Goal: Task Accomplishment & Management: Complete application form

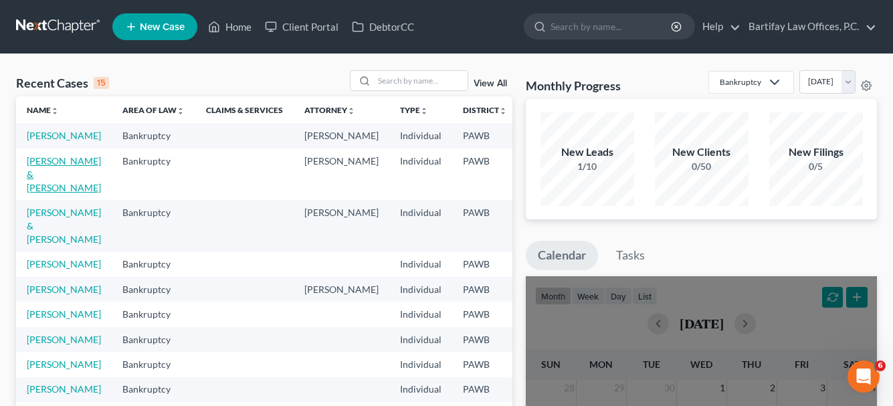
click at [48, 189] on link "[PERSON_NAME] & [PERSON_NAME]" at bounding box center [64, 174] width 74 height 38
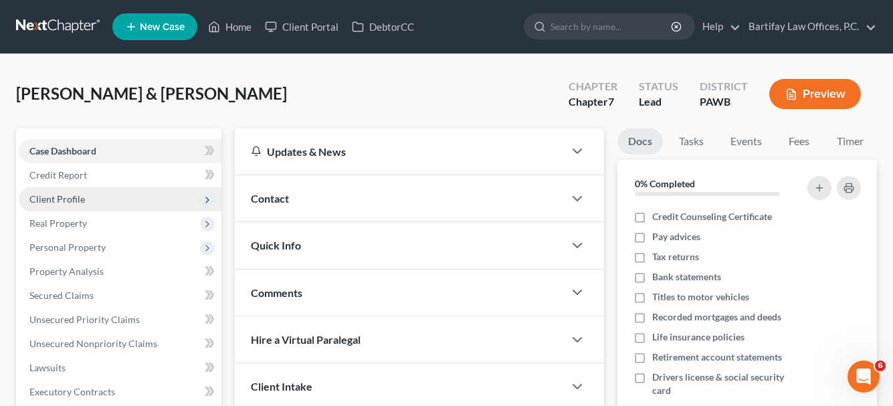
click at [96, 203] on span "Client Profile" at bounding box center [120, 199] width 203 height 24
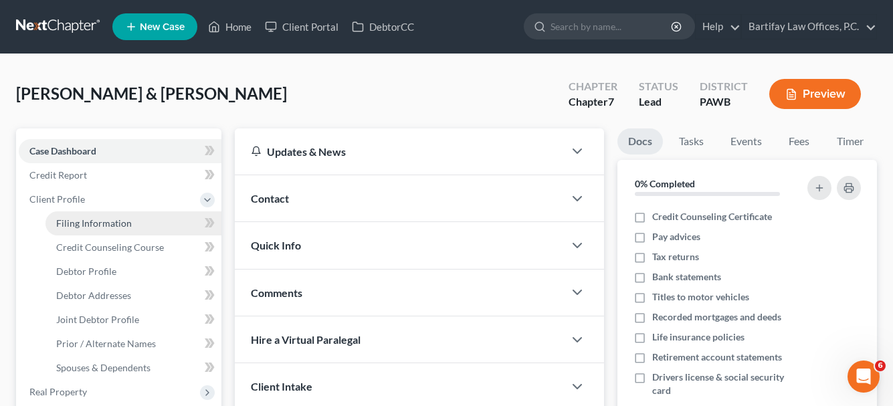
click at [104, 226] on span "Filing Information" at bounding box center [94, 222] width 76 height 11
select select "1"
select select "0"
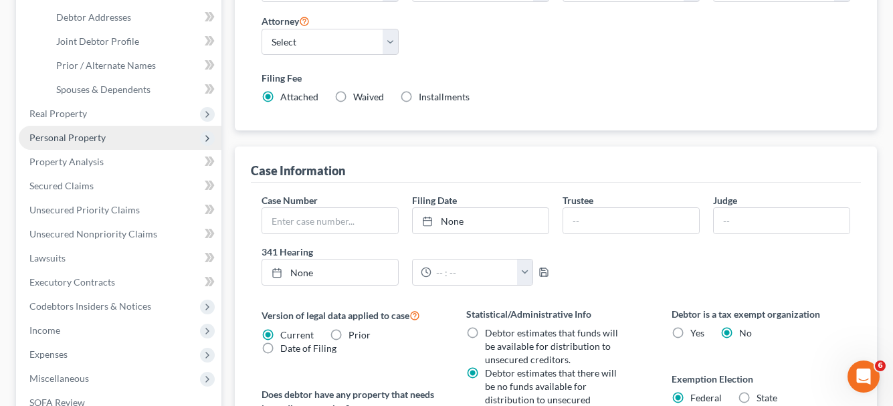
scroll to position [201, 0]
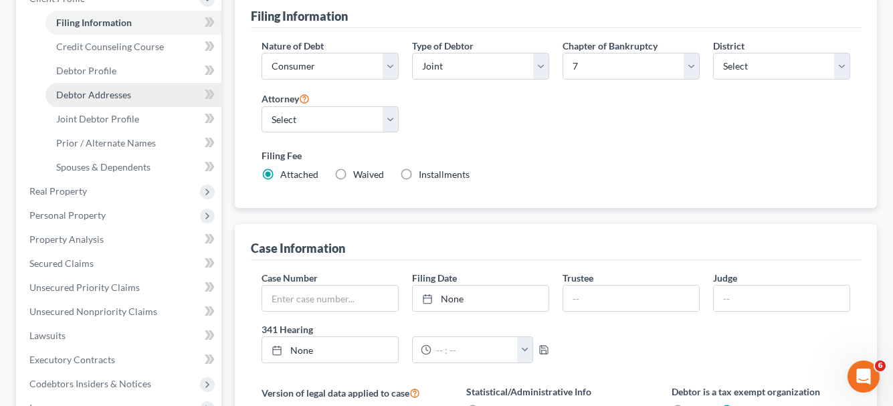
click at [96, 97] on span "Debtor Addresses" at bounding box center [93, 94] width 75 height 11
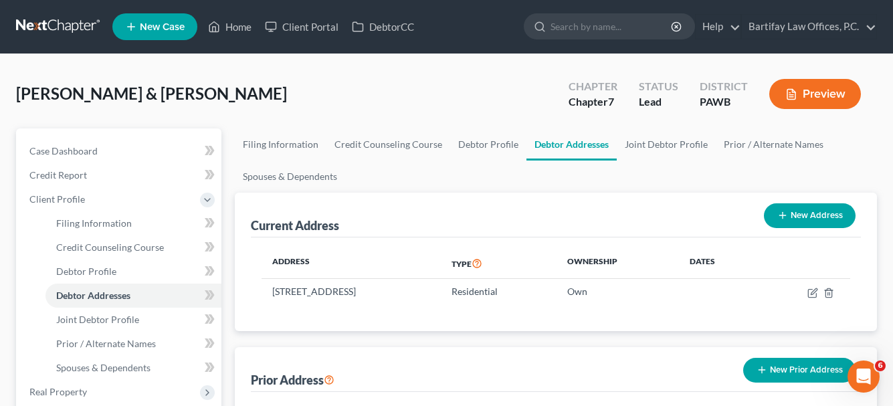
scroll to position [268, 0]
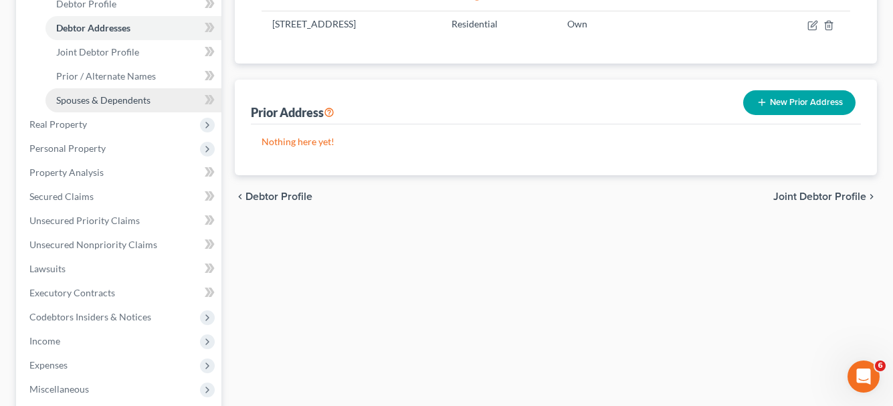
click at [94, 104] on span "Spouses & Dependents" at bounding box center [103, 99] width 94 height 11
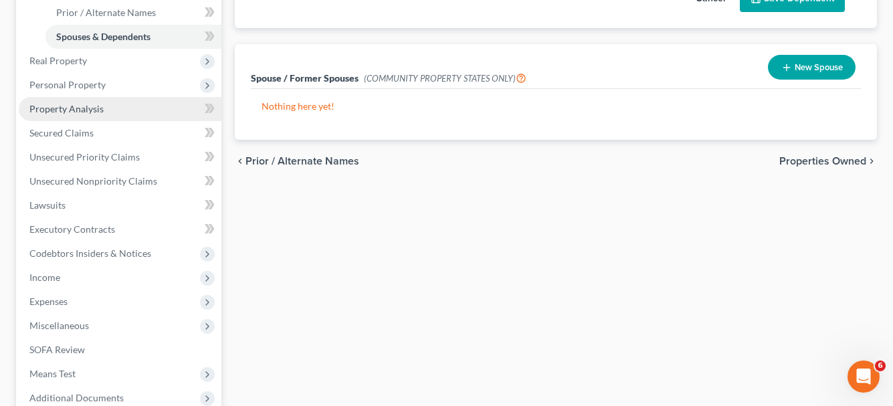
scroll to position [335, 0]
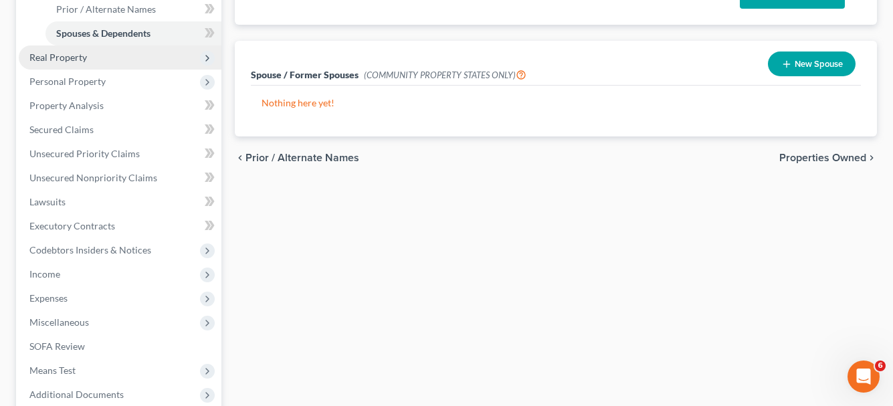
click at [55, 58] on span "Real Property" at bounding box center [58, 57] width 58 height 11
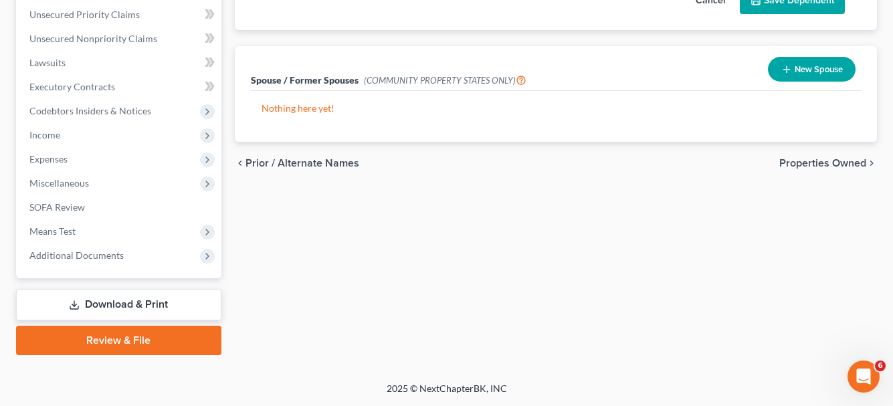
scroll to position [329, 0]
click at [838, 166] on span "Properties Owned" at bounding box center [823, 163] width 87 height 11
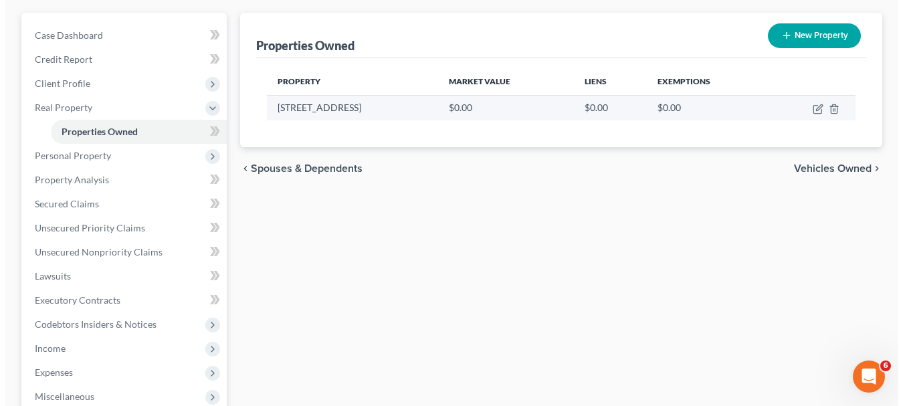
scroll to position [134, 0]
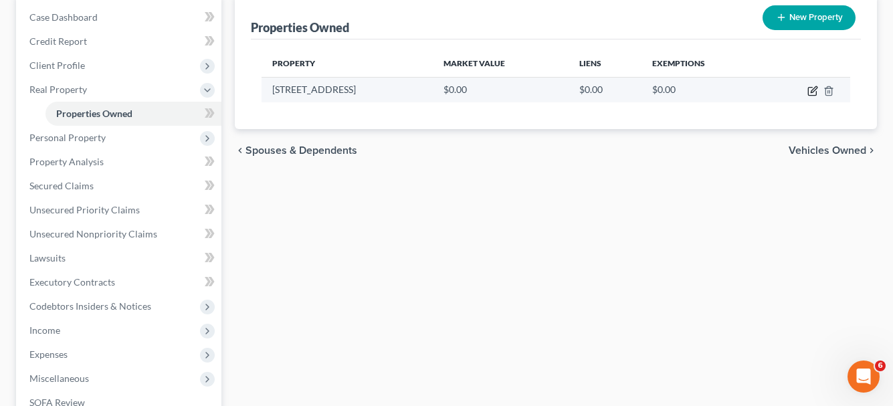
click at [816, 96] on icon "button" at bounding box center [812, 92] width 8 height 8
select select "39"
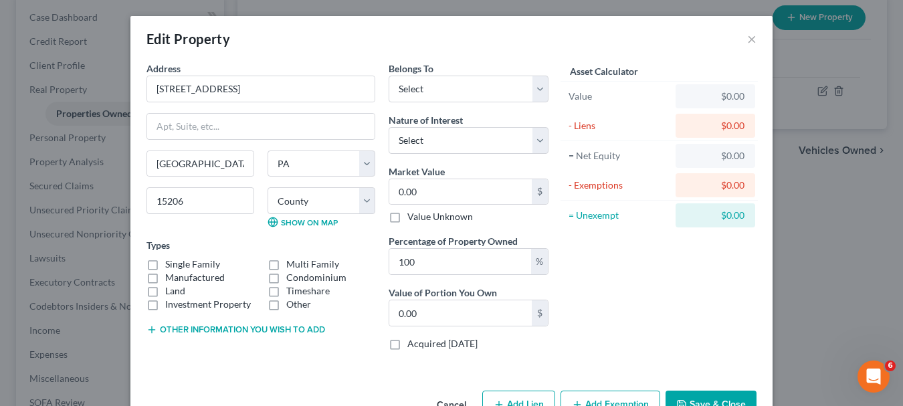
click at [165, 264] on label "Single Family" at bounding box center [192, 264] width 55 height 13
click at [171, 264] on input "Single Family" at bounding box center [175, 262] width 9 height 9
checkbox input "true"
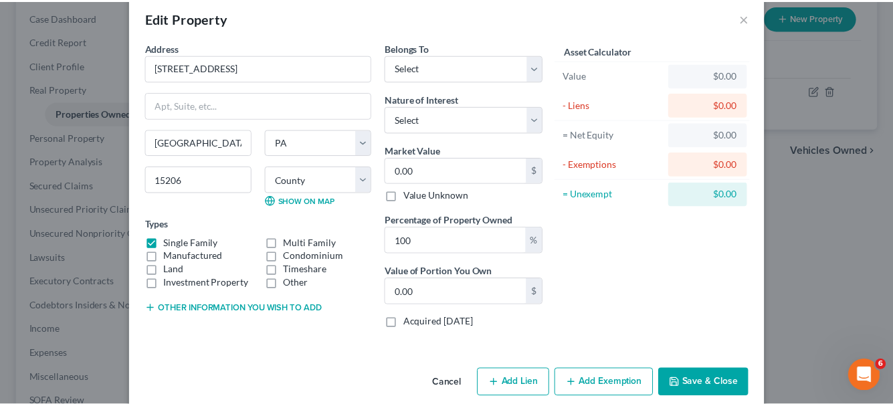
scroll to position [39, 0]
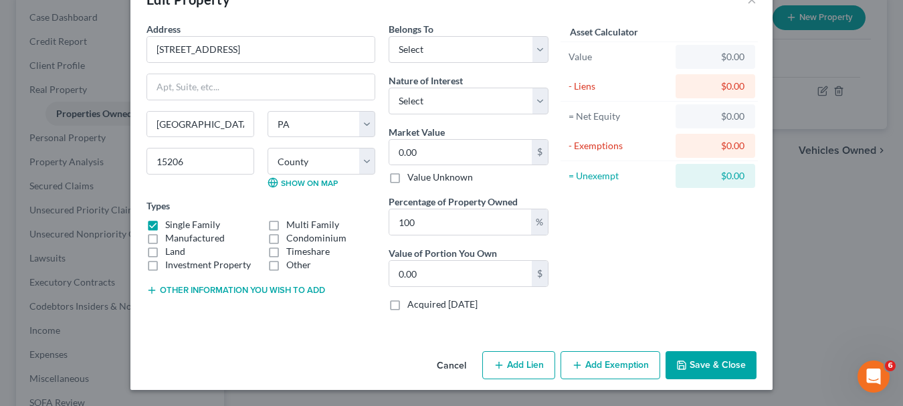
click at [698, 366] on button "Save & Close" at bounding box center [711, 365] width 91 height 28
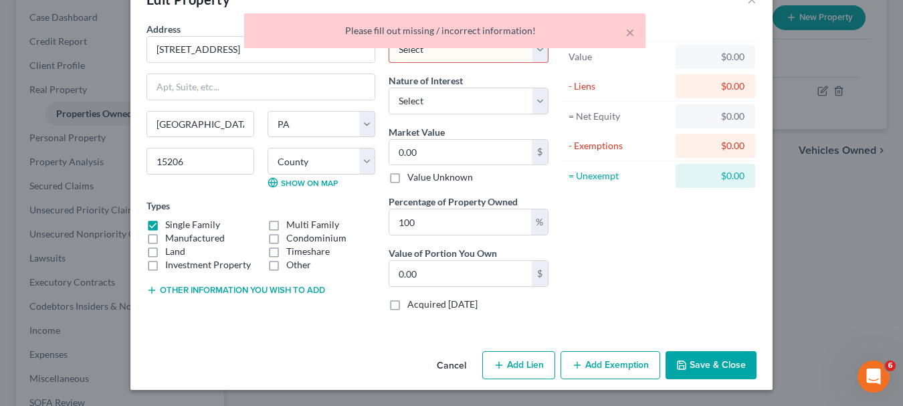
click at [532, 58] on select "Select Debtor 1 Only Debtor 2 Only Debtor 1 And Debtor 2 Only At Least One Of T…" at bounding box center [469, 49] width 160 height 27
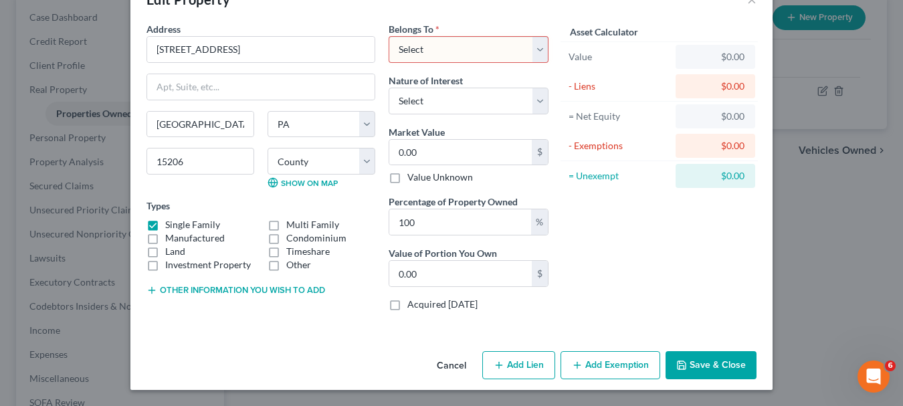
select select "2"
click at [389, 36] on select "Select Debtor 1 Only Debtor 2 Only Debtor 1 And Debtor 2 Only At Least One Of T…" at bounding box center [469, 49] width 160 height 27
click at [689, 360] on button "Save & Close" at bounding box center [711, 365] width 91 height 28
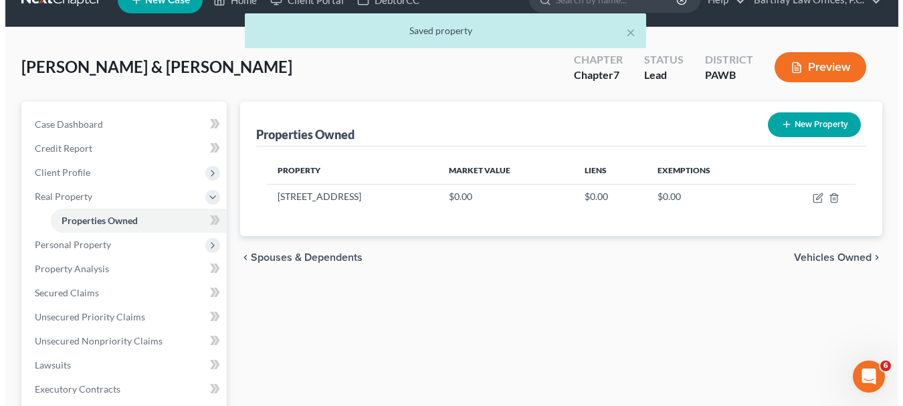
scroll to position [0, 0]
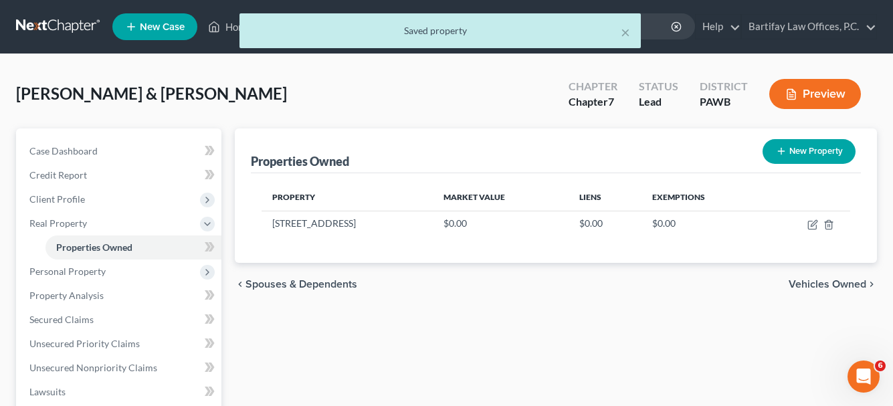
click at [349, 282] on span "Spouses & Dependents" at bounding box center [302, 284] width 112 height 11
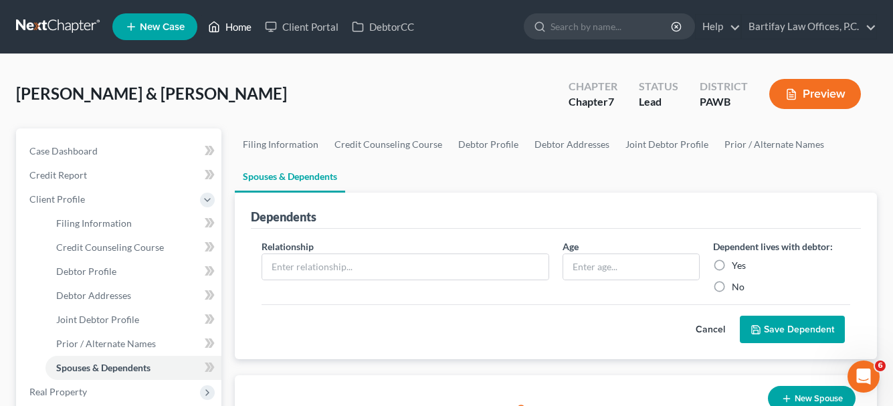
click at [243, 25] on link "Home" at bounding box center [229, 27] width 57 height 24
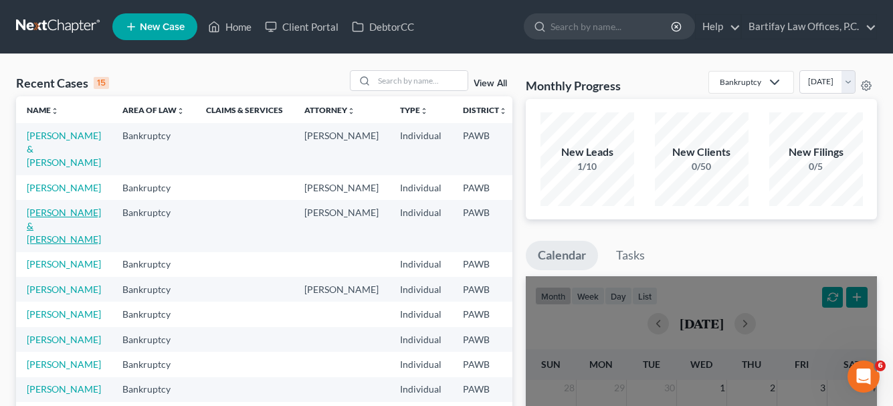
click at [51, 233] on link "[PERSON_NAME] & [PERSON_NAME]" at bounding box center [64, 226] width 74 height 38
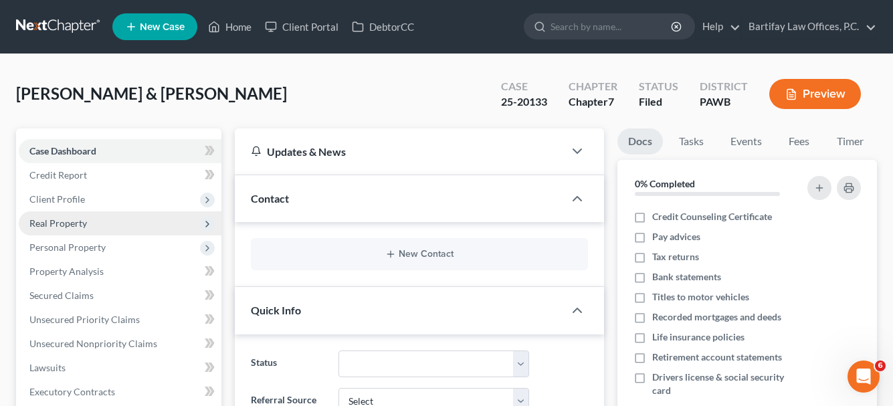
click at [52, 230] on span "Real Property" at bounding box center [120, 223] width 203 height 24
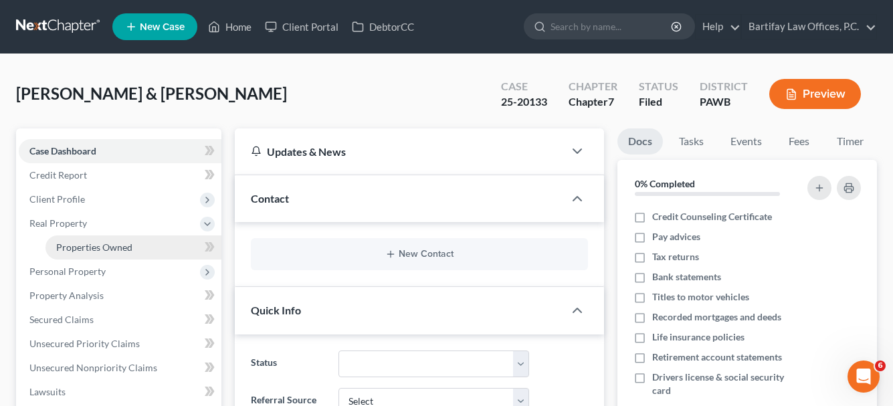
click at [74, 252] on span "Properties Owned" at bounding box center [94, 247] width 76 height 11
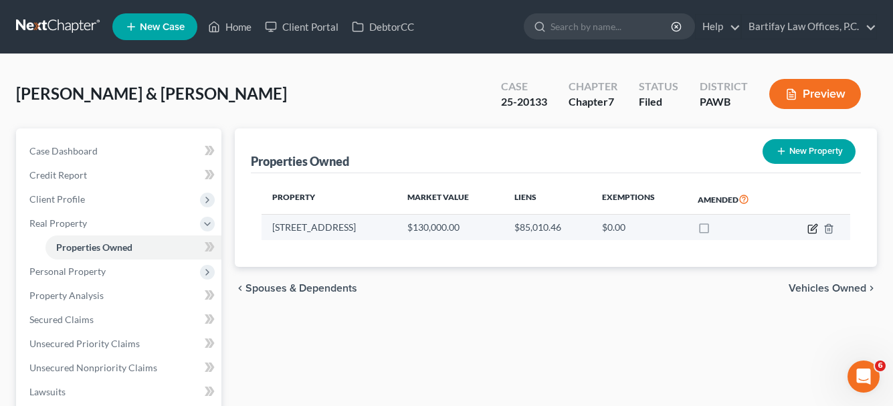
click at [810, 227] on icon "button" at bounding box center [813, 229] width 11 height 11
select select "39"
select select "1"
select select "2"
select select "0"
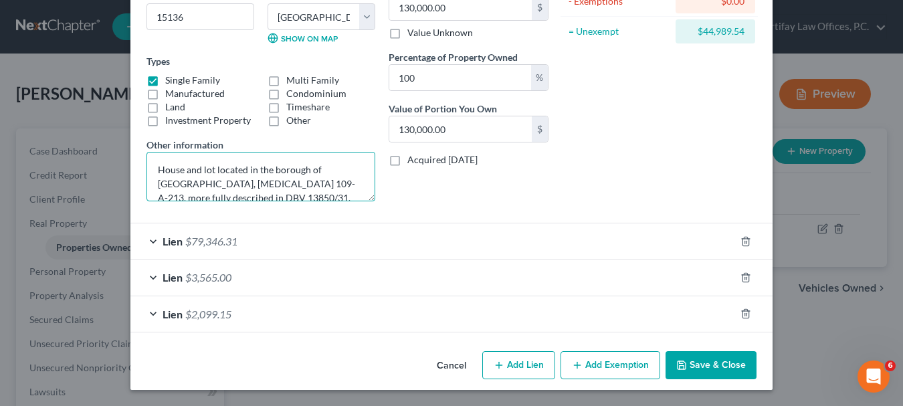
scroll to position [42, 0]
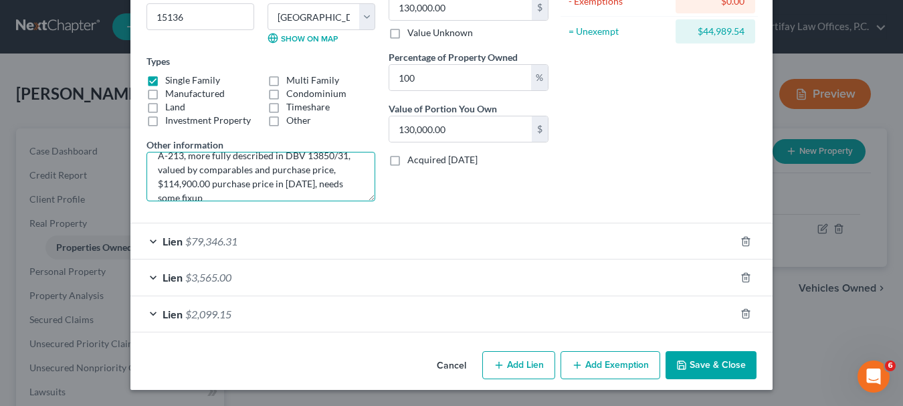
drag, startPoint x: 154, startPoint y: 171, endPoint x: 301, endPoint y: 227, distance: 157.6
click at [301, 227] on form "Address * [GEOGRAPHIC_DATA] [US_STATE][GEOGRAPHIC_DATA] [GEOGRAPHIC_DATA] [GEOG…" at bounding box center [452, 105] width 610 height 455
click at [747, 359] on button "Save & Close" at bounding box center [711, 365] width 91 height 28
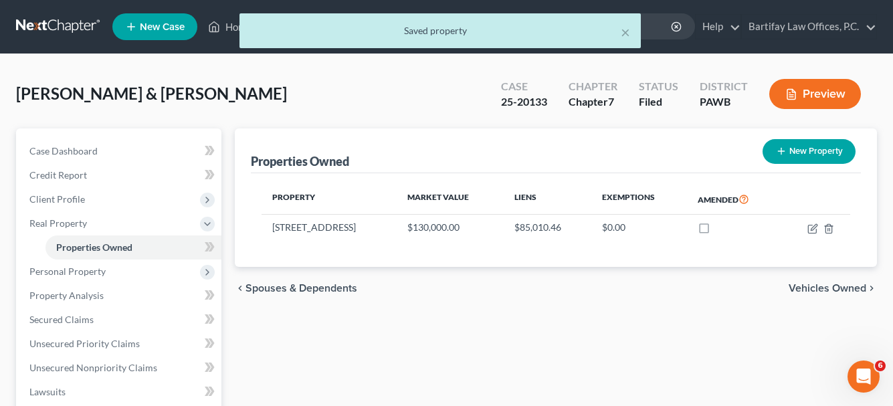
click at [230, 25] on div "× Saved property" at bounding box center [439, 33] width 893 height 41
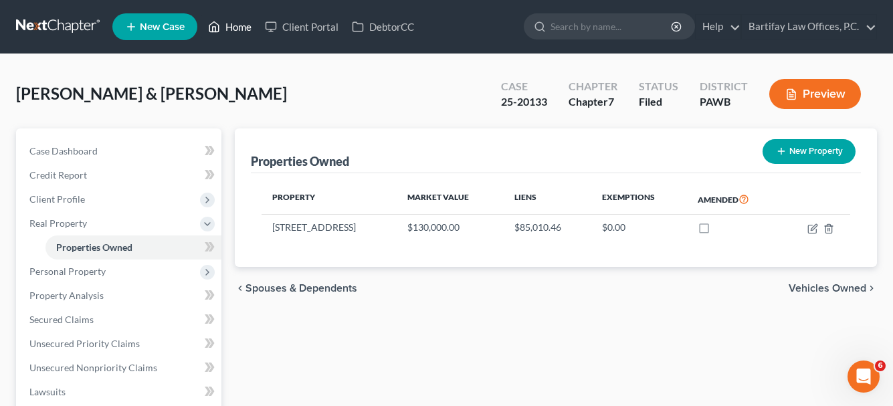
click at [236, 26] on link "Home" at bounding box center [229, 27] width 57 height 24
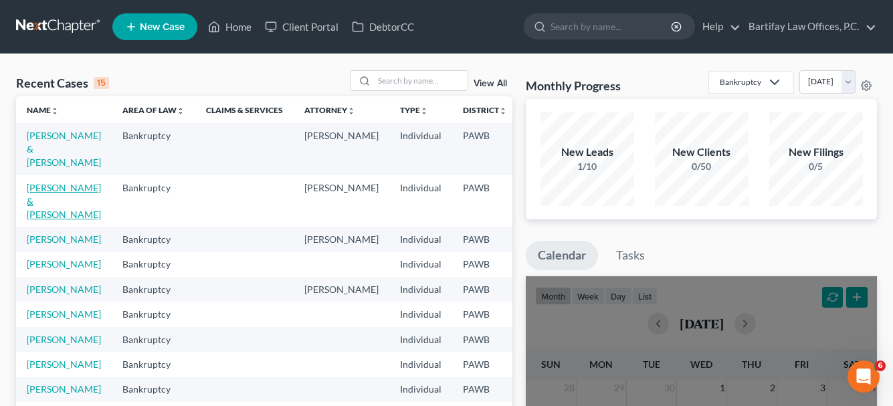
click at [39, 189] on link "[PERSON_NAME] & [PERSON_NAME]" at bounding box center [64, 201] width 74 height 38
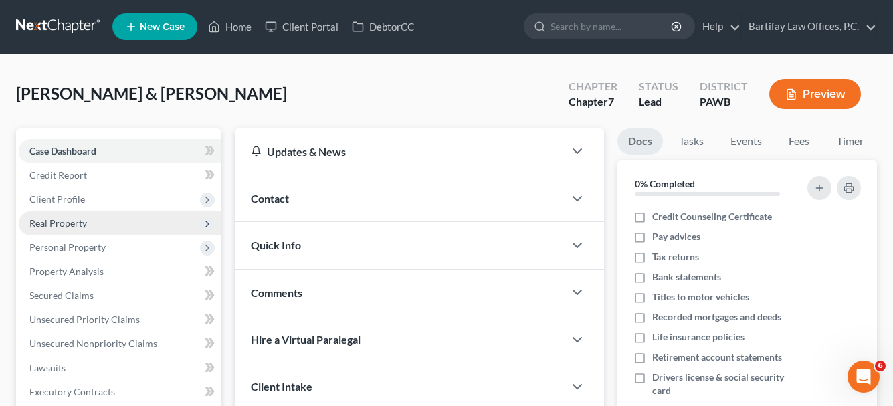
click at [56, 223] on span "Real Property" at bounding box center [58, 222] width 58 height 11
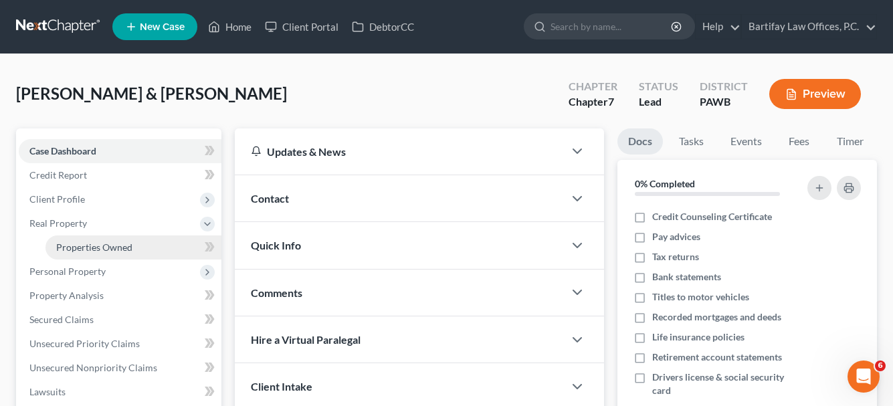
click at [121, 245] on span "Properties Owned" at bounding box center [94, 247] width 76 height 11
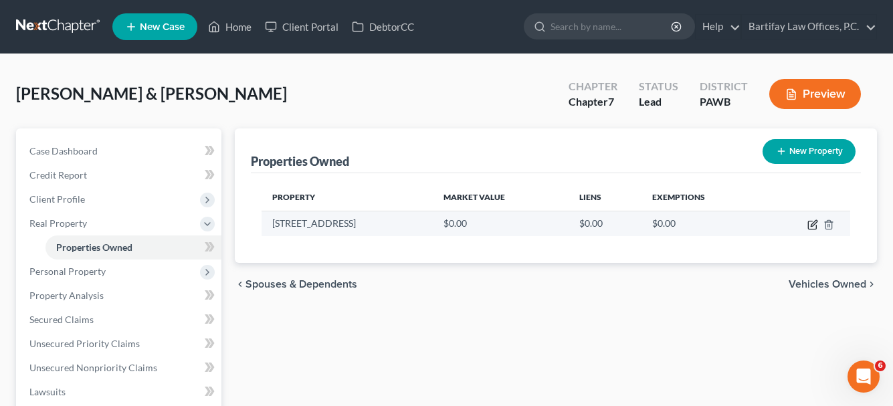
click at [813, 228] on icon "button" at bounding box center [813, 224] width 11 height 11
select select "39"
select select "1"
select select "2"
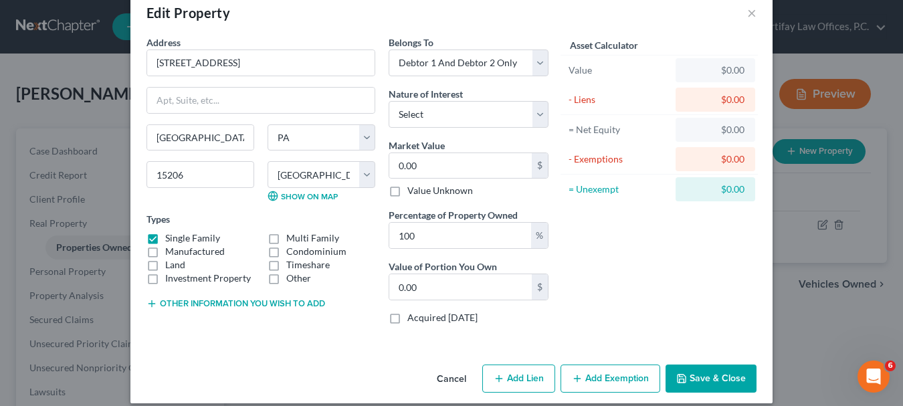
scroll to position [39, 0]
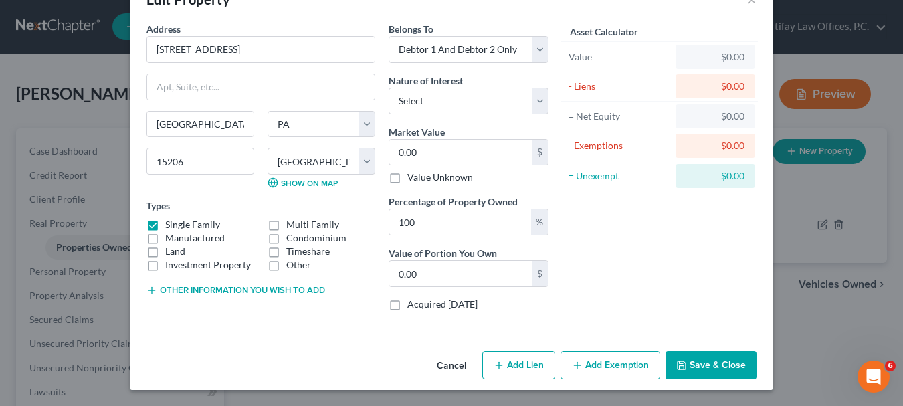
click at [193, 288] on button "Other information you wish to add" at bounding box center [236, 290] width 179 height 11
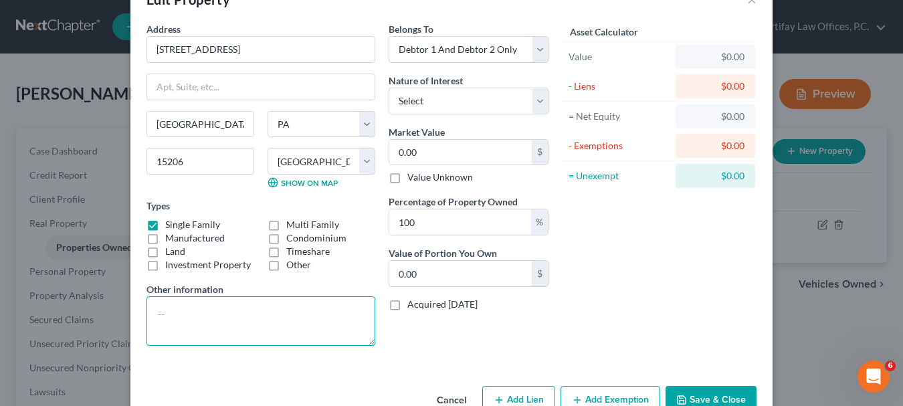
click at [151, 308] on textarea at bounding box center [261, 321] width 229 height 50
paste textarea "House and lot located in the borough of [GEOGRAPHIC_DATA], [MEDICAL_DATA] 109-A…"
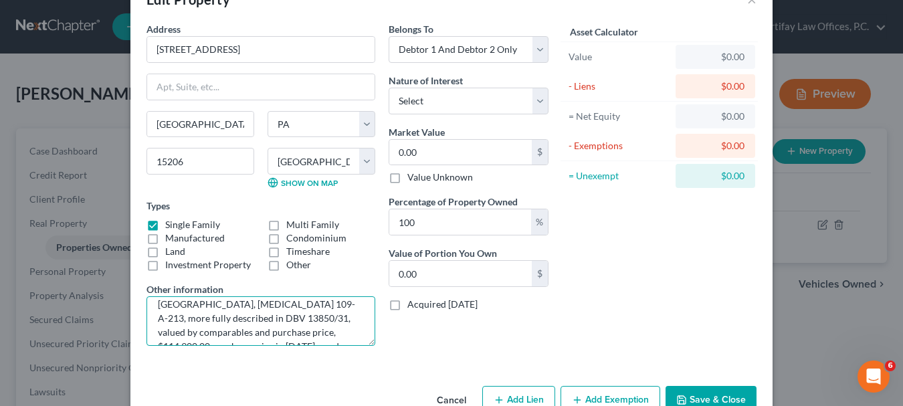
scroll to position [0, 0]
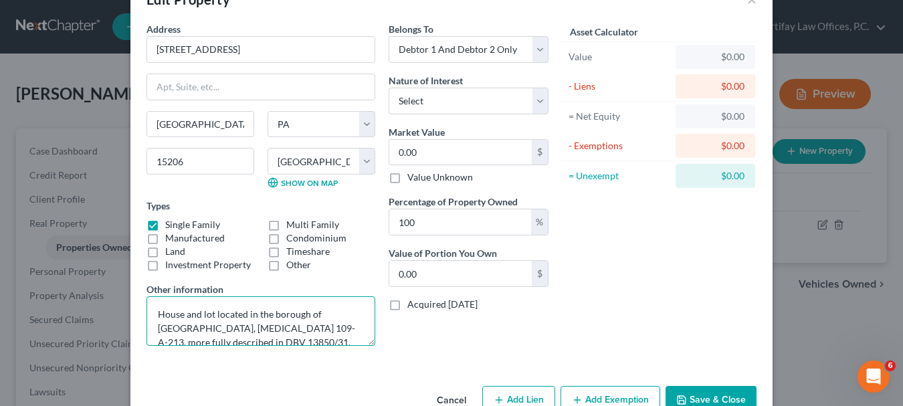
click at [246, 329] on textarea "House and lot located in the borough of [GEOGRAPHIC_DATA], [MEDICAL_DATA] 109-A…" at bounding box center [261, 321] width 229 height 50
paste textarea "1320-N-00035-0000-00"
click at [200, 325] on textarea "House and lot located in the borough of [GEOGRAPHIC_DATA], TPN1320-N-00035-0000…" at bounding box center [261, 321] width 229 height 50
click at [317, 317] on textarea "House and lot located in the borough of [GEOGRAPHIC_DATA], [MEDICAL_DATA] 1320-…" at bounding box center [261, 321] width 229 height 50
paste textarea "[GEOGRAPHIC_DATA]"
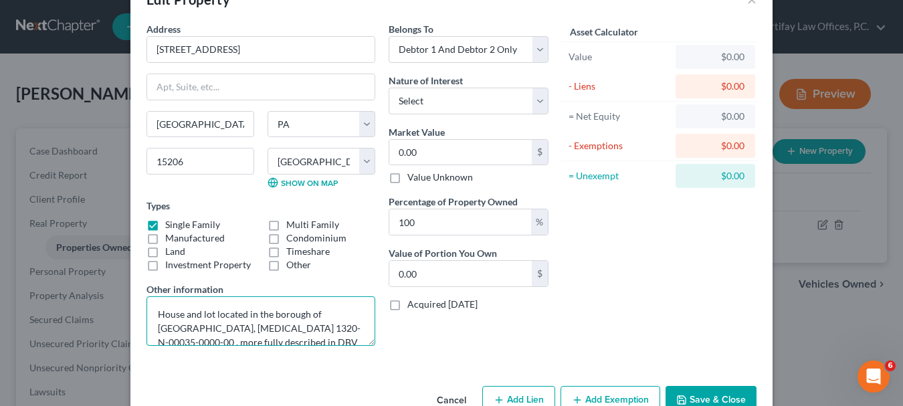
click at [315, 316] on textarea "House and lot located in the borough of [GEOGRAPHIC_DATA], [MEDICAL_DATA] 1320-…" at bounding box center [261, 321] width 229 height 50
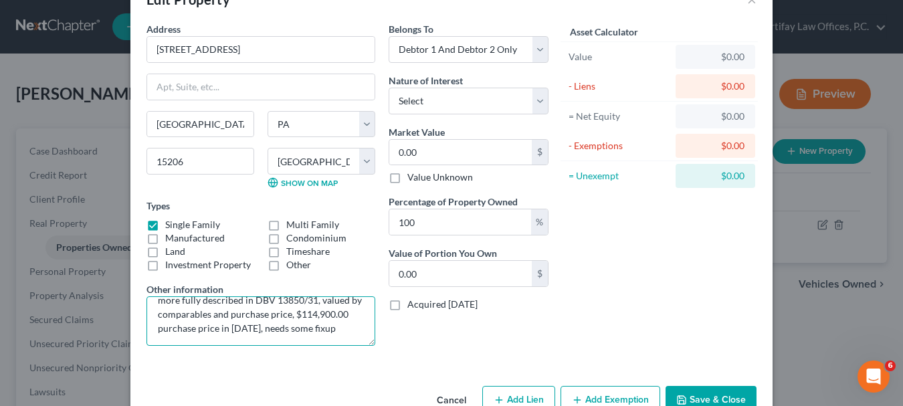
click at [210, 302] on textarea "House and lot located in [GEOGRAPHIC_DATA], [MEDICAL_DATA] 1320-N-00035-0000-00…" at bounding box center [261, 321] width 229 height 50
click at [225, 304] on textarea "House and lot located in [GEOGRAPHIC_DATA], [MEDICAL_DATA] 1320-N-00035-0000-00…" at bounding box center [261, 321] width 229 height 50
click at [255, 317] on textarea "House and lot located in [GEOGRAPHIC_DATA], [MEDICAL_DATA] 1320-N-00035-0000-00…" at bounding box center [261, 321] width 229 height 50
click at [173, 331] on textarea "House and lot located in [GEOGRAPHIC_DATA], [MEDICAL_DATA] 1320-N-00035-0000-00…" at bounding box center [261, 321] width 229 height 50
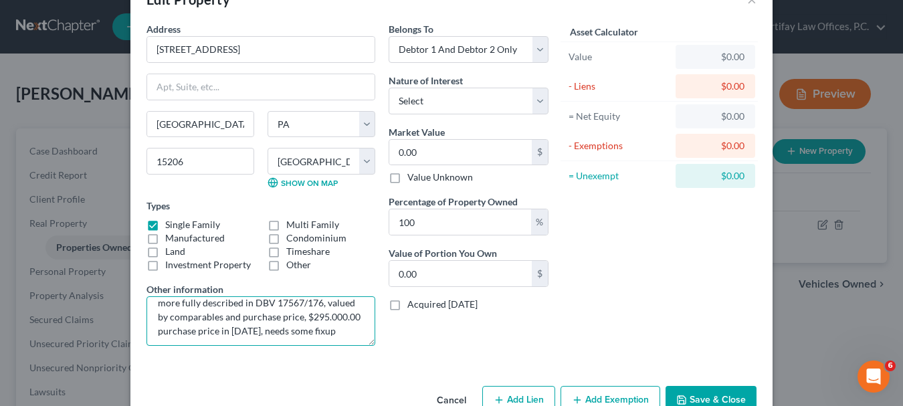
click at [254, 331] on textarea "House and lot located in [GEOGRAPHIC_DATA], [MEDICAL_DATA] 1320-N-00035-0000-00…" at bounding box center [261, 321] width 229 height 50
type textarea "House and lot located in [GEOGRAPHIC_DATA], [MEDICAL_DATA] 1320-N-00035-0000-00…"
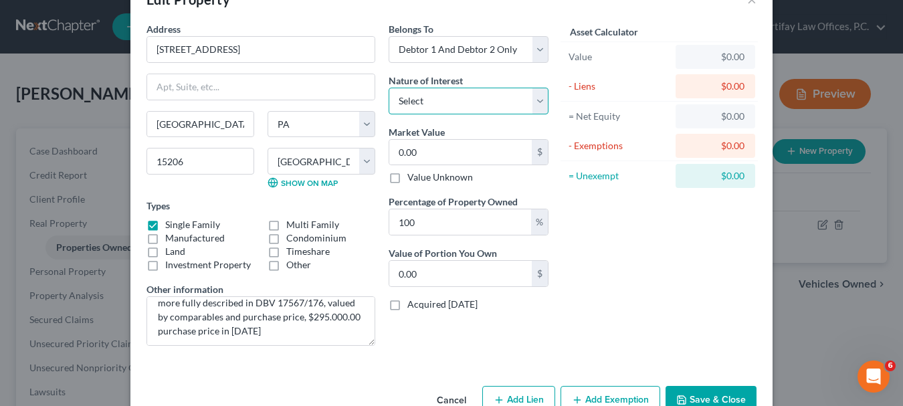
click at [533, 96] on select "Select Fee Simple Joint Tenant Life Estate Equitable Interest Future Interest T…" at bounding box center [469, 101] width 160 height 27
select select "0"
click at [389, 88] on select "Select Fee Simple Joint Tenant Life Estate Equitable Interest Future Interest T…" at bounding box center [469, 101] width 160 height 27
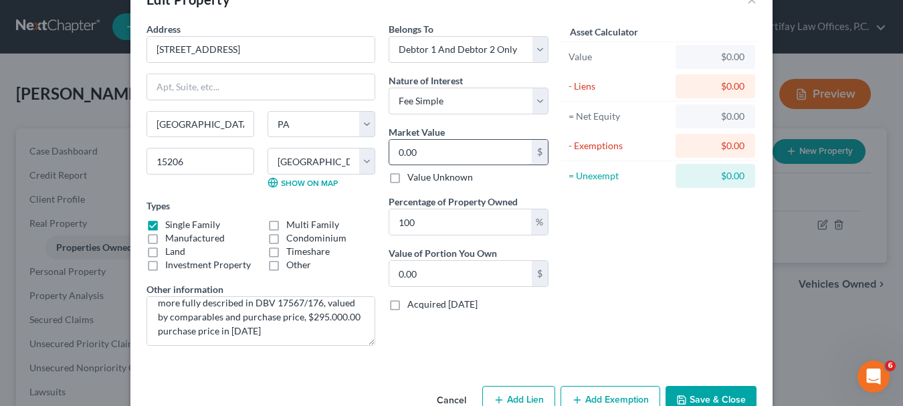
click at [468, 151] on input "0.00" at bounding box center [460, 152] width 143 height 25
type input "2"
type input "2.00"
type input "29"
type input "29.00"
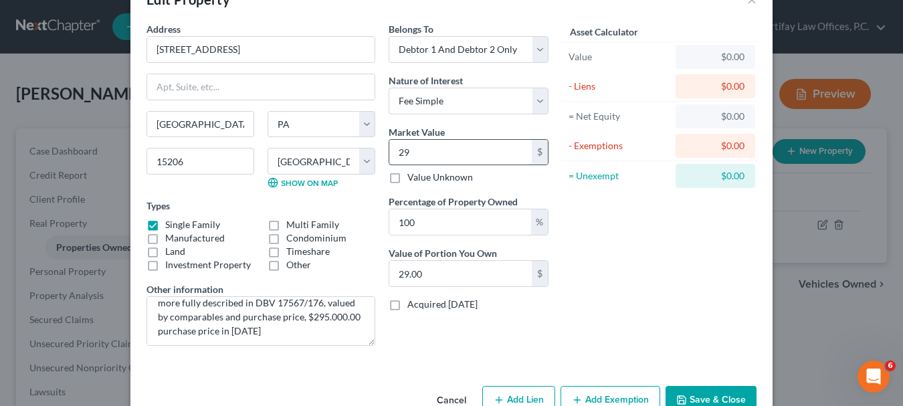
type input "295"
type input "295.00"
type input "2950"
type input "2,950.00"
type input "2,9500"
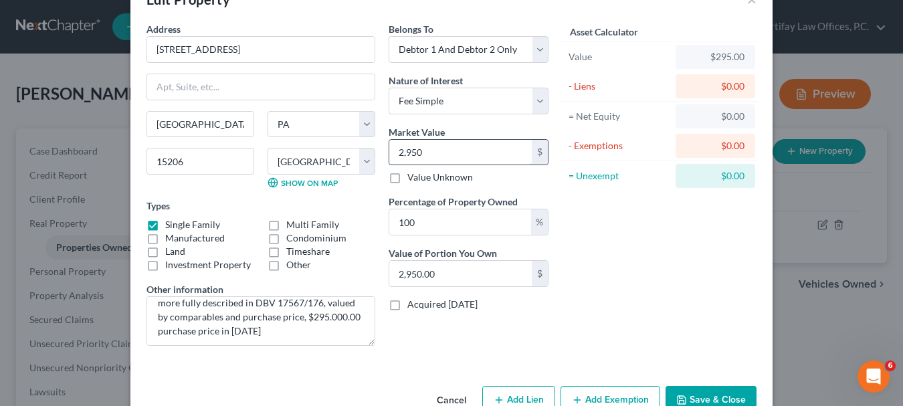
type input "29,500.00"
type input "29,5000"
type input "295,000.00"
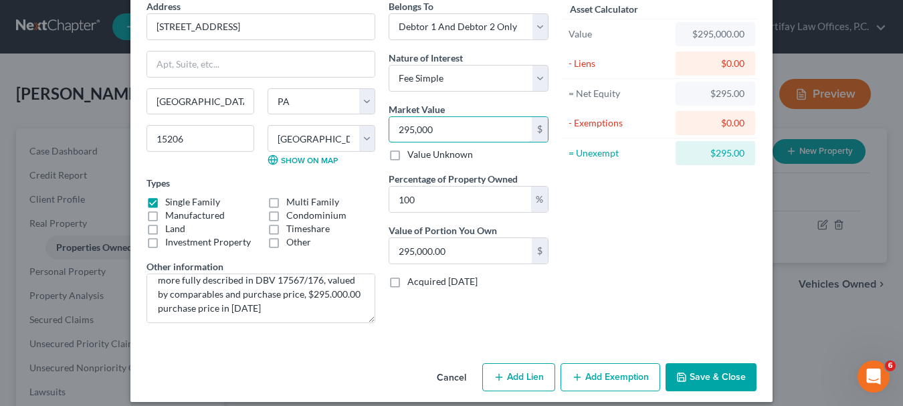
scroll to position [74, 0]
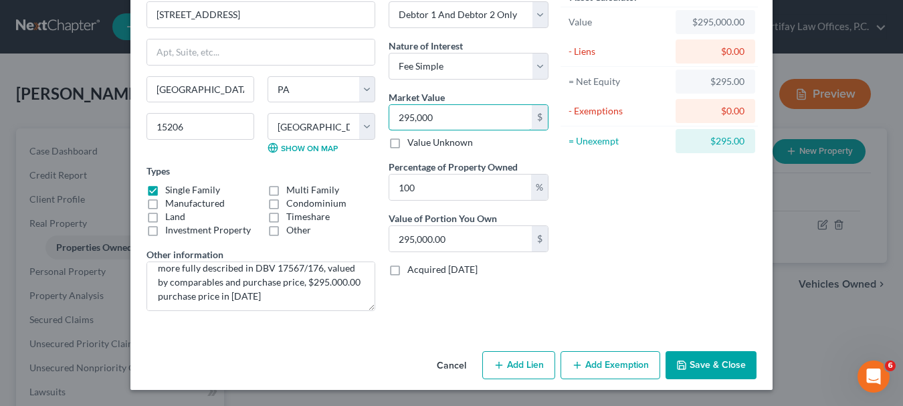
type input "295,000"
click at [721, 366] on button "Save & Close" at bounding box center [711, 365] width 91 height 28
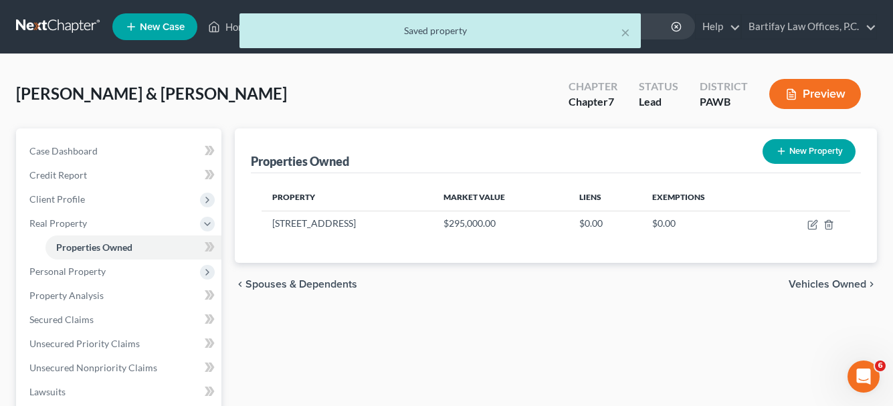
click at [820, 285] on span "Vehicles Owned" at bounding box center [828, 284] width 78 height 11
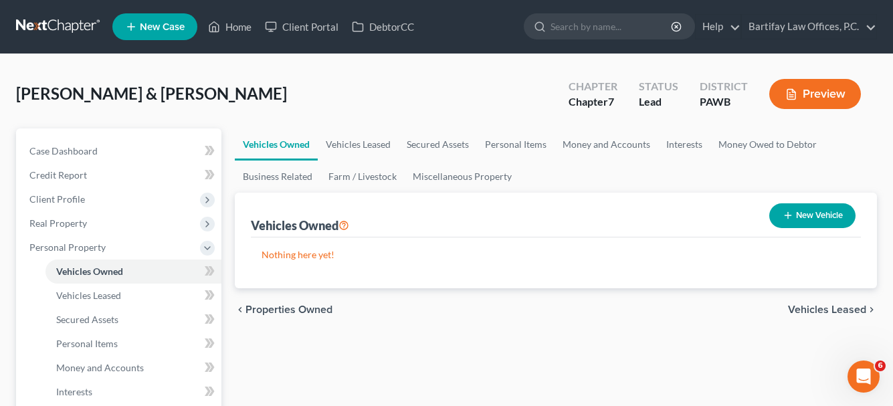
click at [831, 220] on button "New Vehicle" at bounding box center [813, 215] width 86 height 25
select select "0"
select select "2"
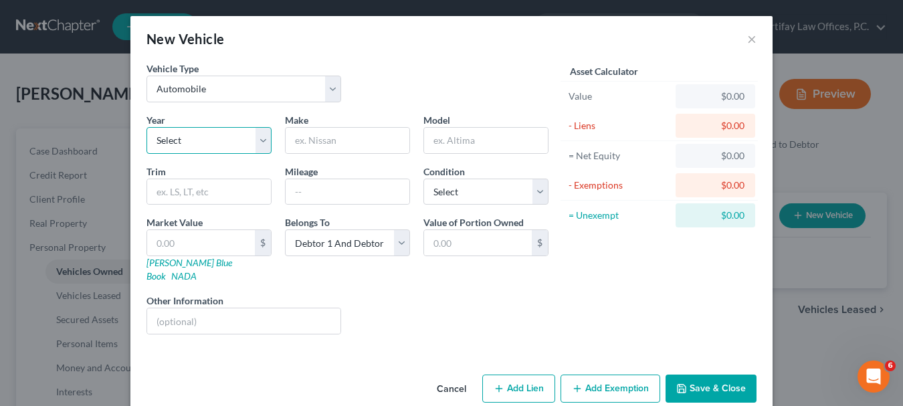
click at [215, 135] on select "Select 2026 2025 2024 2023 2022 2021 2020 2019 2018 2017 2016 2015 2014 2013 20…" at bounding box center [209, 140] width 125 height 27
select select "12"
click at [147, 127] on select "Select 2026 2025 2024 2023 2022 2021 2020 2019 2018 2017 2016 2015 2014 2013 20…" at bounding box center [209, 140] width 125 height 27
click at [310, 145] on input "text" at bounding box center [348, 140] width 124 height 25
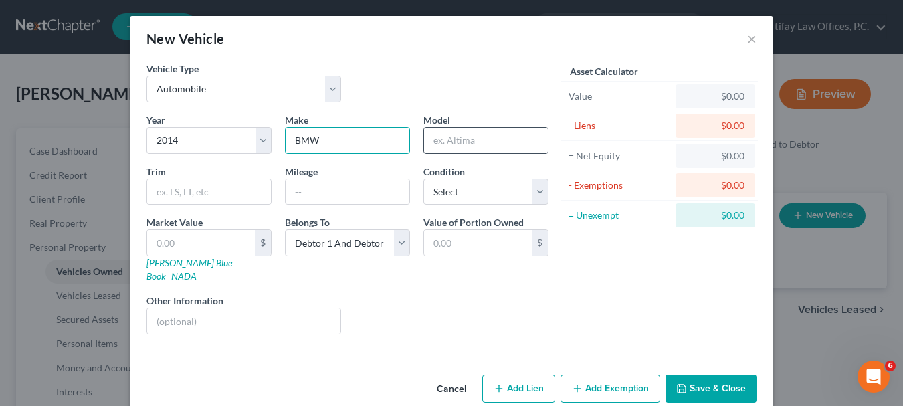
type input "BMW"
click at [436, 138] on input "text" at bounding box center [486, 140] width 124 height 25
type input "328i"
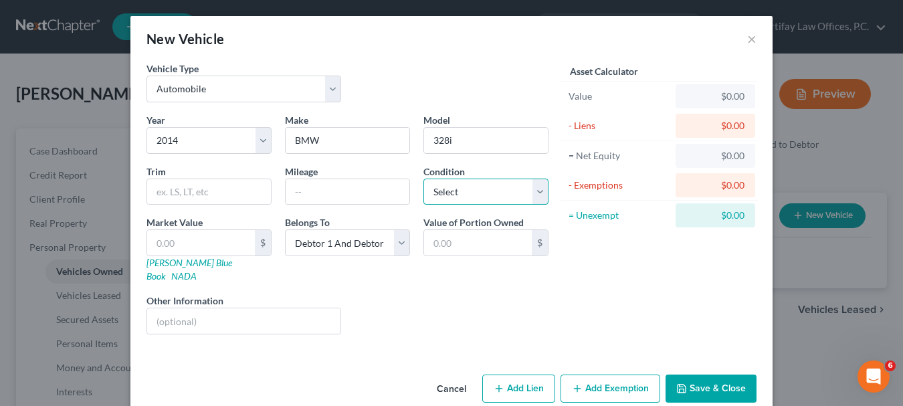
click at [540, 195] on select "Select Excellent Very Good Good Fair Poor" at bounding box center [486, 192] width 125 height 27
select select "2"
click at [424, 179] on select "Select Excellent Very Good Good Fair Poor" at bounding box center [486, 192] width 125 height 27
click at [337, 189] on input "text" at bounding box center [348, 191] width 124 height 25
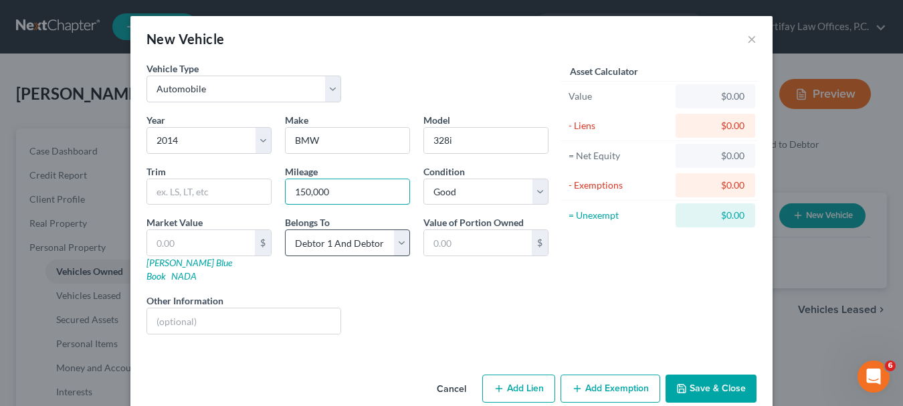
type input "150,000"
click at [403, 242] on select "Select Debtor 1 Only Debtor 2 Only Debtor 1 And Debtor 2 Only At Least One Of T…" at bounding box center [347, 243] width 125 height 27
select select "0"
click at [285, 230] on select "Select Debtor 1 Only Debtor 2 Only Debtor 1 And Debtor 2 Only At Least One Of T…" at bounding box center [347, 243] width 125 height 27
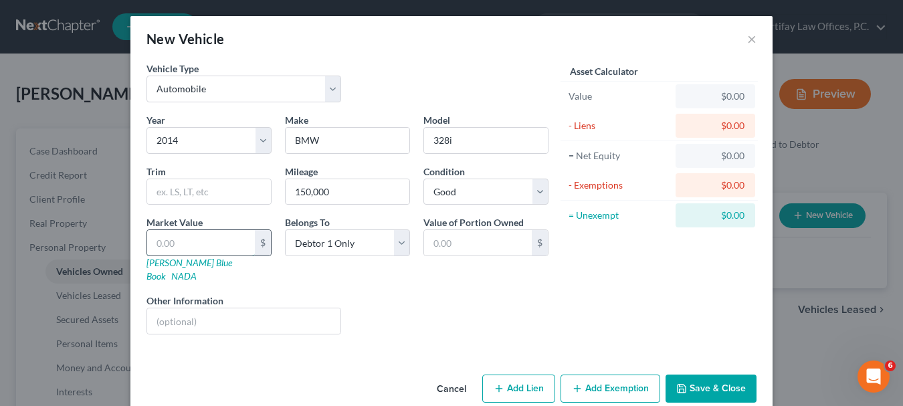
click at [208, 246] on input "text" at bounding box center [201, 242] width 108 height 25
type input "5"
type input "5.00"
type input "56"
type input "56.00"
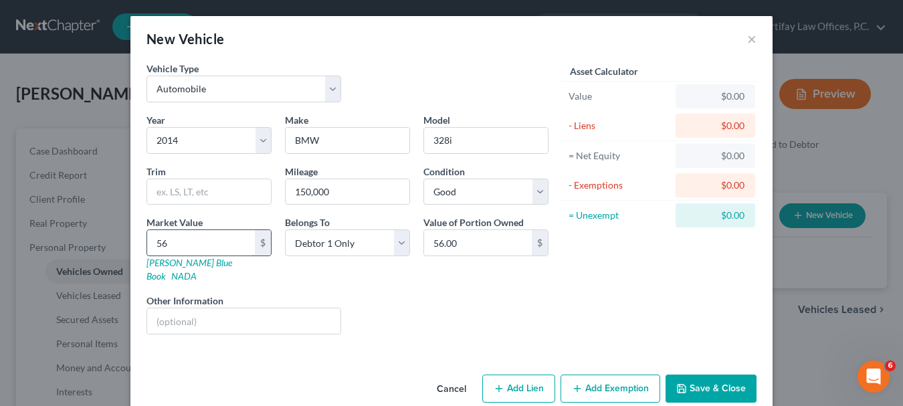
type input "561"
type input "561.00"
type input "5614"
type input "5,614.00"
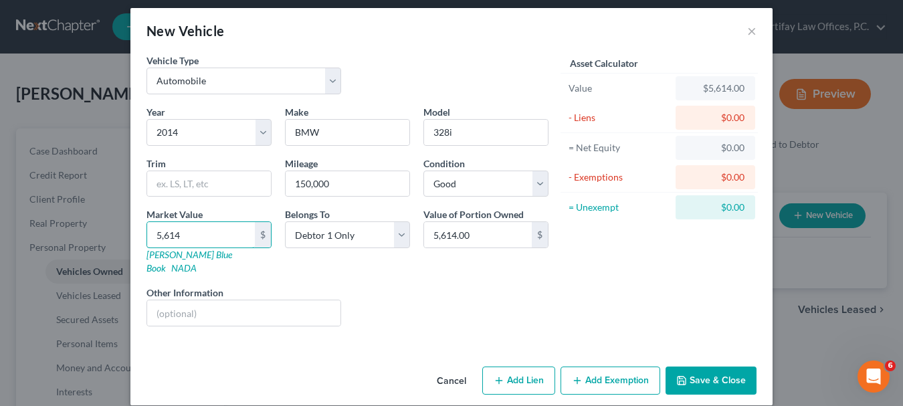
scroll to position [10, 0]
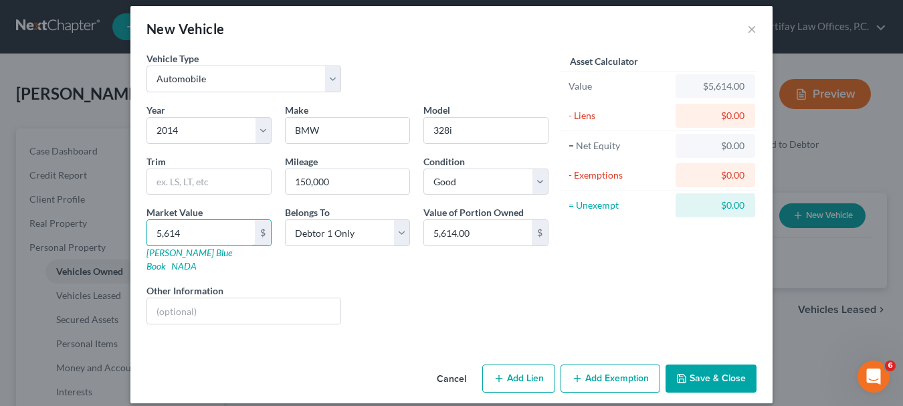
type input "5,614"
click at [616, 369] on button "Add Exemption" at bounding box center [611, 379] width 100 height 28
select select "2"
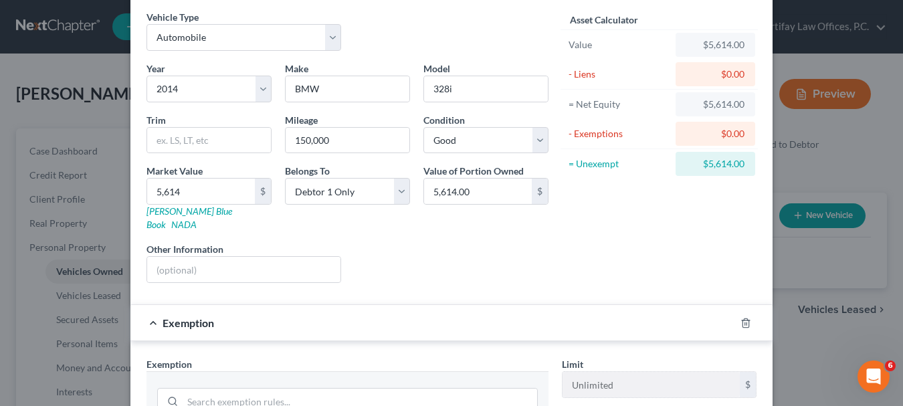
scroll to position [211, 0]
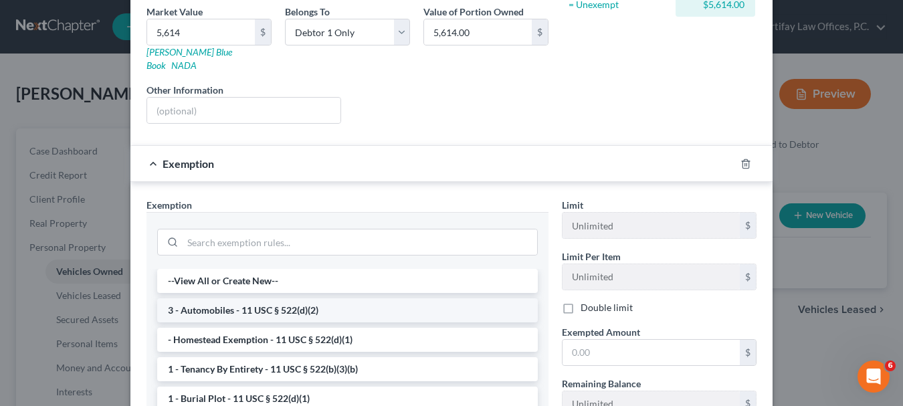
click at [376, 303] on li "3 - Automobiles - 11 USC § 522(d)(2)" at bounding box center [347, 310] width 381 height 24
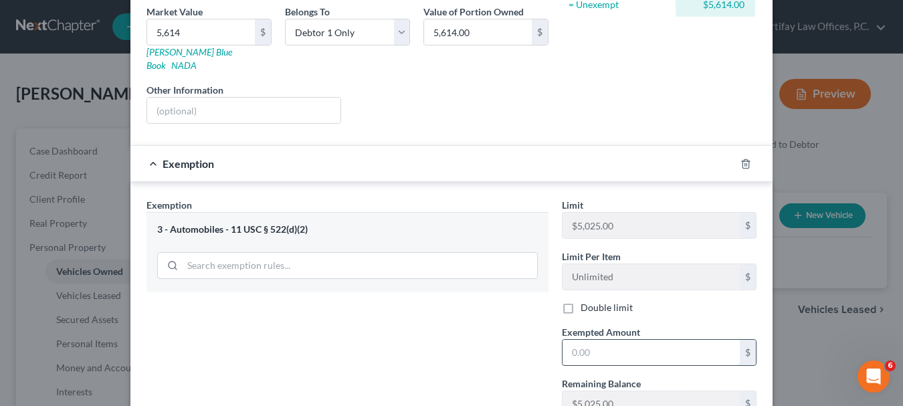
click at [648, 340] on input "text" at bounding box center [651, 352] width 177 height 25
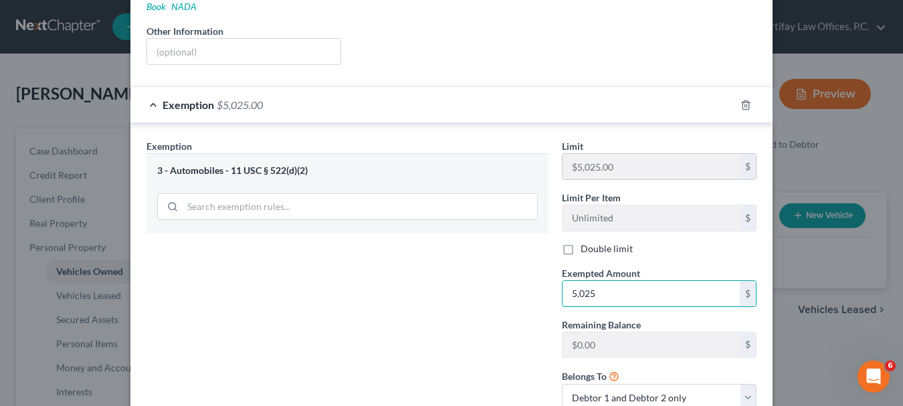
scroll to position [278, 0]
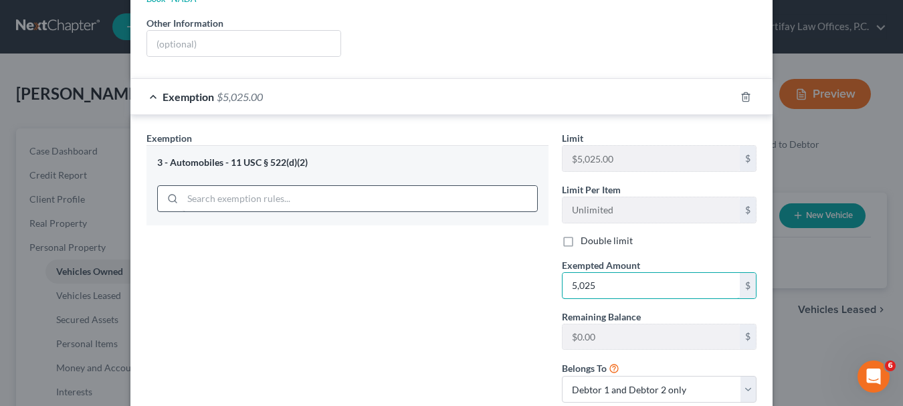
type input "5,025"
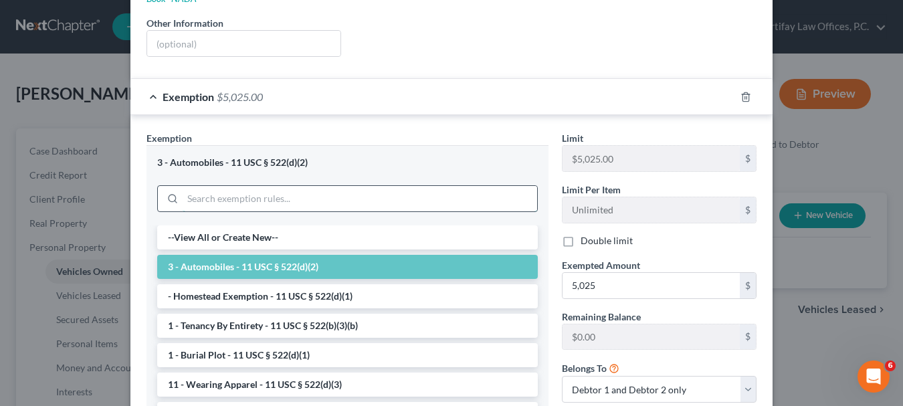
click at [322, 186] on input "search" at bounding box center [360, 198] width 355 height 25
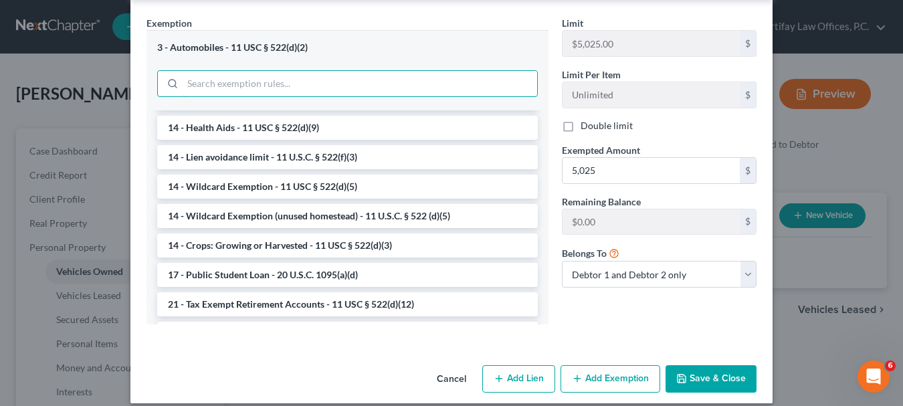
scroll to position [268, 0]
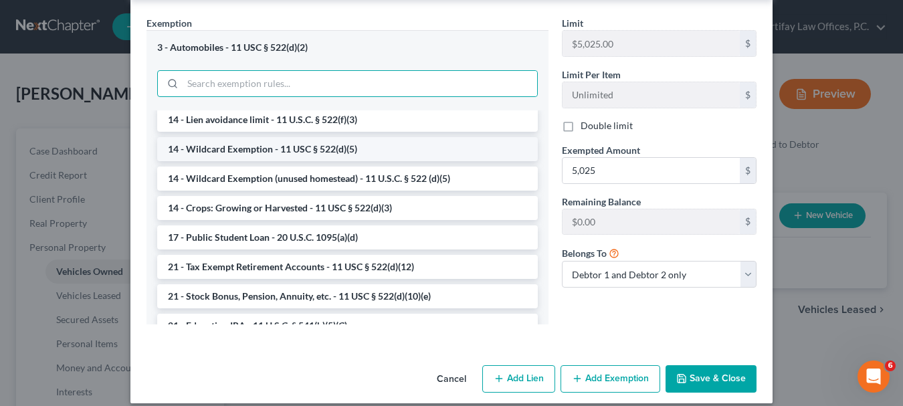
click at [310, 137] on li "14 - Wildcard Exemption - 11 USC § 522(d)(5)" at bounding box center [347, 149] width 381 height 24
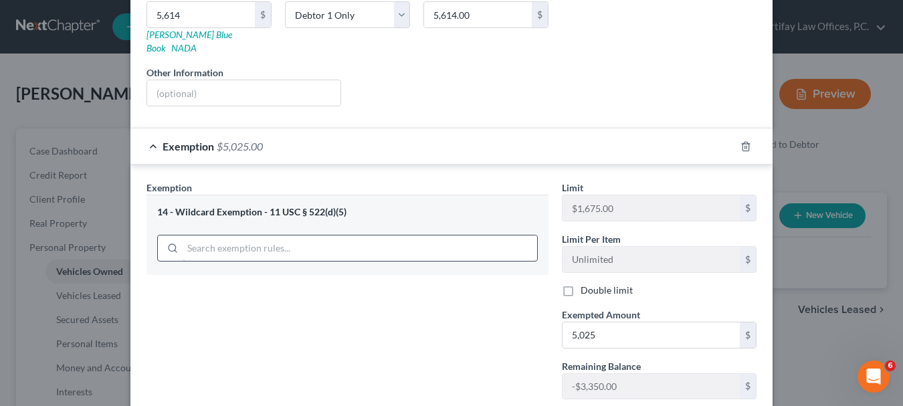
scroll to position [223, 0]
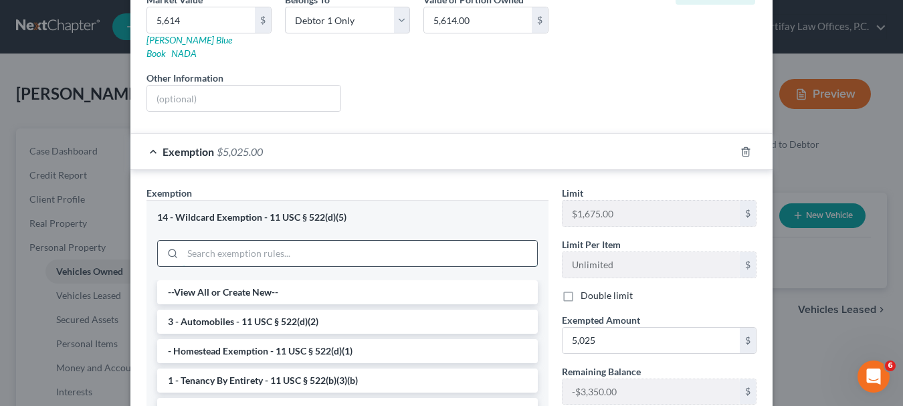
click at [393, 245] on input "search" at bounding box center [360, 253] width 355 height 25
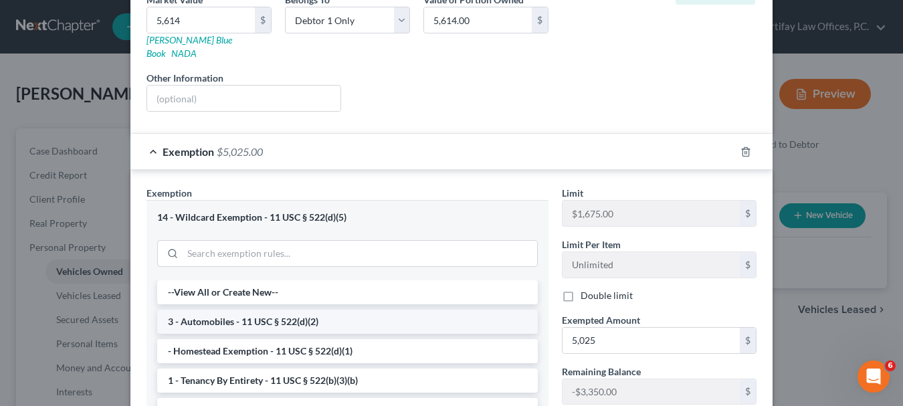
click at [297, 310] on li "3 - Automobiles - 11 USC § 522(d)(2)" at bounding box center [347, 322] width 381 height 24
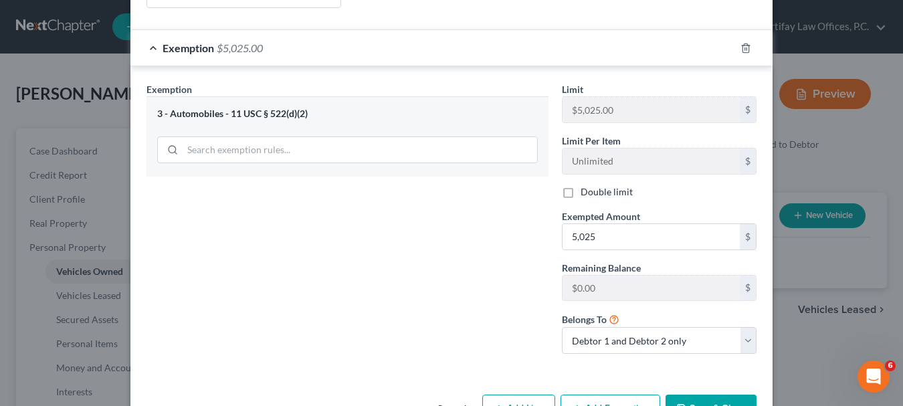
scroll to position [357, 0]
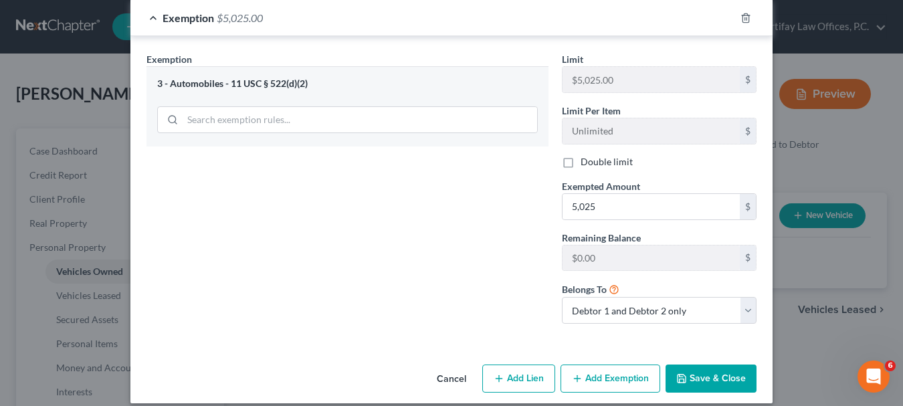
click at [634, 367] on button "Add Exemption" at bounding box center [611, 379] width 100 height 28
select select "2"
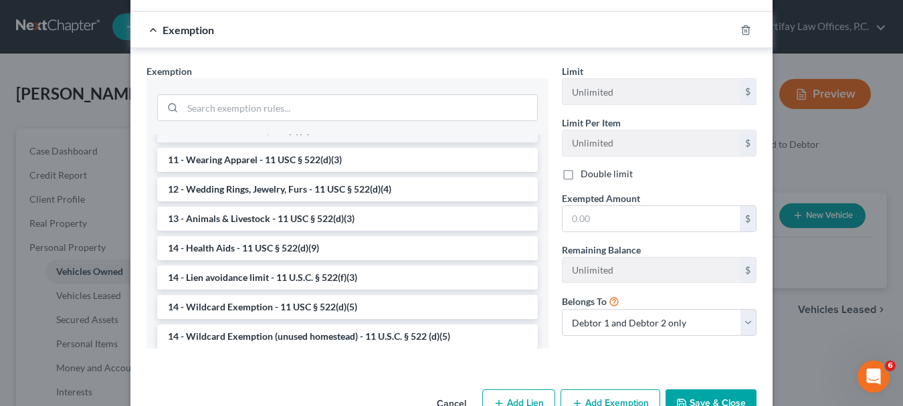
scroll to position [201, 0]
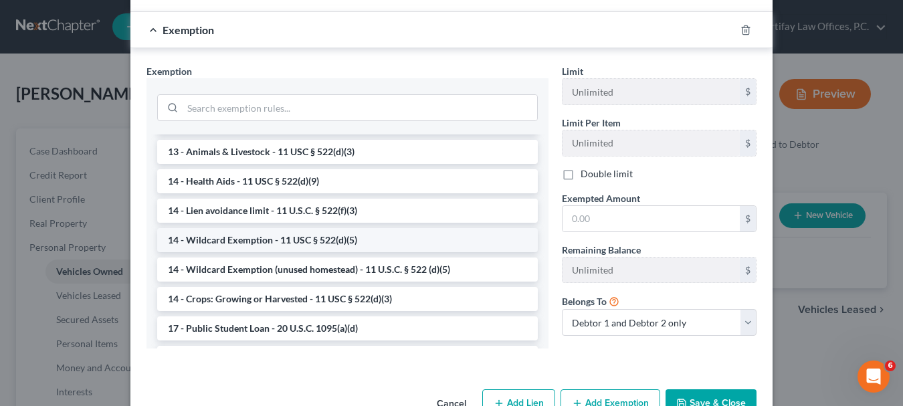
click at [250, 228] on li "14 - Wildcard Exemption - 11 USC § 522(d)(5)" at bounding box center [347, 240] width 381 height 24
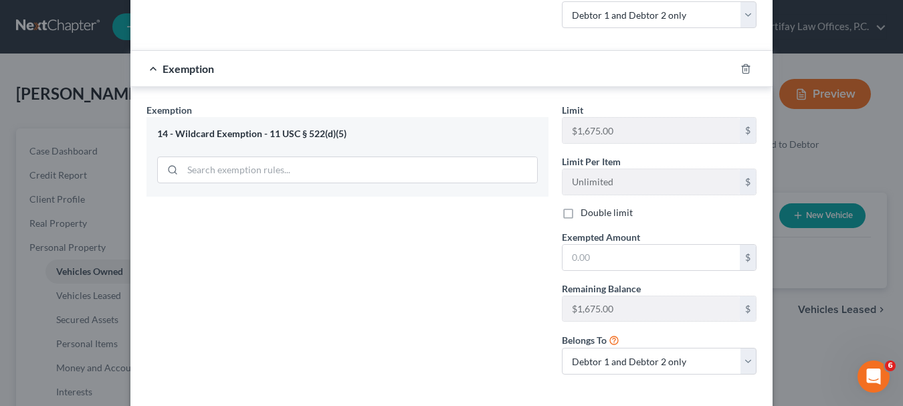
scroll to position [703, 0]
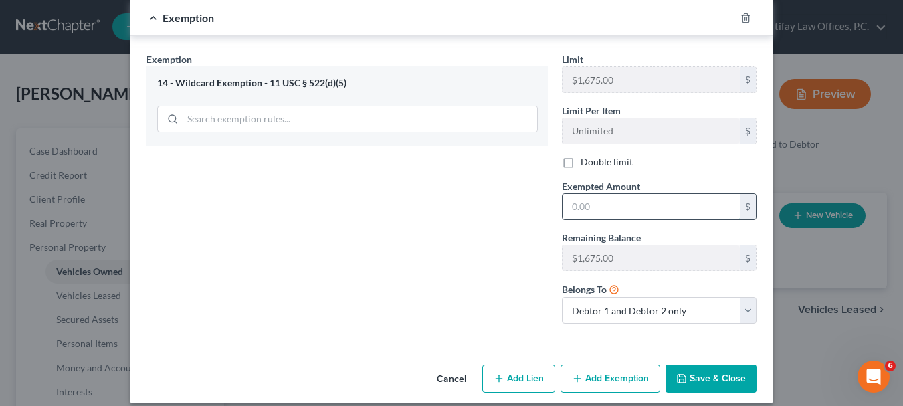
click at [582, 194] on input "text" at bounding box center [651, 206] width 177 height 25
type input "589"
click at [741, 301] on select "Debtor 1 only Debtor 2 only Debtor 1 and Debtor 2 only" at bounding box center [659, 310] width 195 height 27
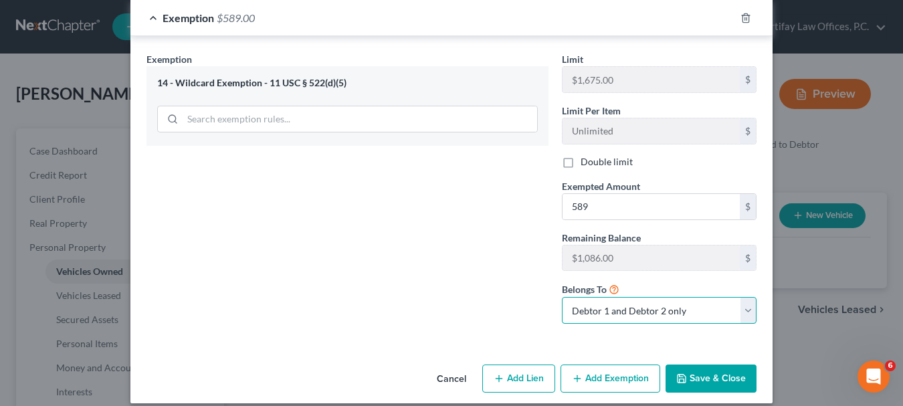
select select "0"
click at [562, 297] on select "Debtor 1 only Debtor 2 only Debtor 1 and Debtor 2 only" at bounding box center [659, 310] width 195 height 27
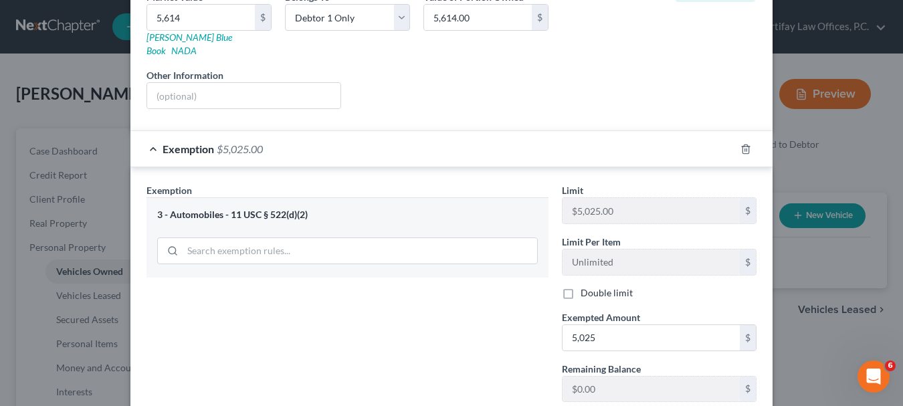
scroll to position [302, 0]
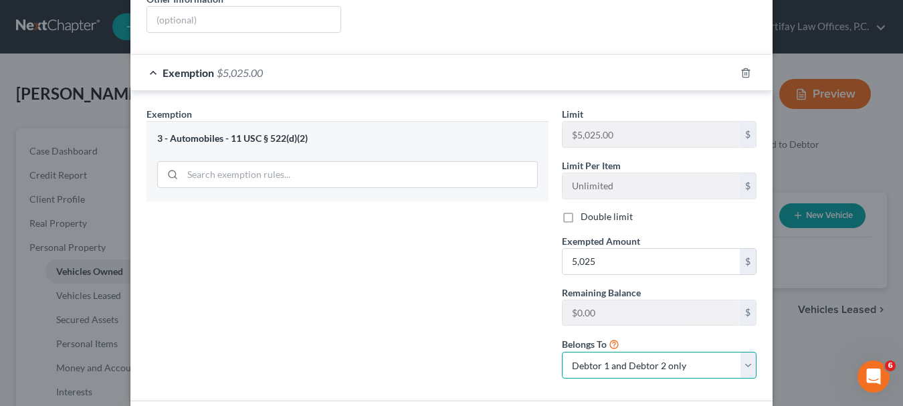
click at [740, 355] on select "Debtor 1 only Debtor 2 only Debtor 1 and Debtor 2 only" at bounding box center [659, 365] width 195 height 27
select select "0"
click at [562, 352] on select "Debtor 1 only Debtor 2 only Debtor 1 and Debtor 2 only" at bounding box center [659, 365] width 195 height 27
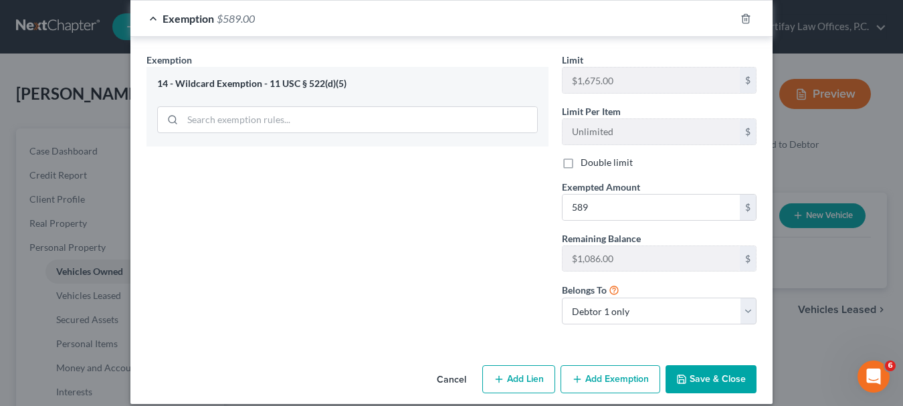
scroll to position [703, 0]
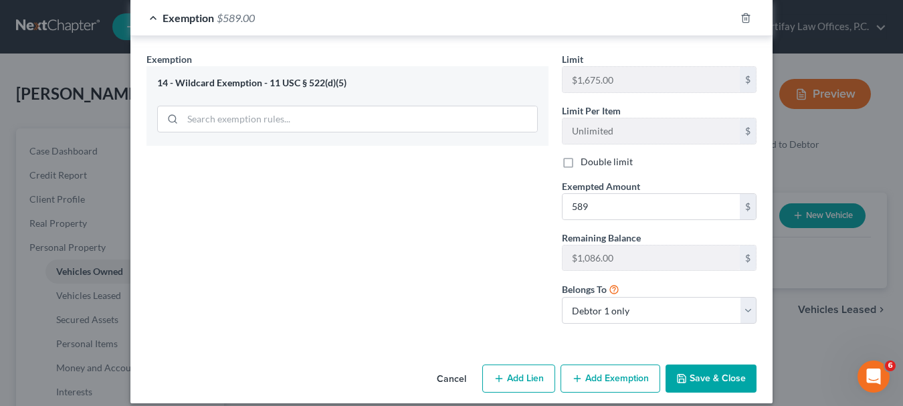
click at [711, 365] on button "Save & Close" at bounding box center [711, 379] width 91 height 28
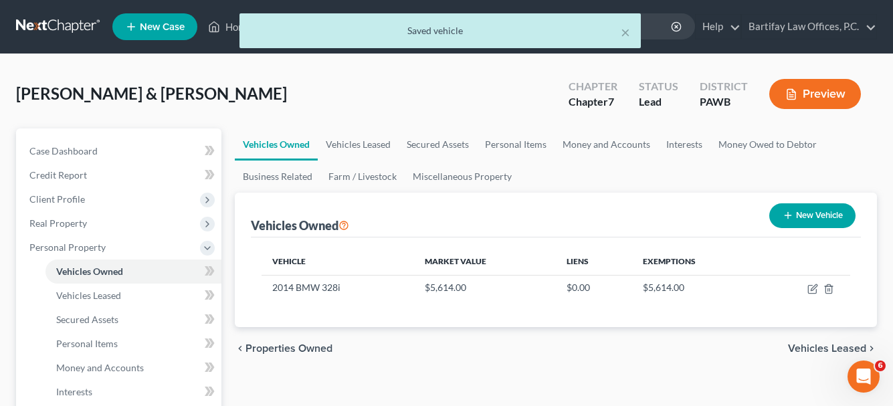
click at [810, 214] on button "New Vehicle" at bounding box center [813, 215] width 86 height 25
select select "0"
select select "2"
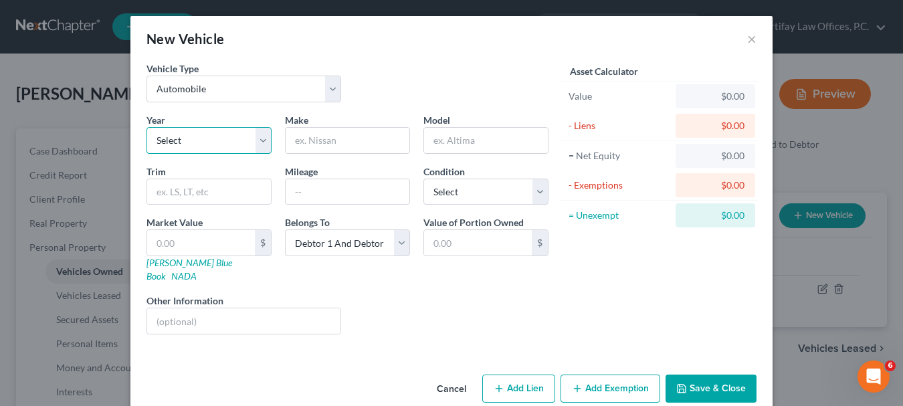
click at [254, 135] on select "Select 2026 2025 2024 2023 2022 2021 2020 2019 2018 2017 2016 2015 2014 2013 20…" at bounding box center [209, 140] width 125 height 27
select select "8"
click at [147, 127] on select "Select 2026 2025 2024 2023 2022 2021 2020 2019 2018 2017 2016 2015 2014 2013 20…" at bounding box center [209, 140] width 125 height 27
click at [336, 143] on input "text" at bounding box center [348, 140] width 124 height 25
type input "Dodge"
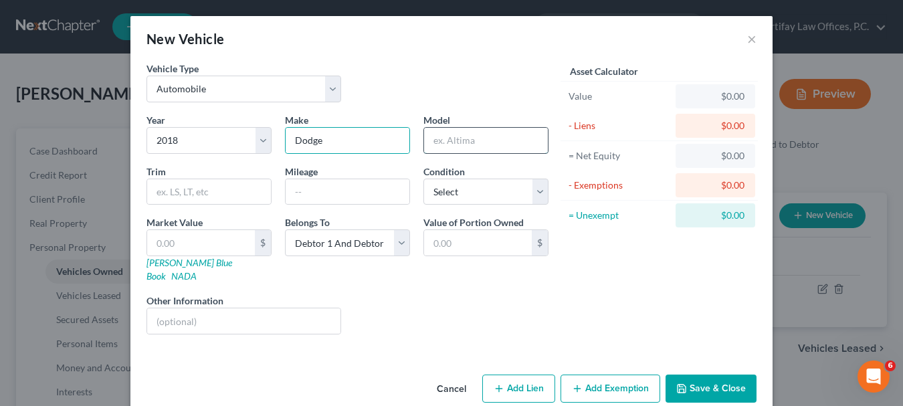
click at [452, 147] on input "text" at bounding box center [486, 140] width 124 height 25
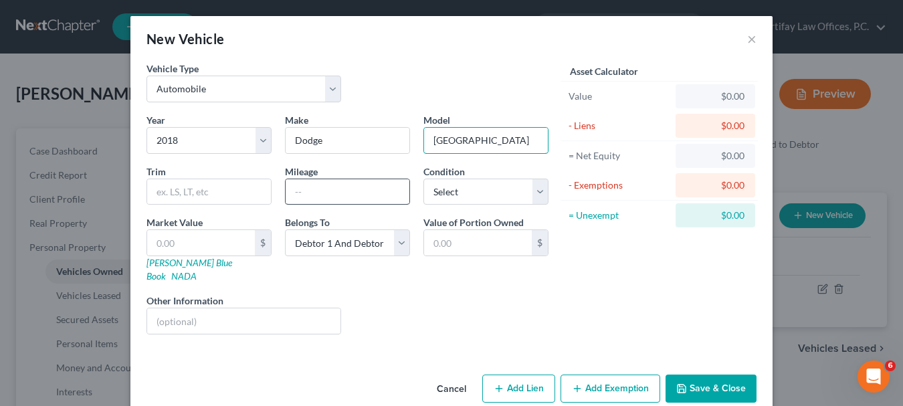
type input "[GEOGRAPHIC_DATA]"
click at [305, 198] on input "text" at bounding box center [348, 191] width 124 height 25
type input "75000"
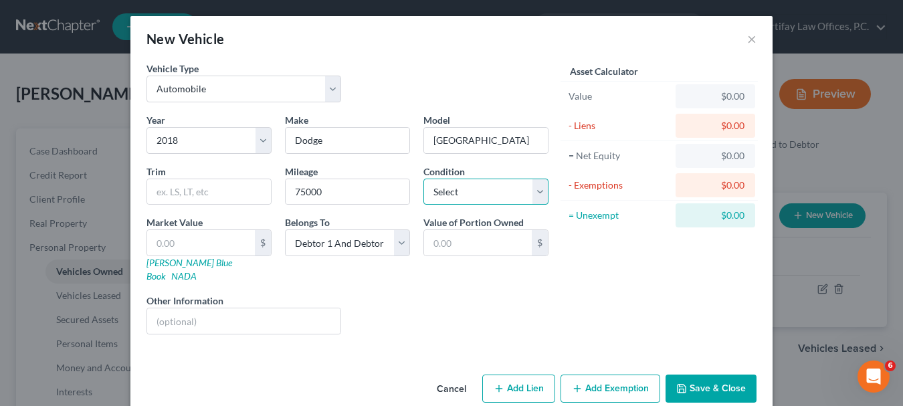
click at [531, 195] on select "Select Excellent Very Good Good Fair Poor" at bounding box center [486, 192] width 125 height 27
select select "2"
click at [424, 179] on select "Select Excellent Very Good Good Fair Poor" at bounding box center [486, 192] width 125 height 27
click at [398, 247] on select "Select Debtor 1 Only Debtor 2 Only Debtor 1 And Debtor 2 Only At Least One Of T…" at bounding box center [347, 243] width 125 height 27
select select "1"
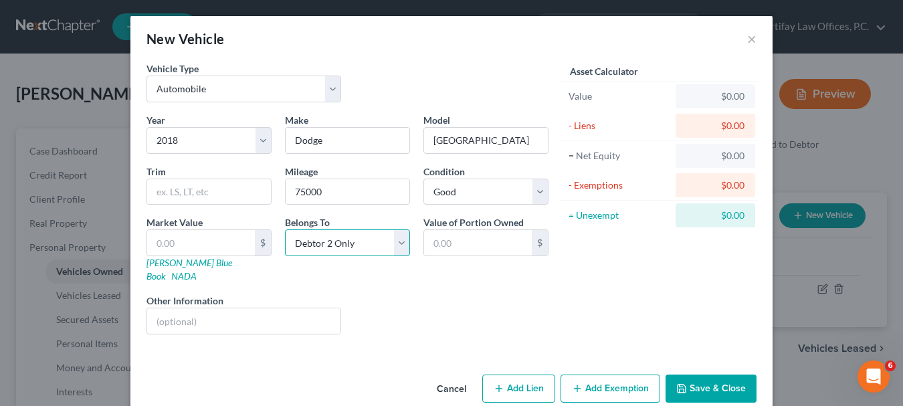
click at [285, 230] on select "Select Debtor 1 Only Debtor 2 Only Debtor 1 And Debtor 2 Only At Least One Of T…" at bounding box center [347, 243] width 125 height 27
click at [202, 238] on input "text" at bounding box center [201, 242] width 108 height 25
type input "1"
type input "1.00"
type input "14"
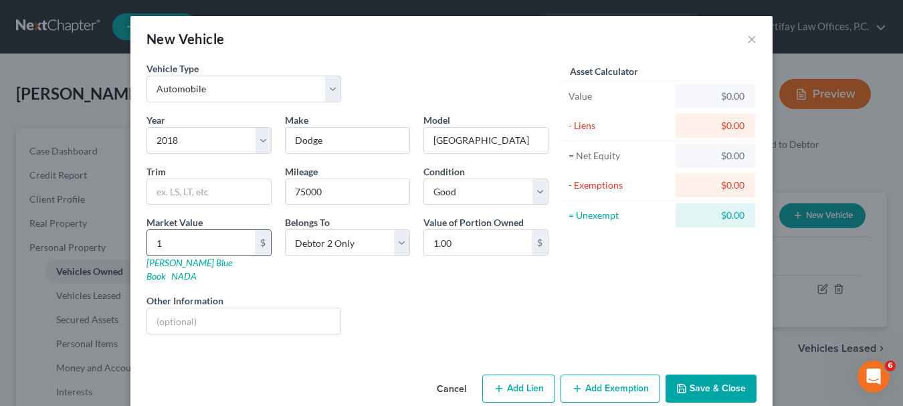
type input "14.00"
type input "144"
type input "144.00"
type input "1443"
type input "1,443.00"
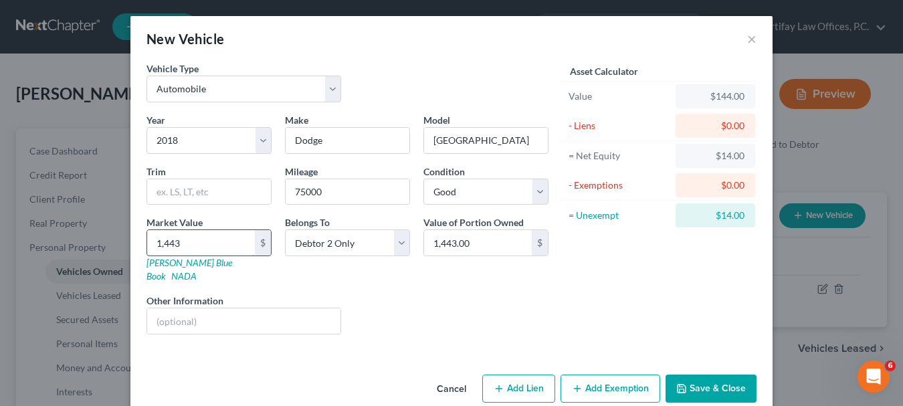
type input "1,4439"
type input "14,439.00"
type input "14,439"
click at [699, 375] on button "Save & Close" at bounding box center [711, 389] width 91 height 28
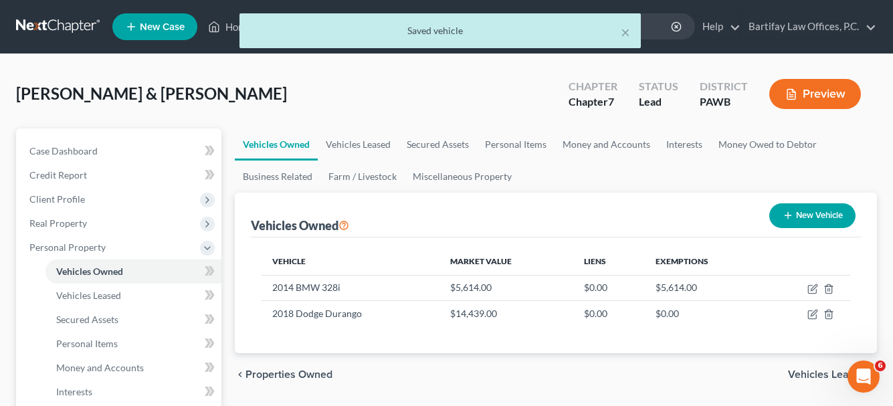
click at [798, 369] on span "Vehicles Leased" at bounding box center [827, 374] width 78 height 11
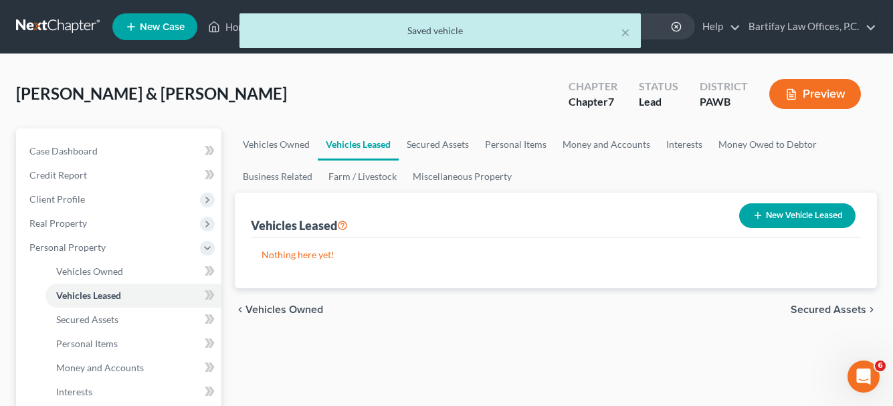
click at [806, 310] on span "Secured Assets" at bounding box center [829, 309] width 76 height 11
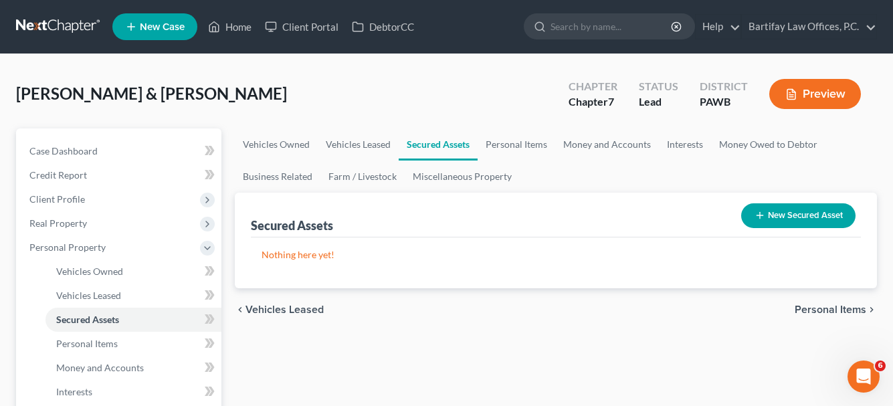
click at [817, 313] on span "Personal Items" at bounding box center [831, 309] width 72 height 11
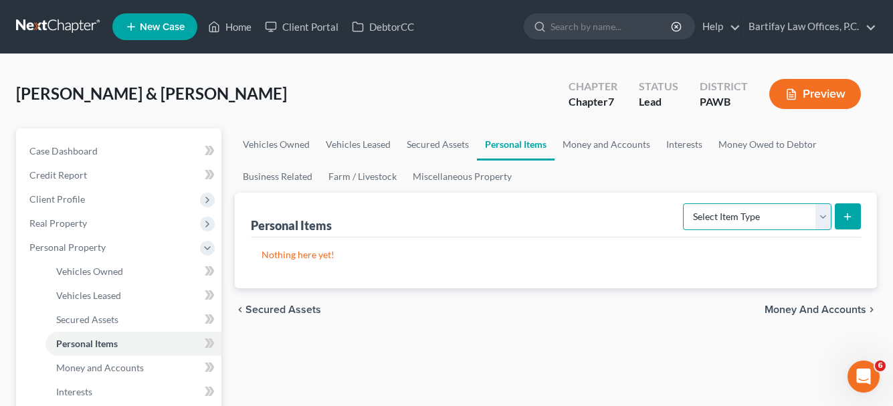
click at [828, 215] on select "Select Item Type Clothing Collectibles Of Value Electronics Firearms Household …" at bounding box center [757, 216] width 149 height 27
select select "clothing"
click at [685, 203] on select "Select Item Type Clothing Collectibles Of Value Electronics Firearms Household …" at bounding box center [757, 216] width 149 height 27
click at [846, 220] on icon "submit" at bounding box center [847, 216] width 11 height 11
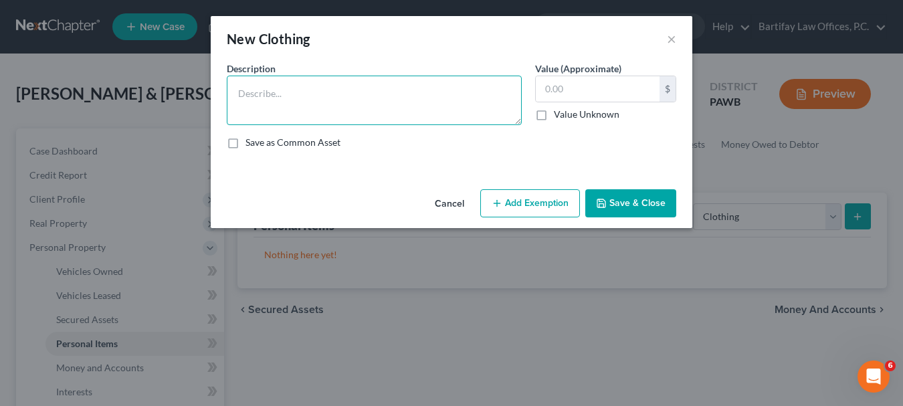
click at [330, 98] on textarea at bounding box center [374, 101] width 295 height 50
drag, startPoint x: 330, startPoint y: 98, endPoint x: 314, endPoint y: 44, distance: 55.9
click at [314, 44] on div "New Clothing × An exemption set must first be selected from the Filing Informat…" at bounding box center [452, 122] width 482 height 212
type textarea "Various items"
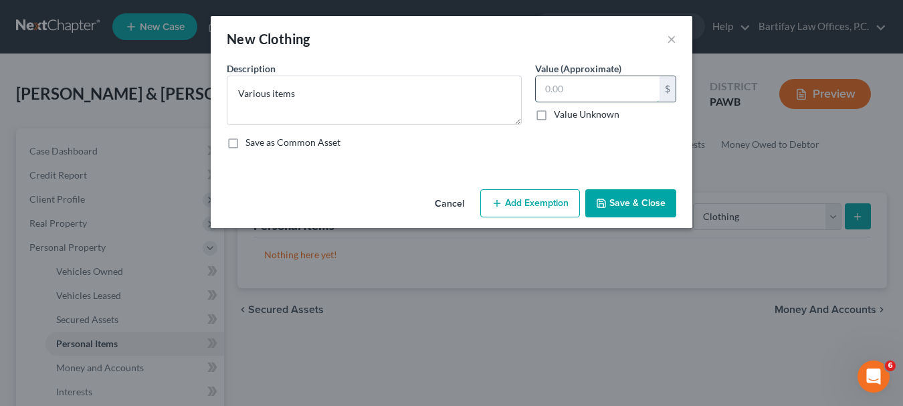
click at [537, 92] on input "text" at bounding box center [598, 88] width 124 height 25
type input "600"
click at [529, 195] on button "Add Exemption" at bounding box center [530, 203] width 100 height 28
select select "2"
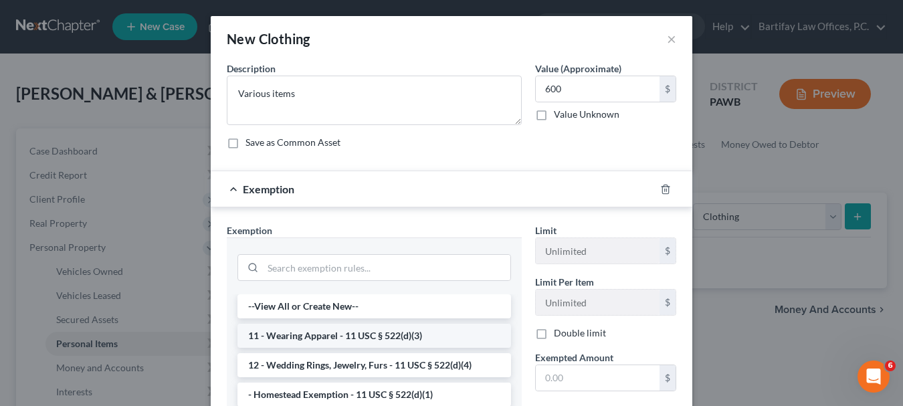
click at [323, 330] on li "11 - Wearing Apparel - 11 USC § 522(d)(3)" at bounding box center [375, 336] width 274 height 24
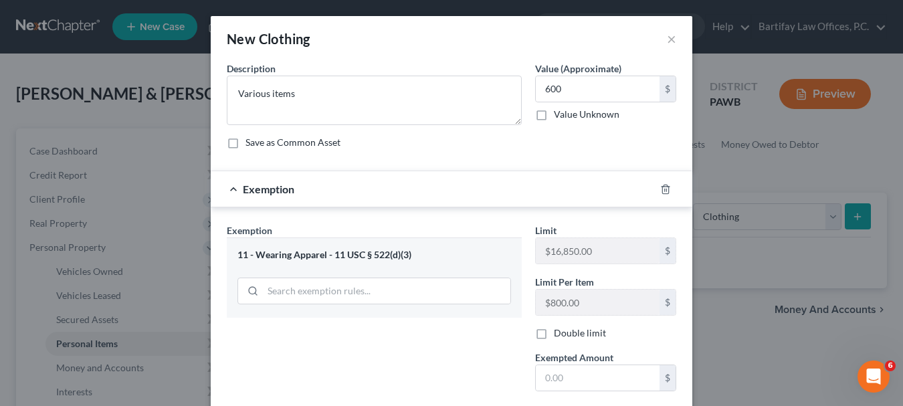
scroll to position [67, 0]
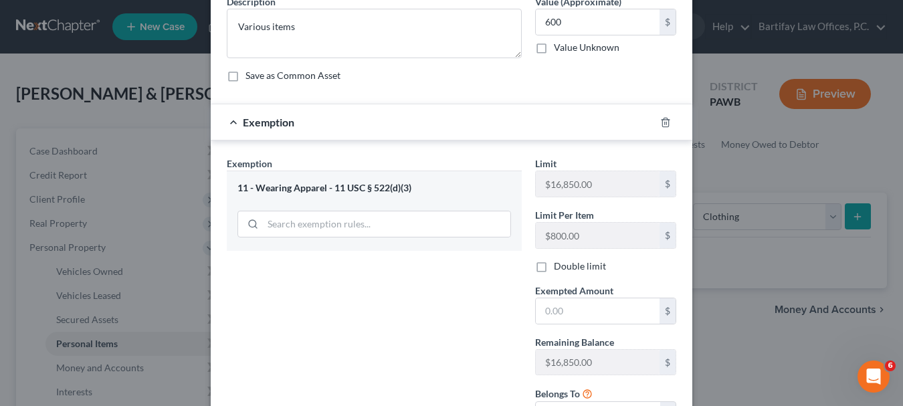
drag, startPoint x: 535, startPoint y: 268, endPoint x: 553, endPoint y: 293, distance: 31.2
click at [554, 267] on label "Double limit" at bounding box center [580, 266] width 52 height 13
click at [559, 267] on input "Double limit" at bounding box center [563, 264] width 9 height 9
checkbox input "true"
click at [571, 309] on input "text" at bounding box center [598, 310] width 124 height 25
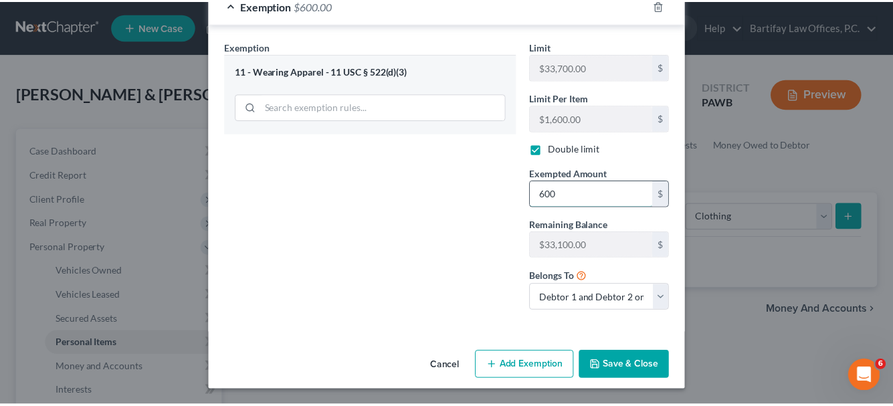
scroll to position [185, 0]
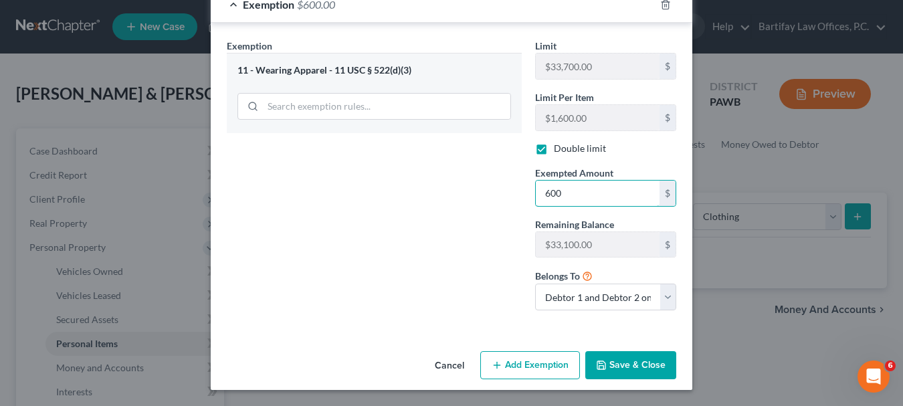
type input "600"
click at [418, 294] on div "Exemption Set must be selected for CA. Exemption * 11 - Wearing Apparel - 11 US…" at bounding box center [374, 180] width 308 height 282
click at [626, 360] on button "Save & Close" at bounding box center [631, 365] width 91 height 28
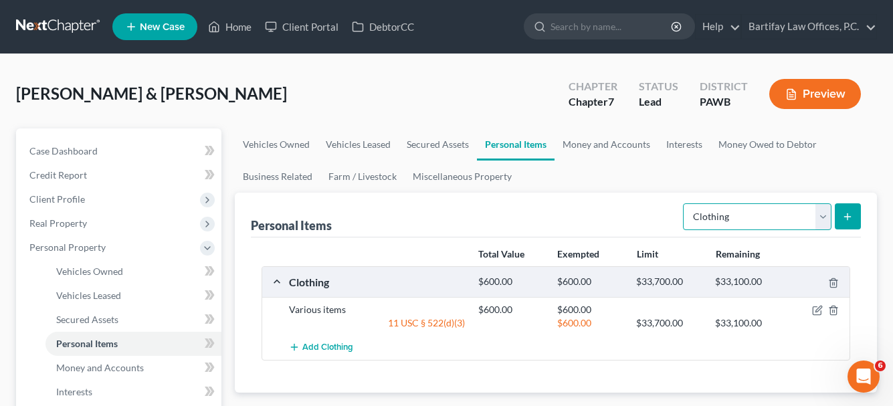
click at [822, 219] on select "Select Item Type Clothing Collectibles Of Value Electronics Firearms Household …" at bounding box center [757, 216] width 149 height 27
select select "household_goods"
click at [685, 203] on select "Select Item Type Clothing Collectibles Of Value Electronics Firearms Household …" at bounding box center [757, 216] width 149 height 27
click at [848, 216] on icon "submit" at bounding box center [847, 216] width 11 height 11
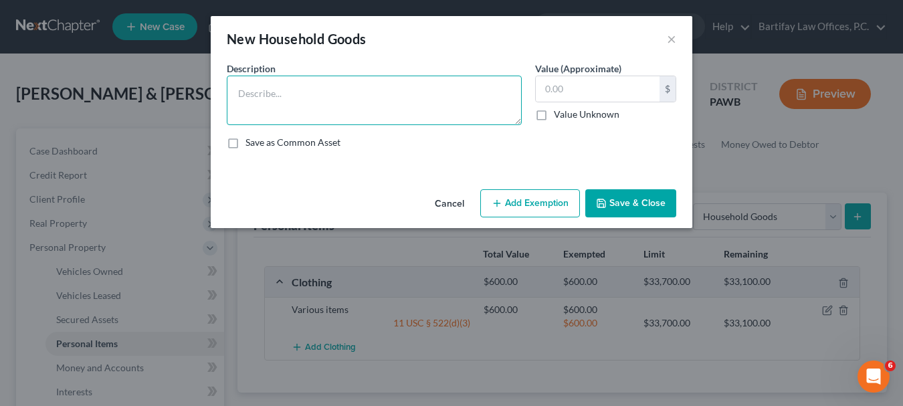
click at [289, 82] on textarea at bounding box center [374, 101] width 295 height 50
type textarea "See attorney for list."
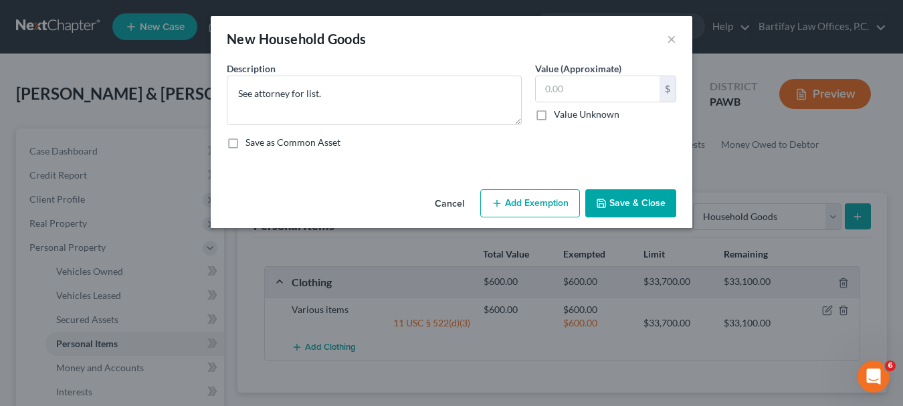
click at [636, 207] on button "Save & Close" at bounding box center [631, 203] width 91 height 28
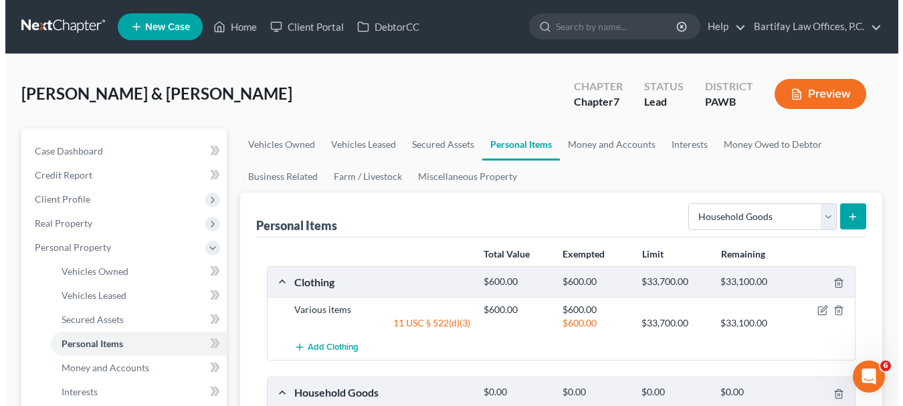
scroll to position [67, 0]
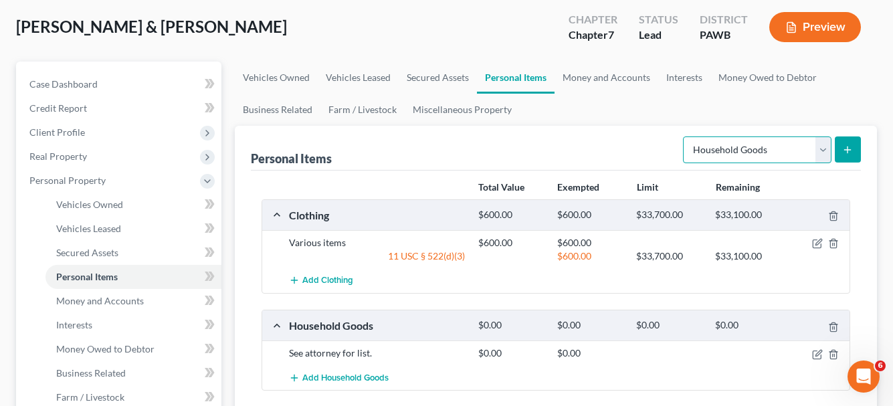
click at [826, 147] on select "Select Item Type Clothing Collectibles Of Value Electronics Firearms Household …" at bounding box center [757, 150] width 149 height 27
select select "jewelry"
click at [685, 137] on select "Select Item Type Clothing Collectibles Of Value Electronics Firearms Household …" at bounding box center [757, 150] width 149 height 27
click at [845, 150] on line "submit" at bounding box center [848, 150] width 6 height 0
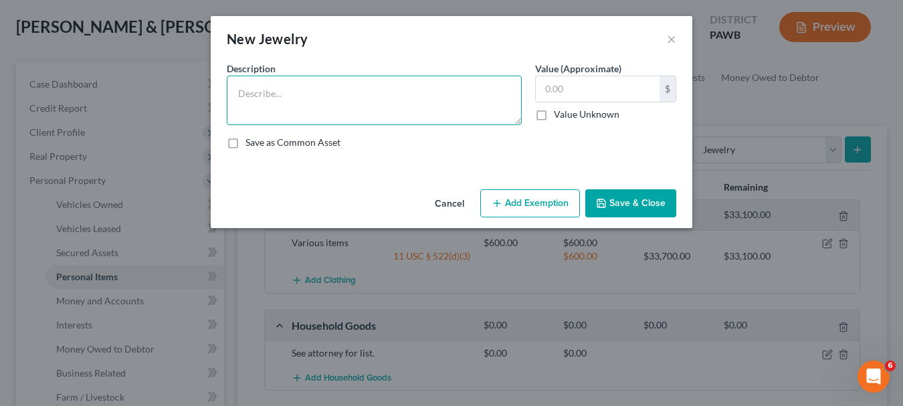
click at [343, 100] on textarea at bounding box center [374, 101] width 295 height 50
type textarea "Wedding rings"
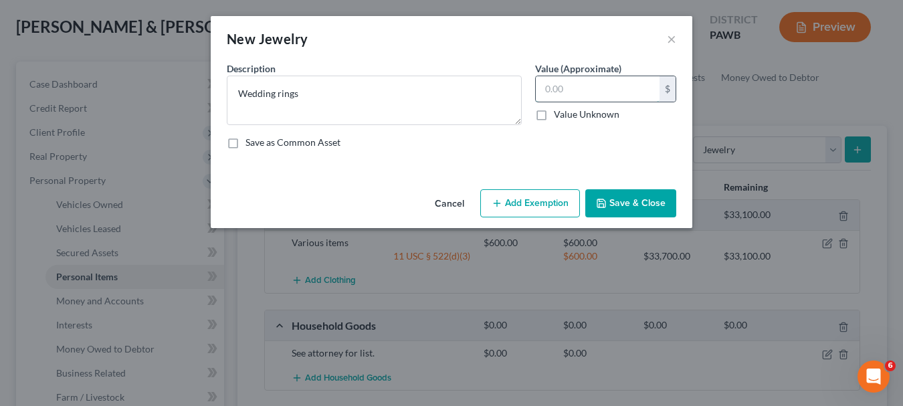
click at [546, 88] on input "text" at bounding box center [598, 88] width 124 height 25
type input "5,000"
click at [533, 201] on button "Add Exemption" at bounding box center [530, 203] width 100 height 28
select select "2"
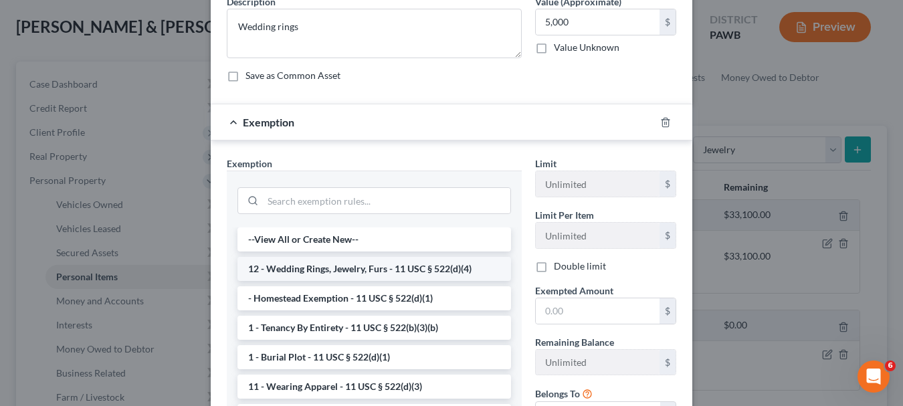
click at [361, 268] on li "12 - Wedding Rings, Jewelry, Furs - 11 USC § 522(d)(4)" at bounding box center [375, 269] width 274 height 24
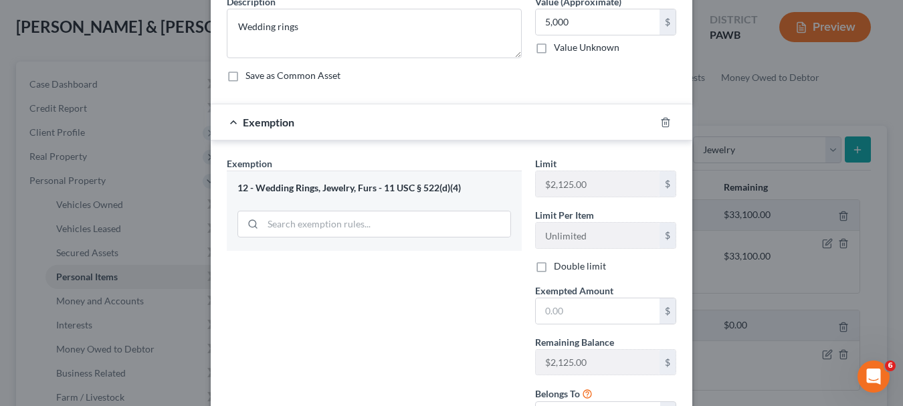
click at [554, 263] on label "Double limit" at bounding box center [580, 266] width 52 height 13
click at [559, 263] on input "Double limit" at bounding box center [563, 264] width 9 height 9
checkbox input "true"
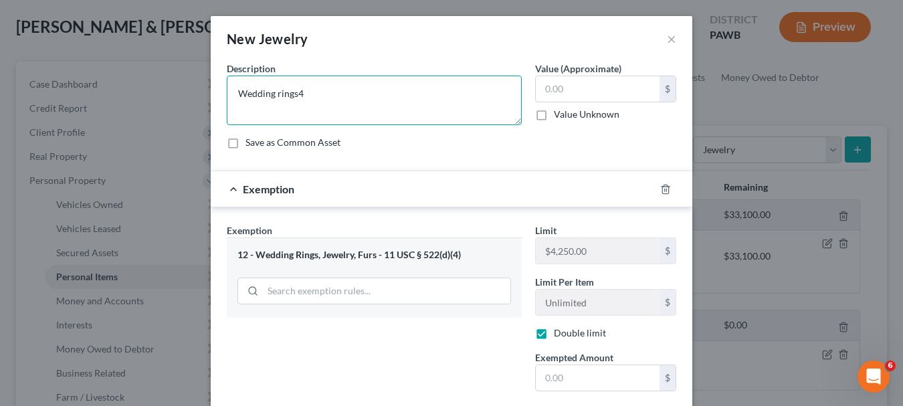
type textarea "Wedding rings"
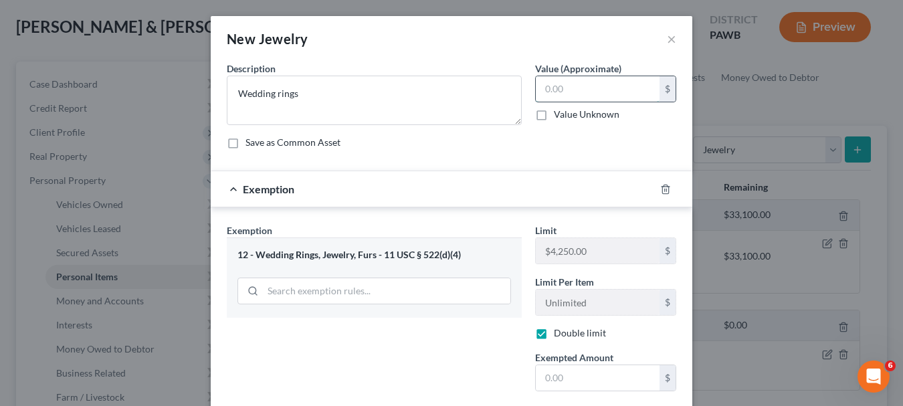
click at [545, 84] on input "text" at bounding box center [598, 88] width 124 height 25
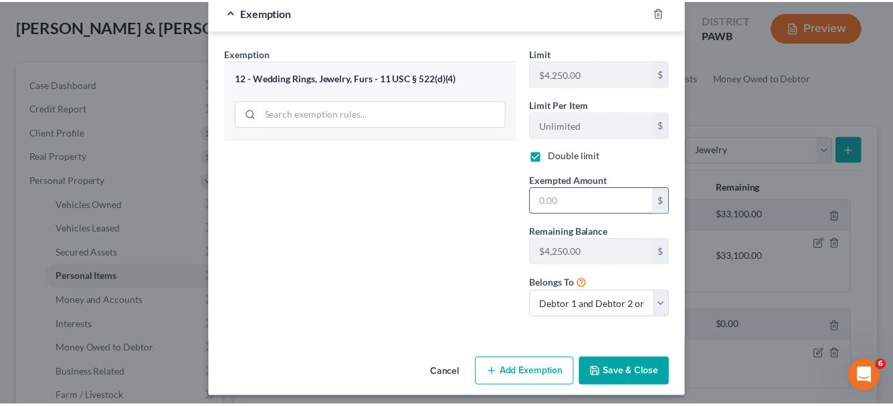
scroll to position [185, 0]
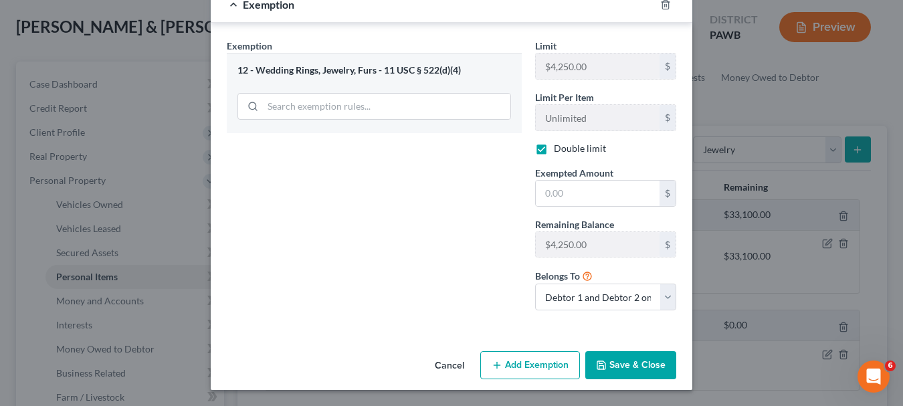
type input "4,000"
click at [635, 361] on button "Save & Close" at bounding box center [631, 365] width 91 height 28
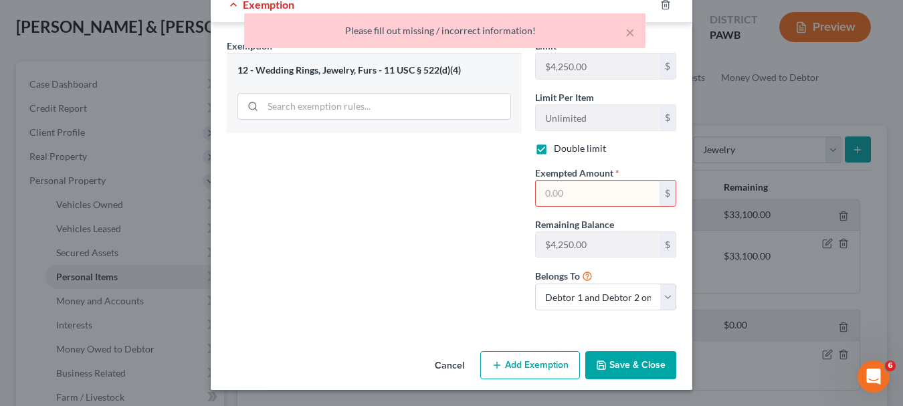
click at [594, 203] on input "text" at bounding box center [598, 193] width 124 height 25
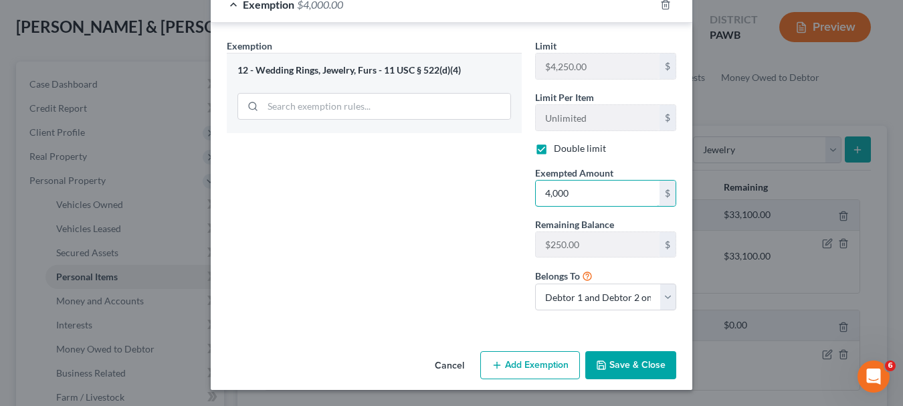
type input "4,000"
click at [636, 357] on button "Save & Close" at bounding box center [631, 365] width 91 height 28
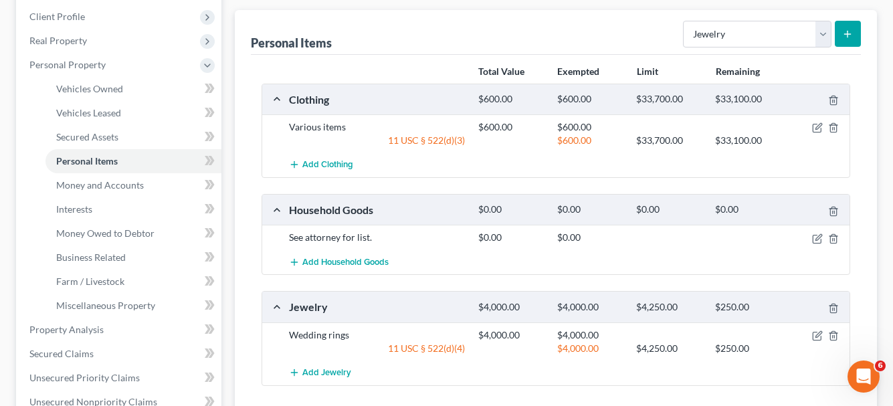
scroll to position [201, 0]
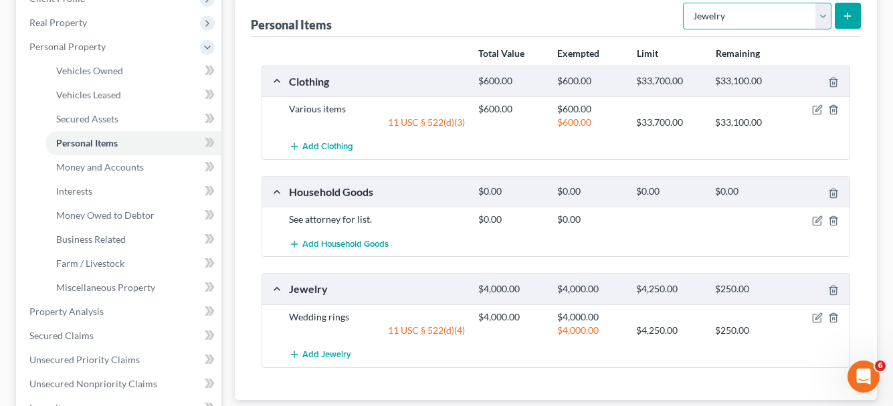
click at [822, 17] on select "Select Item Type Clothing Collectibles Of Value Electronics Firearms Household …" at bounding box center [757, 16] width 149 height 27
select select "pets"
click at [685, 3] on select "Select Item Type Clothing Collectibles Of Value Electronics Firearms Household …" at bounding box center [757, 16] width 149 height 27
click at [849, 11] on icon "submit" at bounding box center [847, 16] width 11 height 11
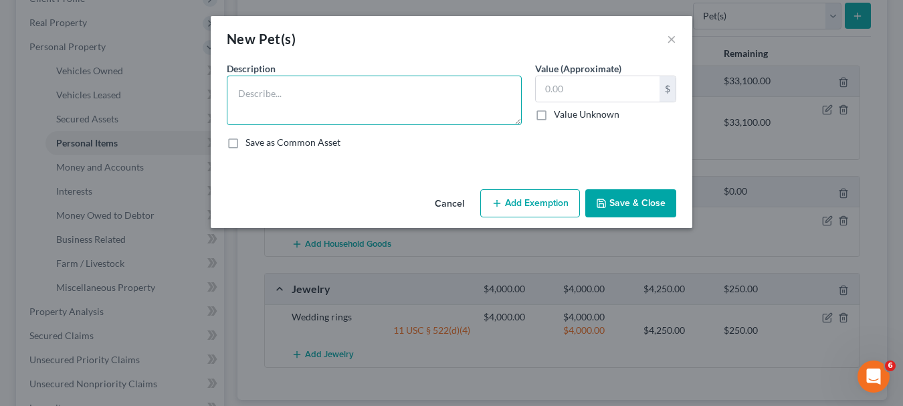
drag, startPoint x: 291, startPoint y: 92, endPoint x: 294, endPoint y: 85, distance: 8.1
click at [292, 90] on textarea at bounding box center [374, 101] width 295 height 50
type textarea "Dobermann"
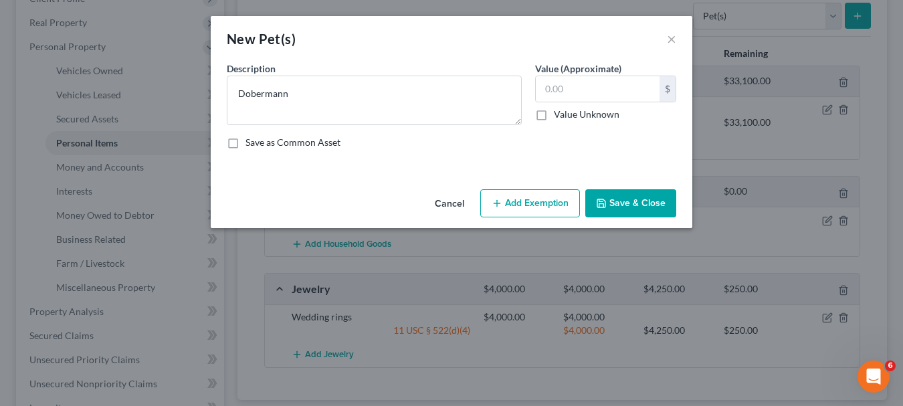
click at [649, 199] on button "Save & Close" at bounding box center [631, 203] width 91 height 28
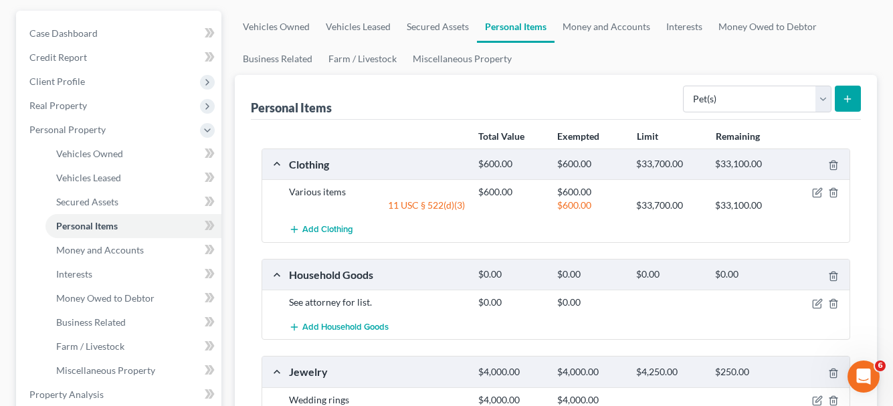
scroll to position [67, 0]
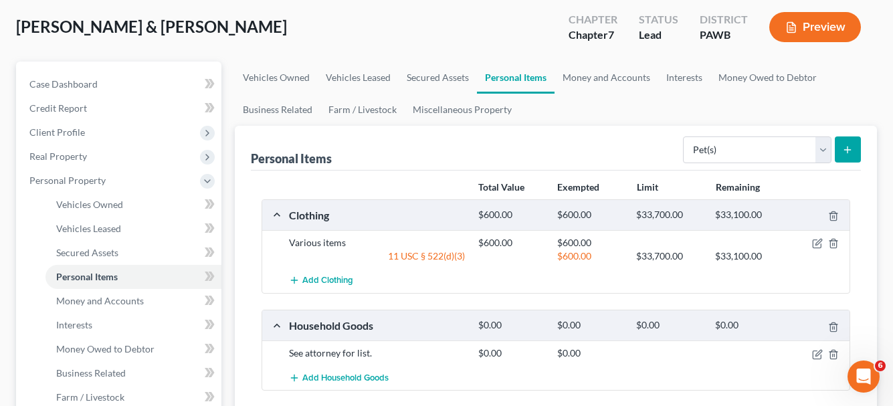
drag, startPoint x: 670, startPoint y: 192, endPoint x: 713, endPoint y: 175, distance: 46.6
drag, startPoint x: 713, startPoint y: 175, endPoint x: 758, endPoint y: 98, distance: 88.7
click at [758, 98] on ul "Vehicles Owned Vehicles Leased Secured Assets Personal Items Money and Accounts…" at bounding box center [556, 94] width 642 height 64
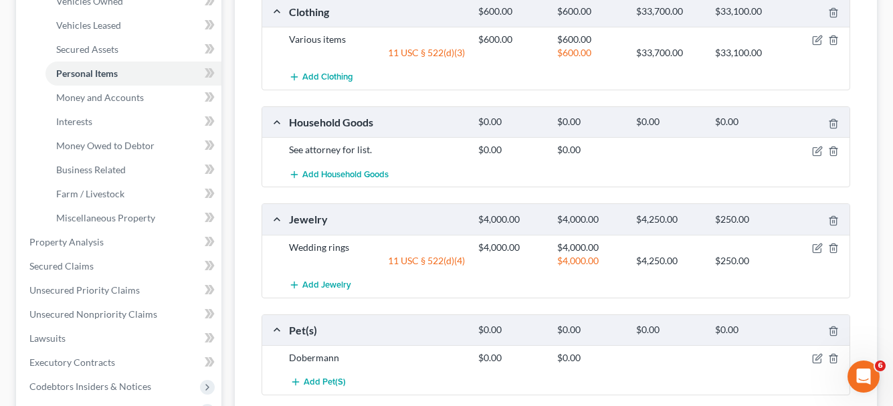
scroll to position [546, 0]
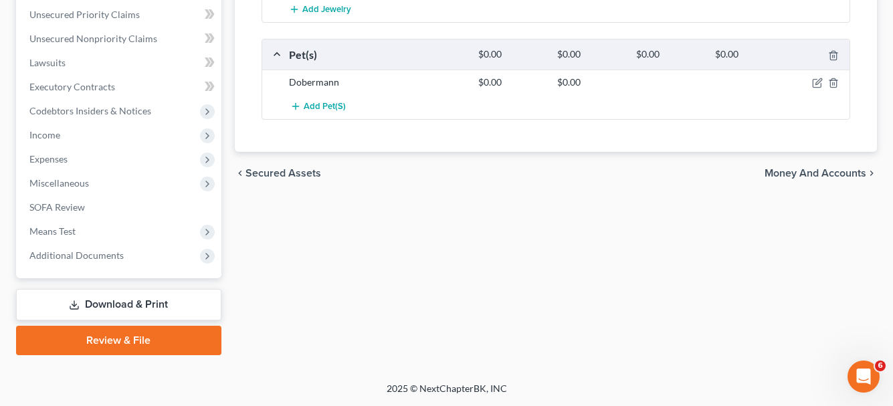
click at [796, 175] on span "Money and Accounts" at bounding box center [816, 173] width 102 height 11
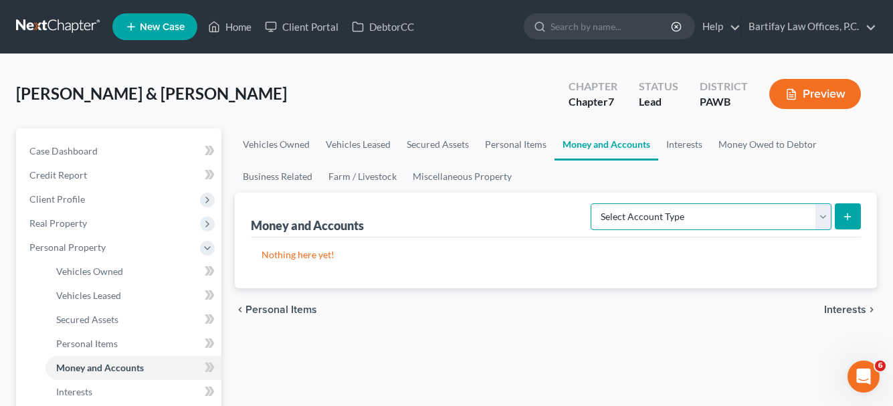
click at [819, 219] on select "Select Account Type Brokerage Cash on Hand Certificates of Deposit Checking Acc…" at bounding box center [711, 216] width 241 height 27
select select "checking"
click at [594, 203] on select "Select Account Type Brokerage Cash on Hand Certificates of Deposit Checking Acc…" at bounding box center [711, 216] width 241 height 27
click at [851, 215] on icon "submit" at bounding box center [847, 216] width 11 height 11
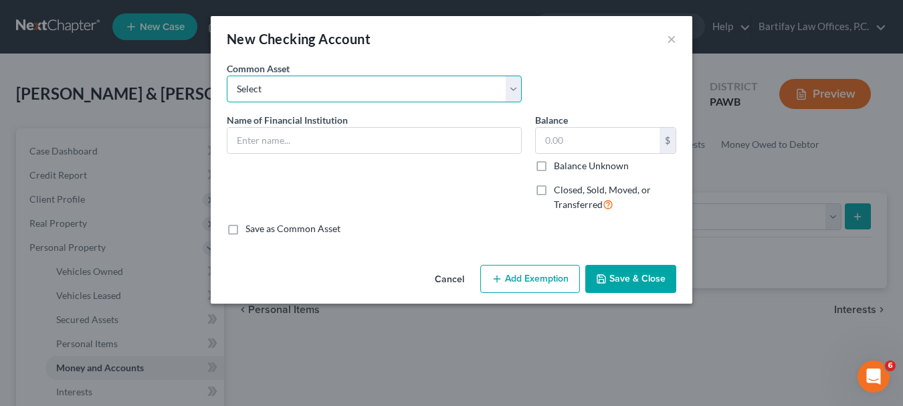
click at [347, 90] on select "Select PNC Bank" at bounding box center [374, 89] width 295 height 27
select select "0"
click at [227, 76] on select "Select PNC Bank" at bounding box center [374, 89] width 295 height 27
type input "PNC Bank"
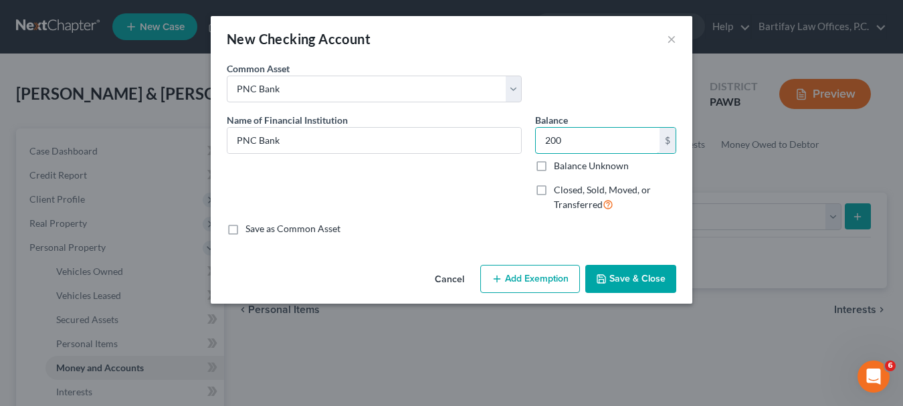
type input "200"
click at [564, 280] on button "Add Exemption" at bounding box center [530, 279] width 100 height 28
select select "2"
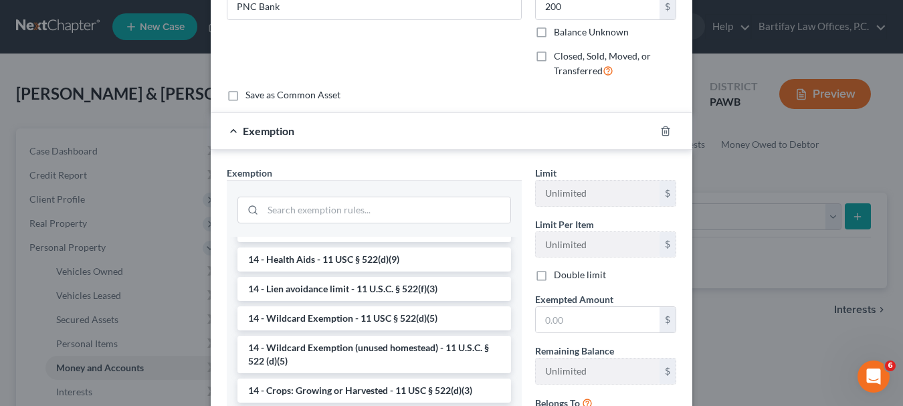
scroll to position [335, 0]
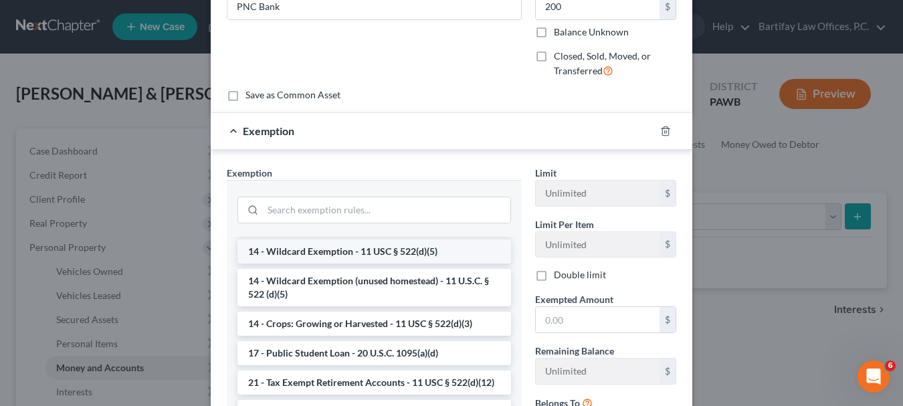
click at [335, 250] on li "14 - Wildcard Exemption - 11 USC § 522(d)(5)" at bounding box center [375, 252] width 274 height 24
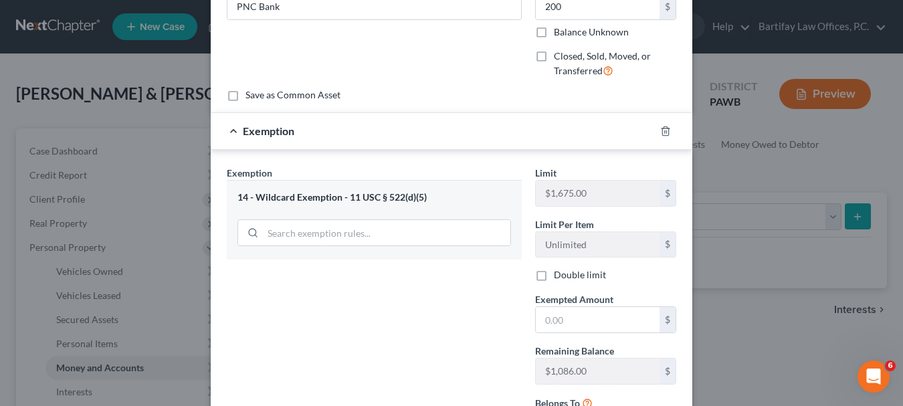
click at [554, 276] on label "Double limit" at bounding box center [580, 274] width 52 height 13
click at [559, 276] on input "Double limit" at bounding box center [563, 272] width 9 height 9
checkbox input "true"
click at [561, 318] on input "text" at bounding box center [598, 319] width 124 height 25
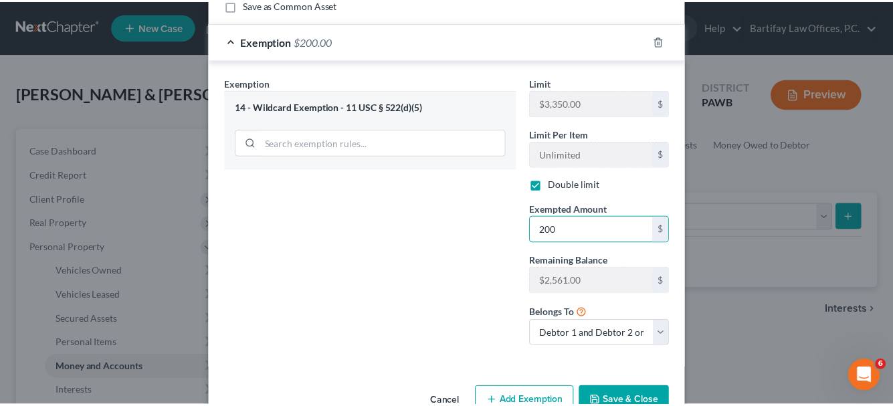
scroll to position [260, 0]
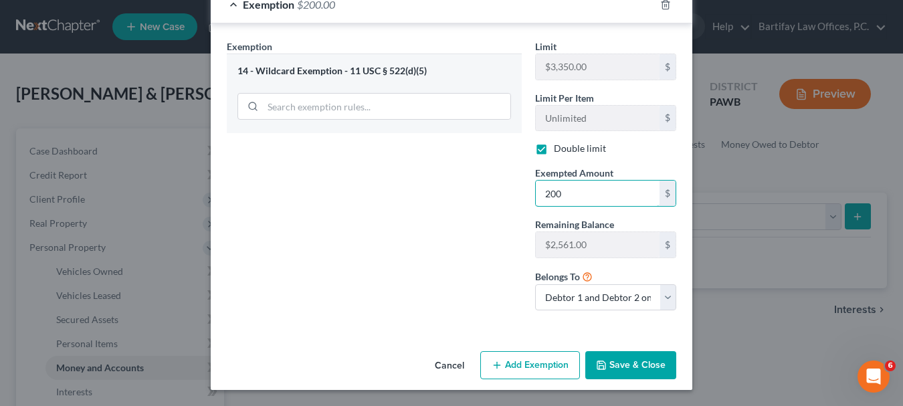
type input "200"
click at [554, 149] on label "Double limit" at bounding box center [580, 148] width 52 height 13
click at [559, 149] on input "Double limit" at bounding box center [563, 146] width 9 height 9
checkbox input "false"
click at [663, 296] on select "Debtor 1 only Debtor 2 only Debtor 1 and Debtor 2 only" at bounding box center [605, 297] width 141 height 27
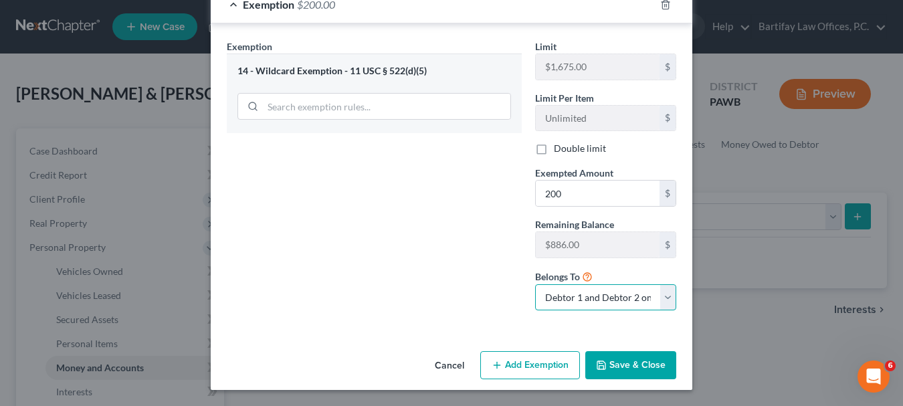
select select "0"
click at [535, 284] on select "Debtor 1 only Debtor 2 only Debtor 1 and Debtor 2 only" at bounding box center [605, 297] width 141 height 27
click at [636, 367] on button "Save & Close" at bounding box center [631, 365] width 91 height 28
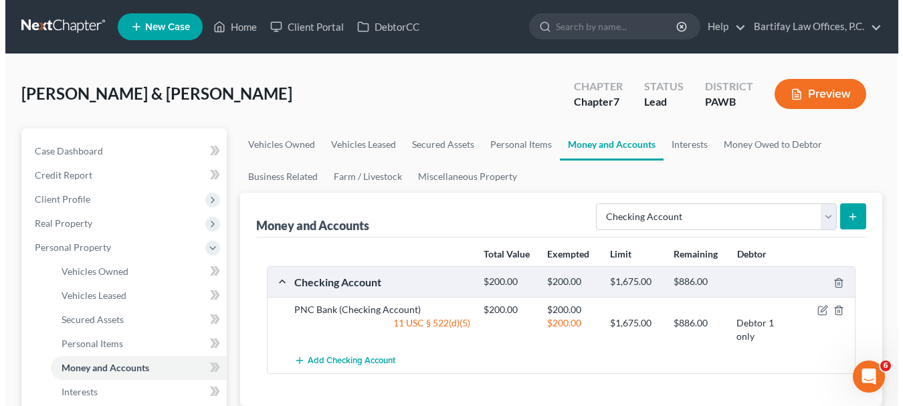
scroll to position [67, 0]
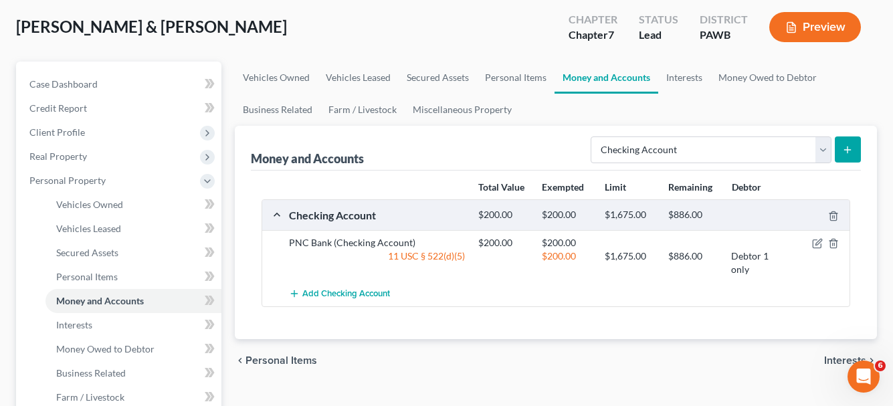
click at [848, 147] on line "submit" at bounding box center [848, 150] width 0 height 6
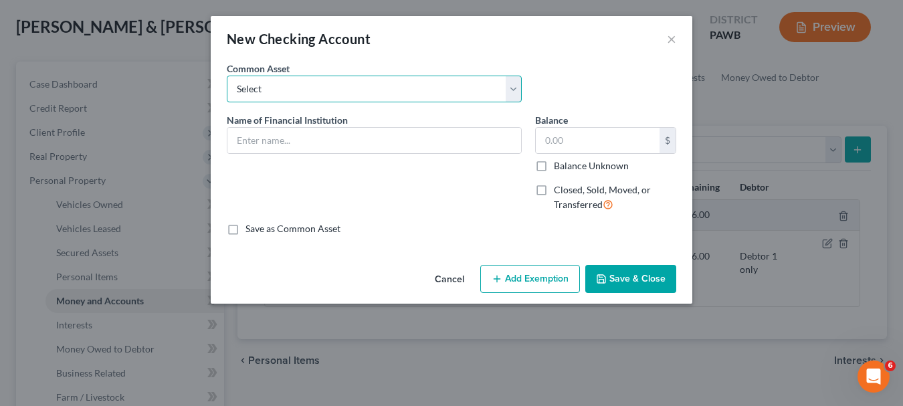
click at [508, 94] on select "Select PNC Bank" at bounding box center [374, 89] width 295 height 27
click at [227, 76] on select "Select PNC Bank" at bounding box center [374, 89] width 295 height 27
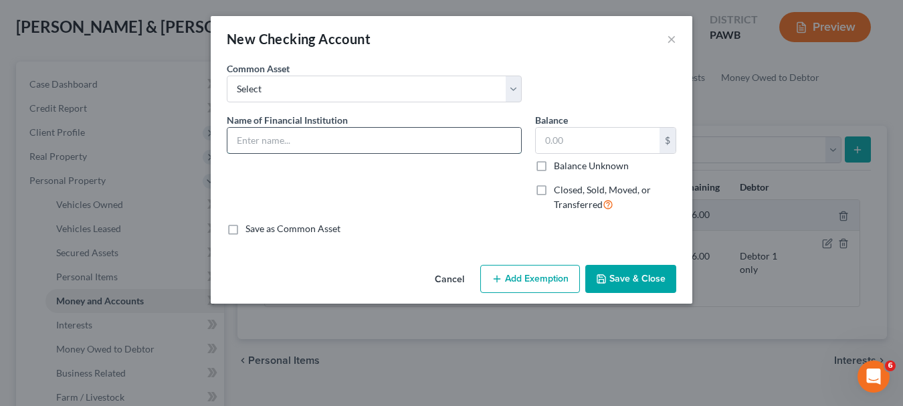
click at [383, 132] on input "text" at bounding box center [375, 140] width 294 height 25
type input "Clearview Federal Credit Union"
click at [578, 139] on input "text" at bounding box center [598, 140] width 124 height 25
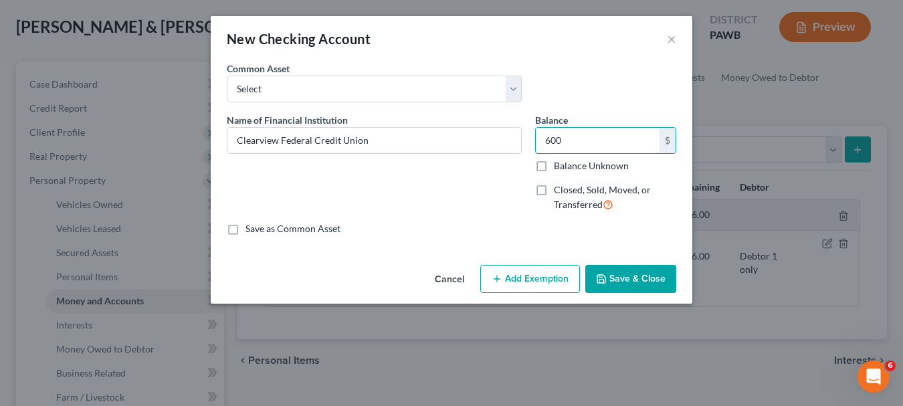
type input "600"
click at [569, 281] on button "Add Exemption" at bounding box center [530, 279] width 100 height 28
select select "2"
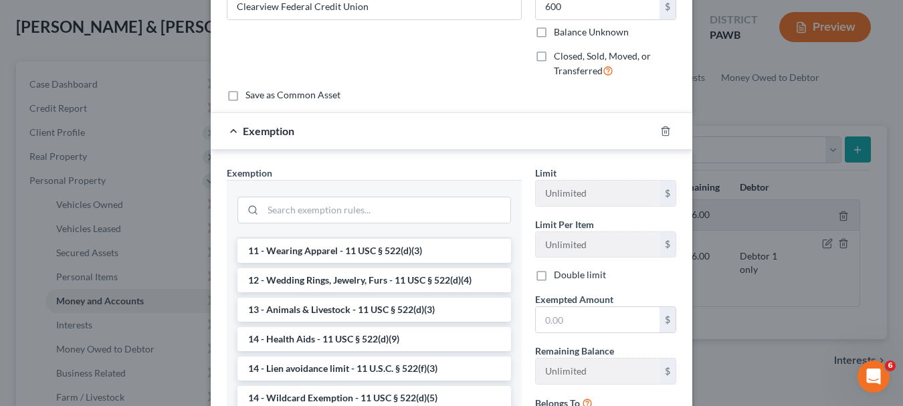
scroll to position [268, 0]
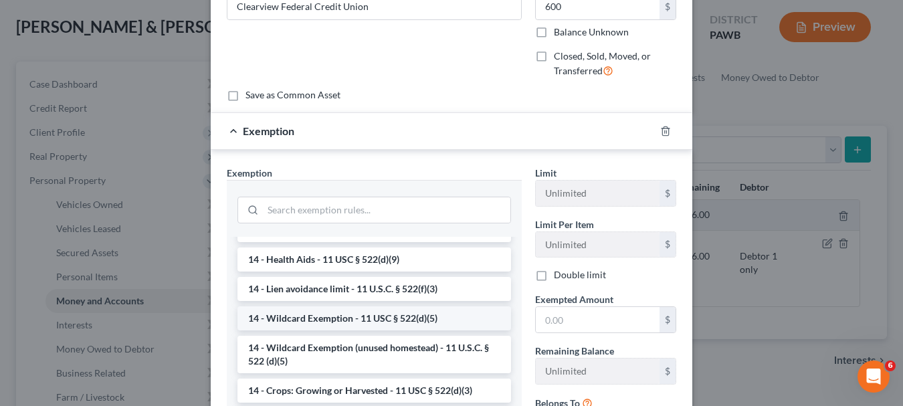
click at [288, 316] on li "14 - Wildcard Exemption - 11 USC § 522(d)(5)" at bounding box center [375, 318] width 274 height 24
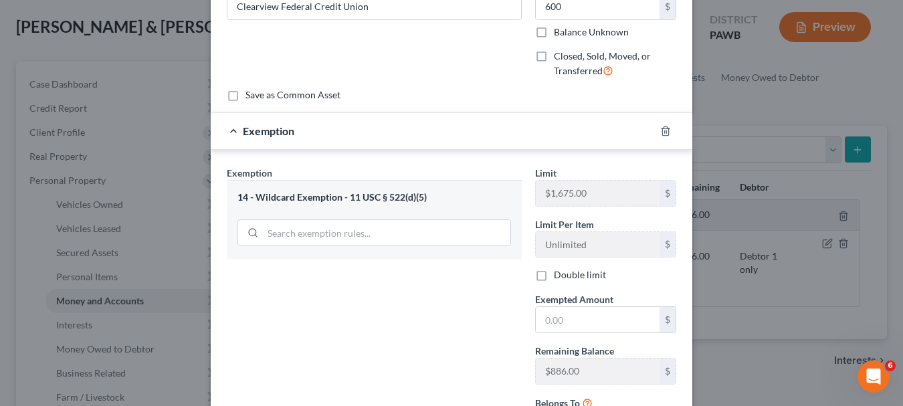
scroll to position [201, 0]
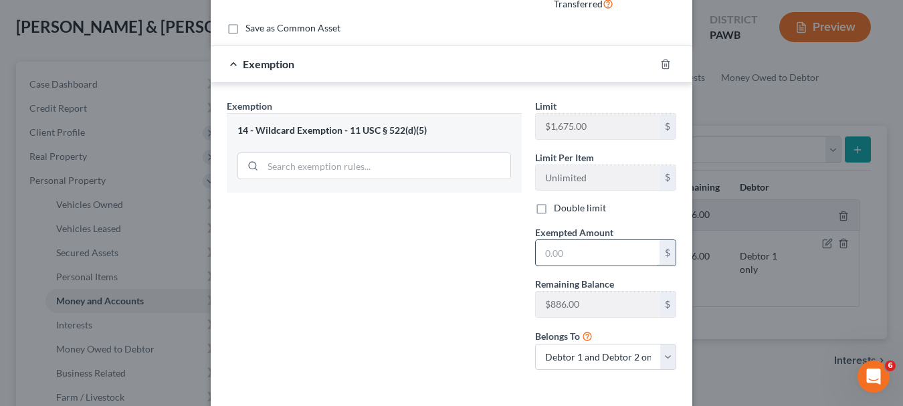
click at [568, 256] on input "text" at bounding box center [598, 252] width 124 height 25
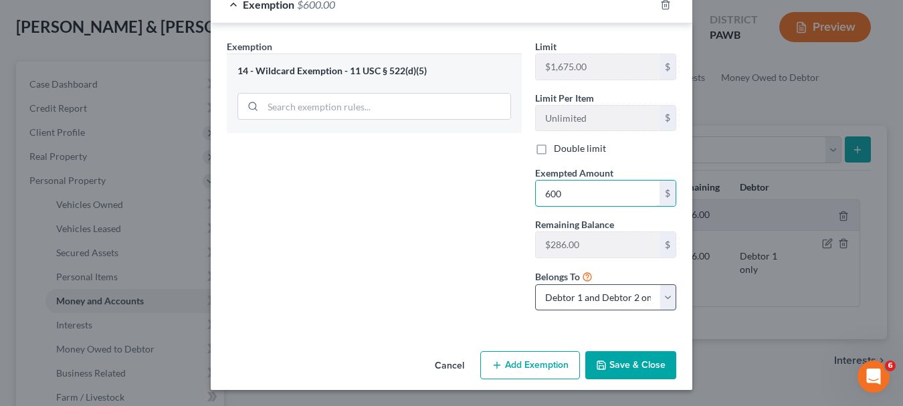
type input "600"
click at [547, 300] on select "Debtor 1 only Debtor 2 only Debtor 1 and Debtor 2 only" at bounding box center [605, 297] width 141 height 27
select select "1"
click at [535, 284] on select "Debtor 1 only Debtor 2 only Debtor 1 and Debtor 2 only" at bounding box center [605, 297] width 141 height 27
click at [612, 367] on button "Save & Close" at bounding box center [631, 365] width 91 height 28
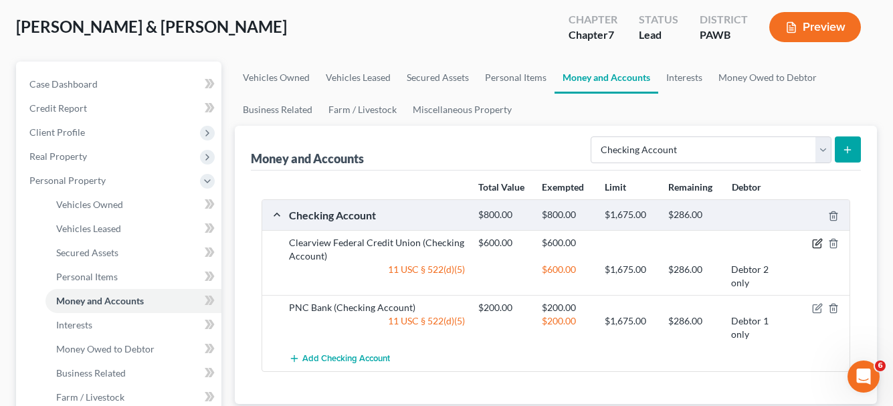
click at [818, 245] on icon "button" at bounding box center [819, 243] width 6 height 6
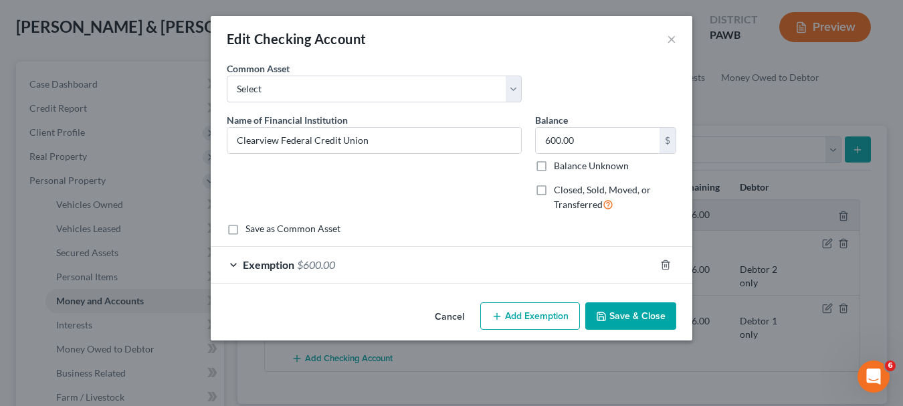
click at [256, 264] on span "Exemption" at bounding box center [269, 264] width 52 height 13
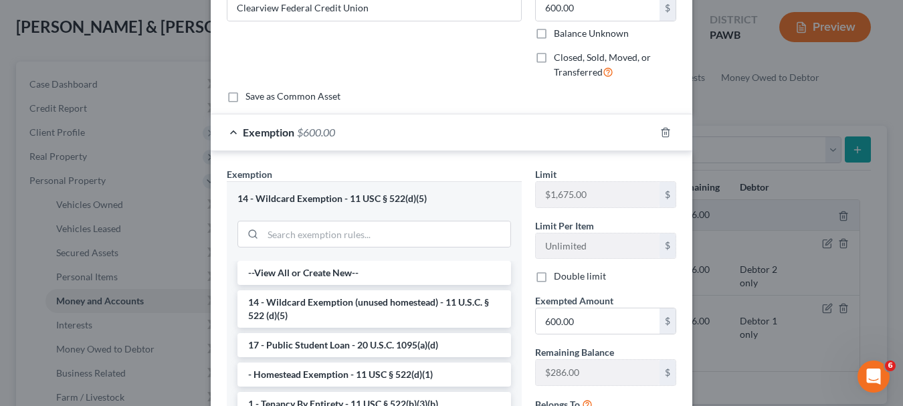
scroll to position [134, 0]
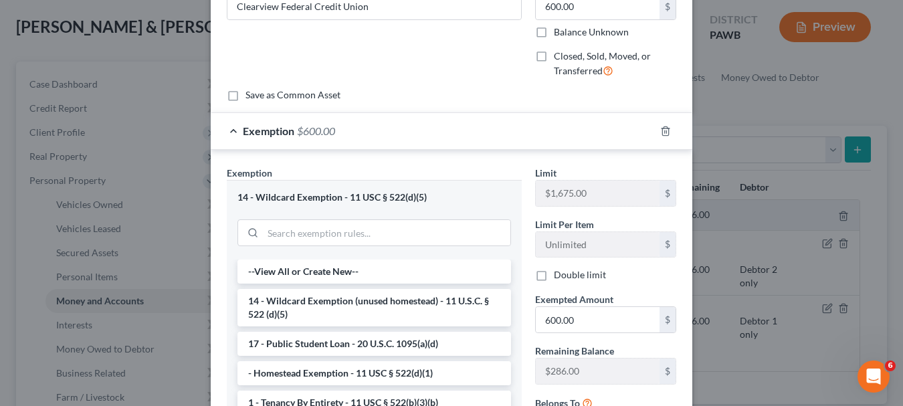
click at [554, 278] on label "Double limit" at bounding box center [580, 274] width 52 height 13
click at [559, 277] on input "Double limit" at bounding box center [563, 272] width 9 height 9
checkbox input "true"
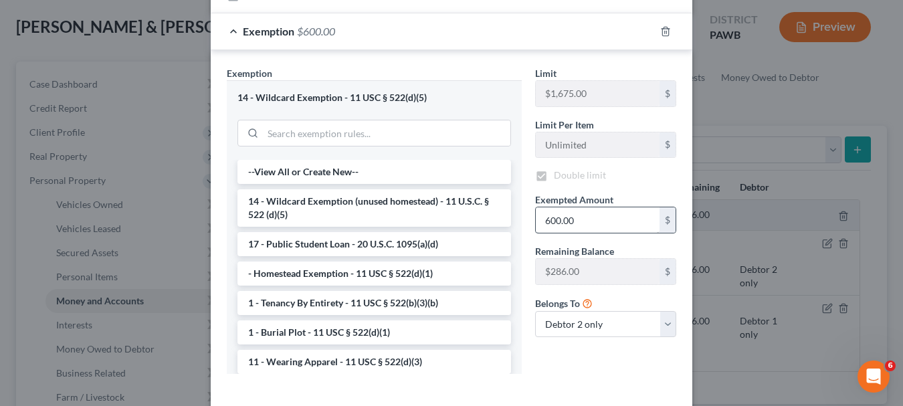
scroll to position [297, 0]
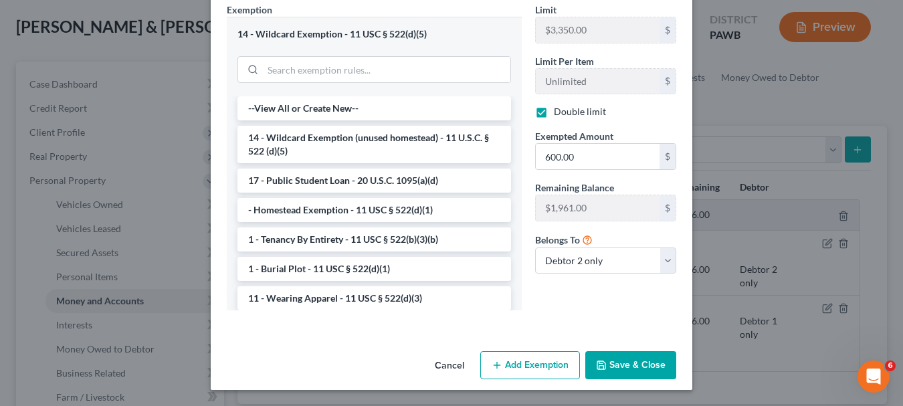
click at [660, 363] on button "Save & Close" at bounding box center [631, 365] width 91 height 28
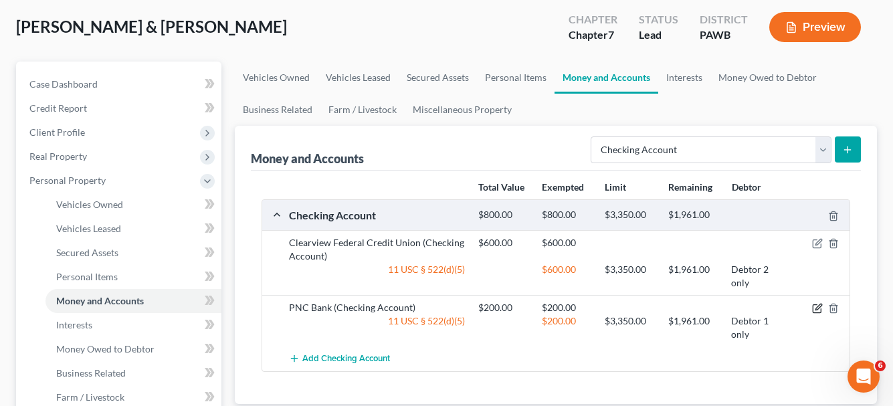
click at [815, 308] on icon "button" at bounding box center [817, 308] width 11 height 11
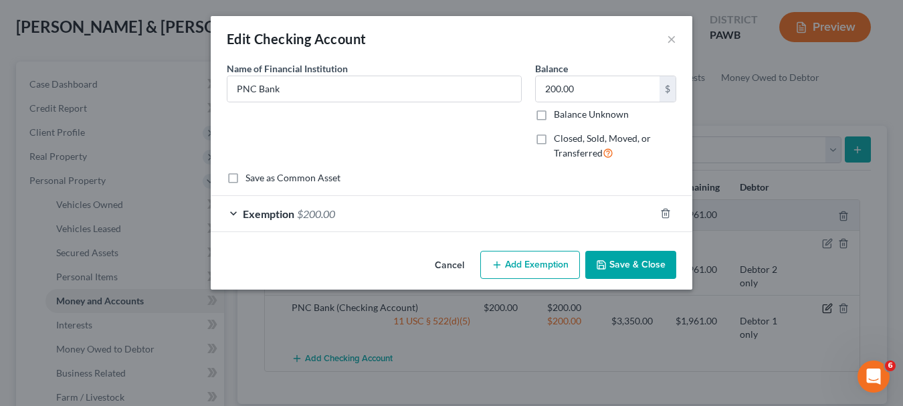
checkbox input "true"
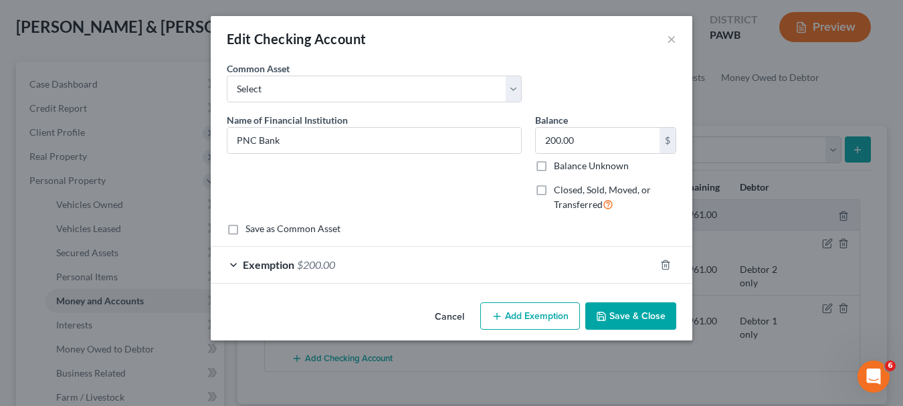
click at [392, 258] on div "Exemption $200.00" at bounding box center [433, 264] width 444 height 35
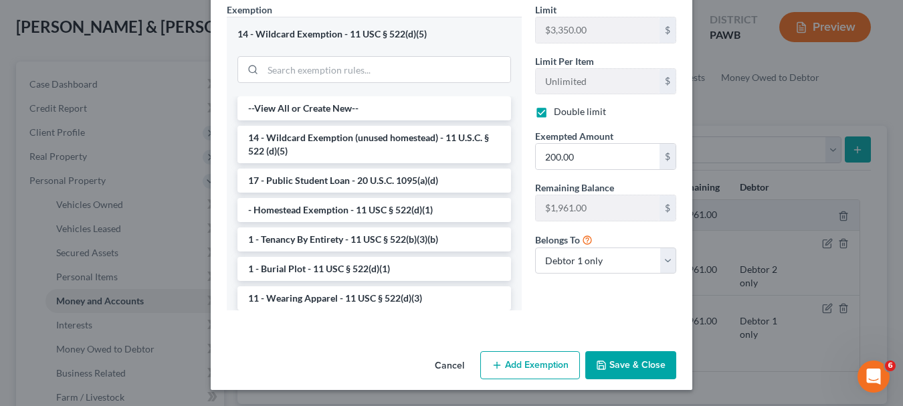
click at [657, 365] on button "Save & Close" at bounding box center [631, 365] width 91 height 28
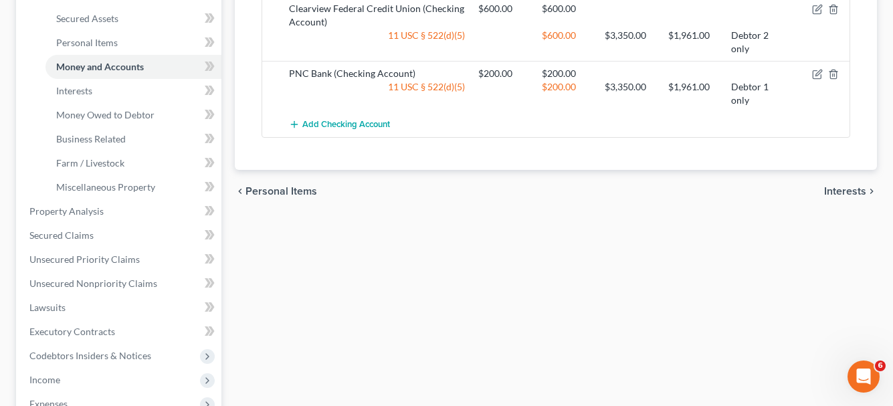
scroll to position [268, 0]
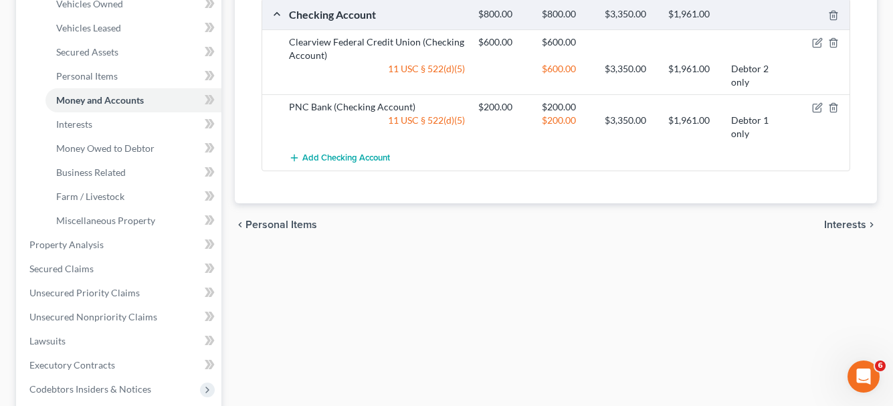
click at [851, 227] on span "Interests" at bounding box center [845, 224] width 42 height 11
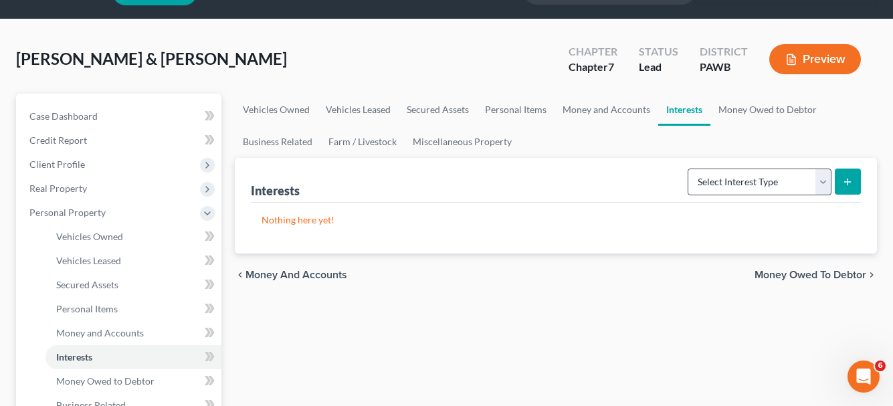
scroll to position [67, 0]
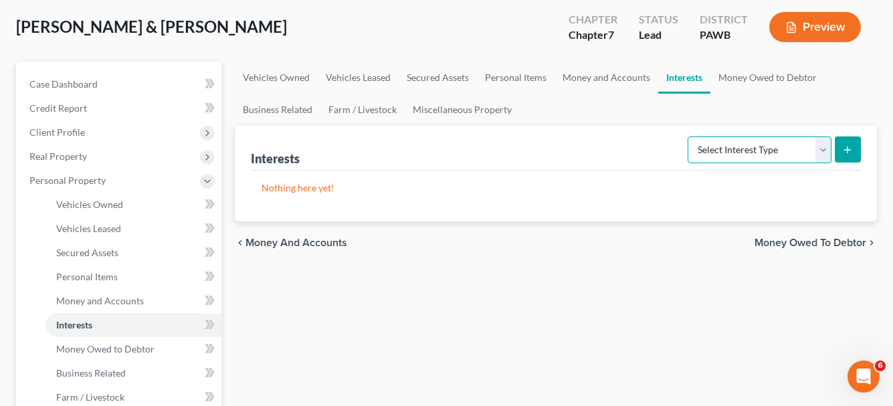
click at [819, 146] on select "Select Interest Type 401K Annuity Bond Education IRA Government Bond Government…" at bounding box center [760, 150] width 144 height 27
click at [812, 242] on span "Money Owed to Debtor" at bounding box center [811, 243] width 112 height 11
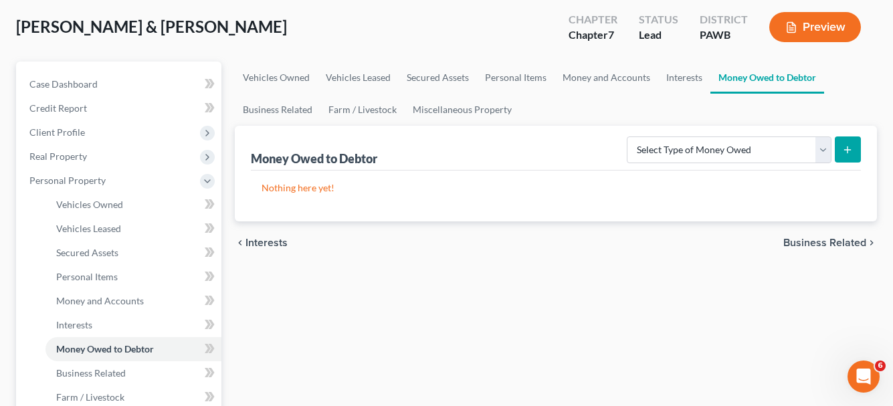
click at [812, 242] on span "Business Related" at bounding box center [825, 243] width 83 height 11
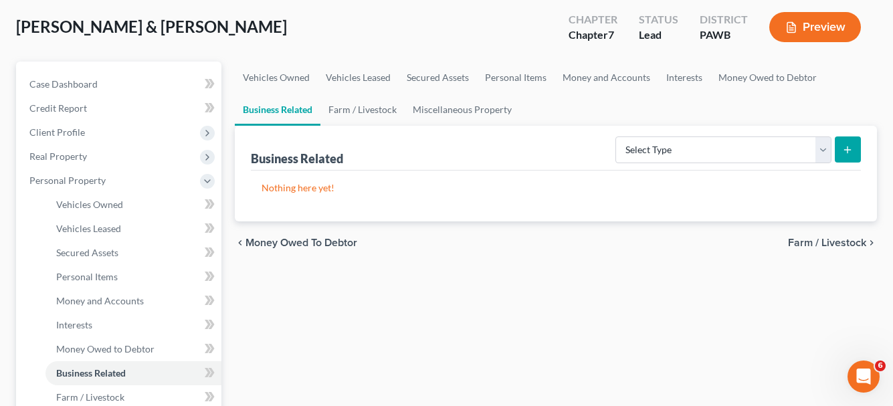
click at [812, 242] on span "Farm / Livestock" at bounding box center [827, 243] width 78 height 11
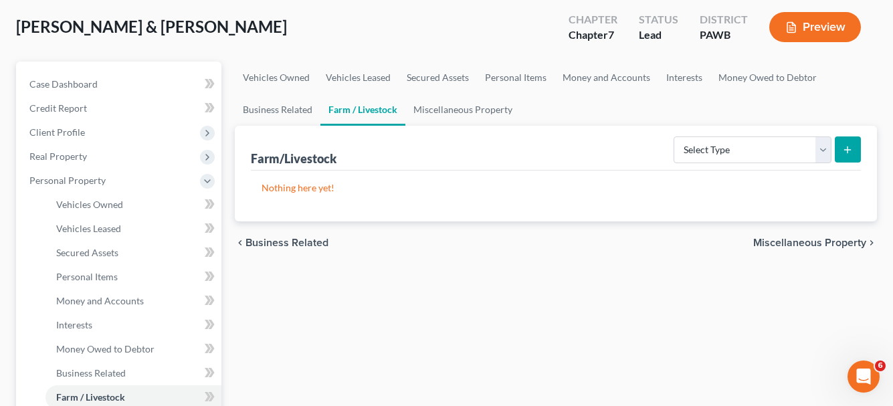
click at [812, 242] on span "Miscellaneous Property" at bounding box center [809, 243] width 113 height 11
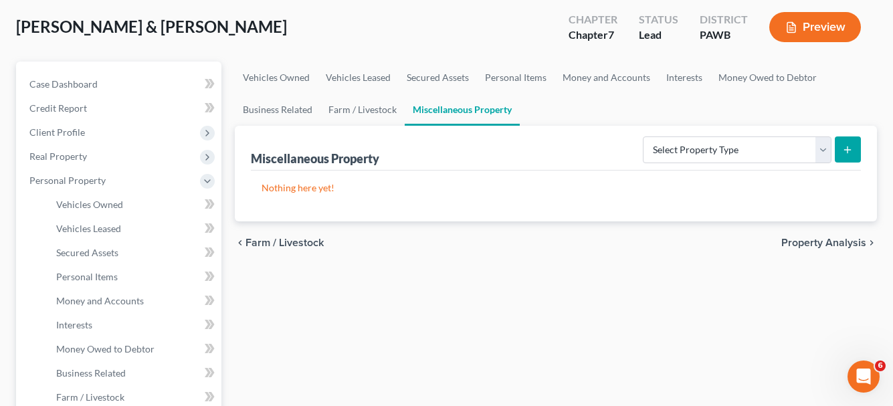
click at [812, 242] on span "Property Analysis" at bounding box center [824, 243] width 85 height 11
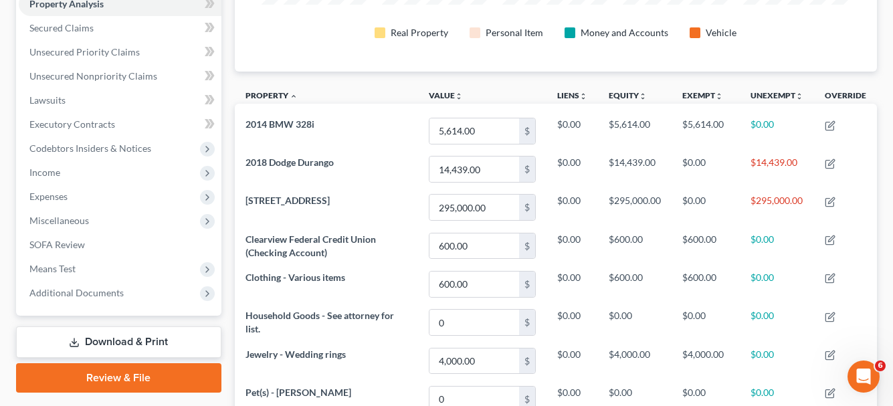
scroll to position [449, 0]
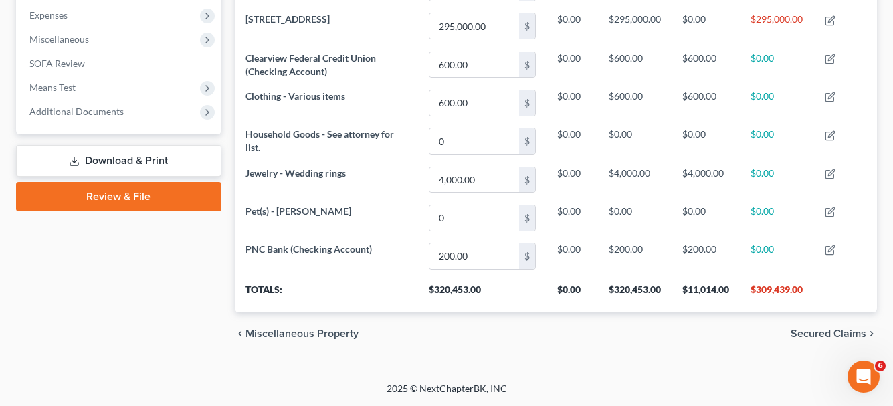
click at [825, 331] on span "Secured Claims" at bounding box center [829, 334] width 76 height 11
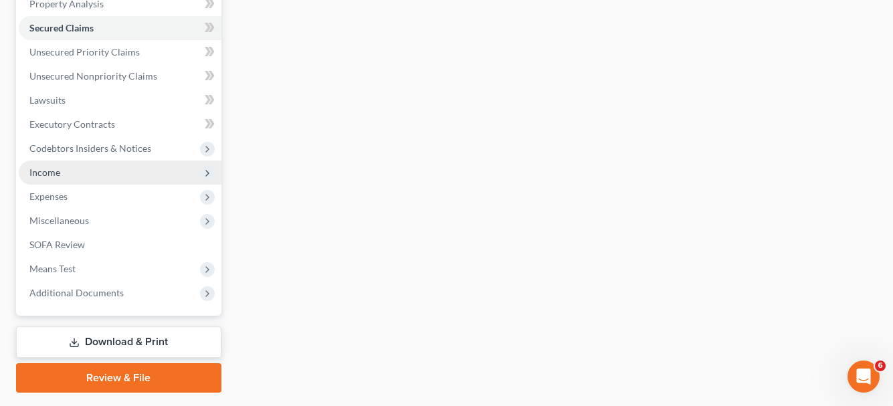
click at [52, 176] on span "Income" at bounding box center [44, 172] width 31 height 11
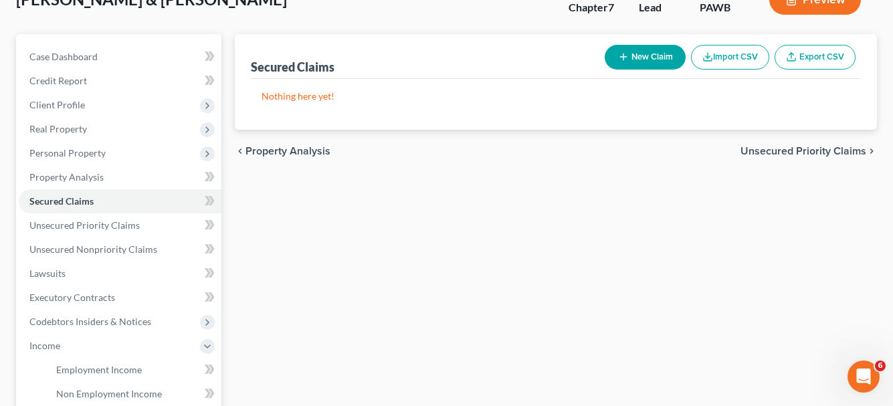
scroll to position [335, 0]
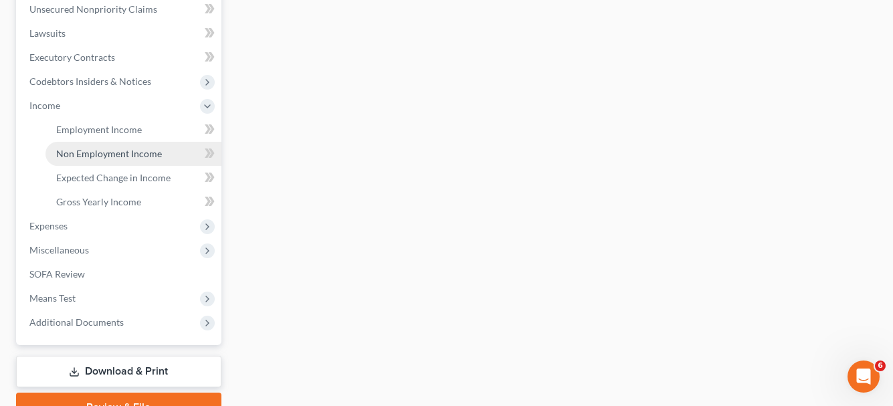
click at [90, 154] on span "Non Employment Income" at bounding box center [109, 153] width 106 height 11
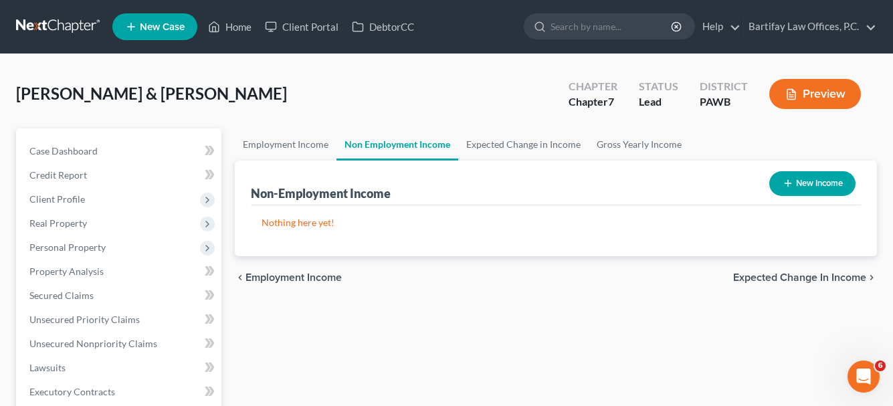
click at [816, 189] on button "New Income" at bounding box center [813, 183] width 86 height 25
select select "0"
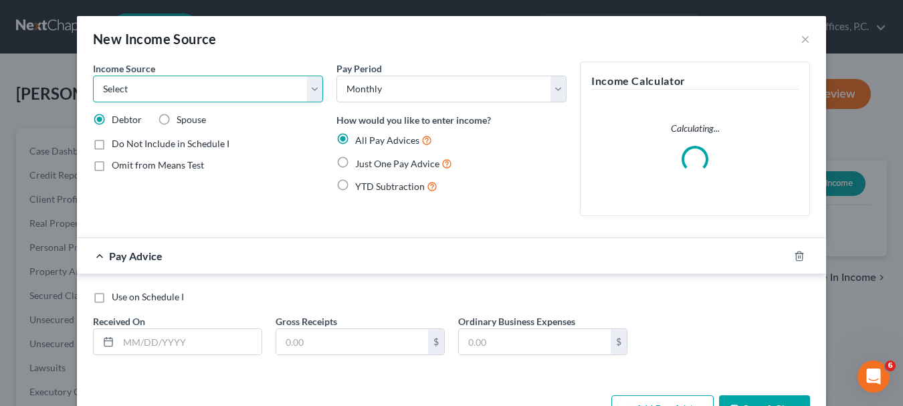
click at [312, 94] on select "Select Unemployment Disability (from employer) Pension Retirement Social Securi…" at bounding box center [208, 89] width 230 height 27
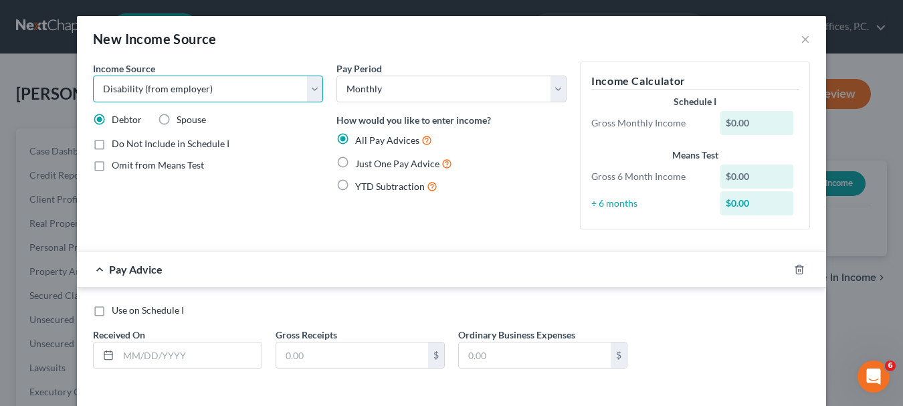
click at [93, 76] on select "Select Unemployment Disability (from employer) Pension Retirement Social Securi…" at bounding box center [208, 89] width 230 height 27
click at [311, 91] on select "Select Unemployment Disability (from employer) Pension Retirement Social Securi…" at bounding box center [208, 89] width 230 height 27
select select "4"
click at [93, 76] on select "Select Unemployment Disability (from employer) Pension Retirement Social Securi…" at bounding box center [208, 89] width 230 height 27
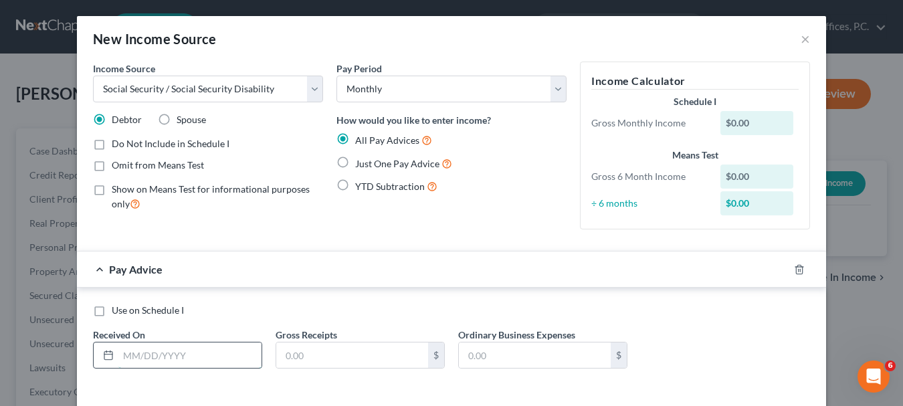
click at [146, 352] on input "text" at bounding box center [189, 355] width 143 height 25
type input "[DATE]"
click at [322, 357] on input "text" at bounding box center [352, 355] width 152 height 25
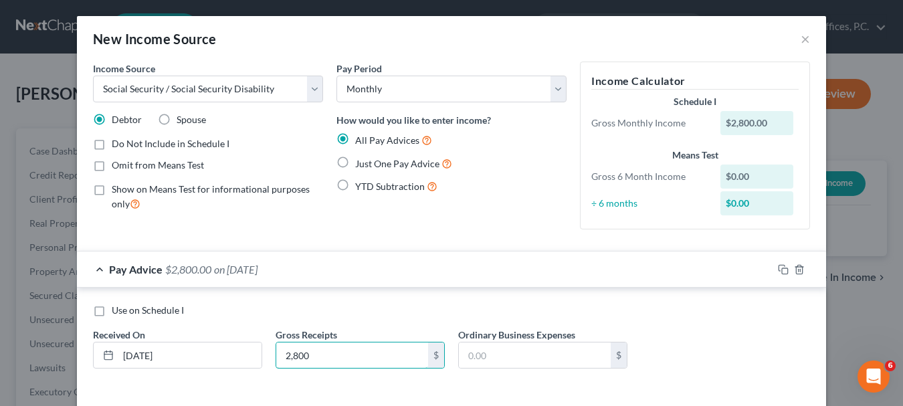
scroll to position [58, 0]
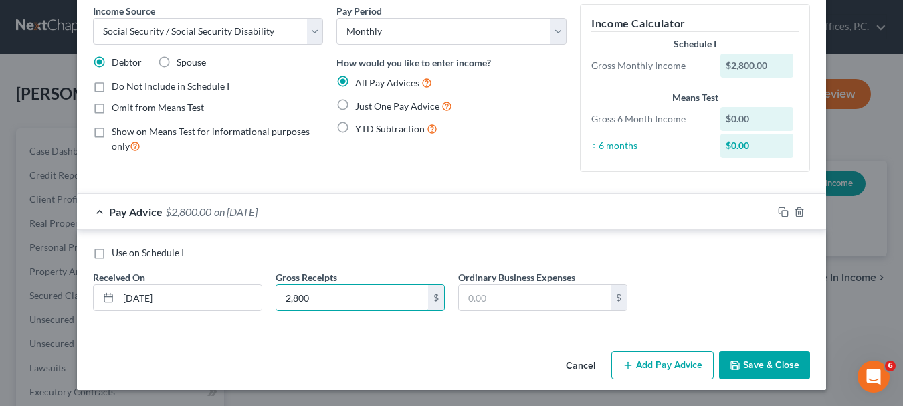
type input "2,800"
click at [765, 362] on button "Save & Close" at bounding box center [764, 365] width 91 height 28
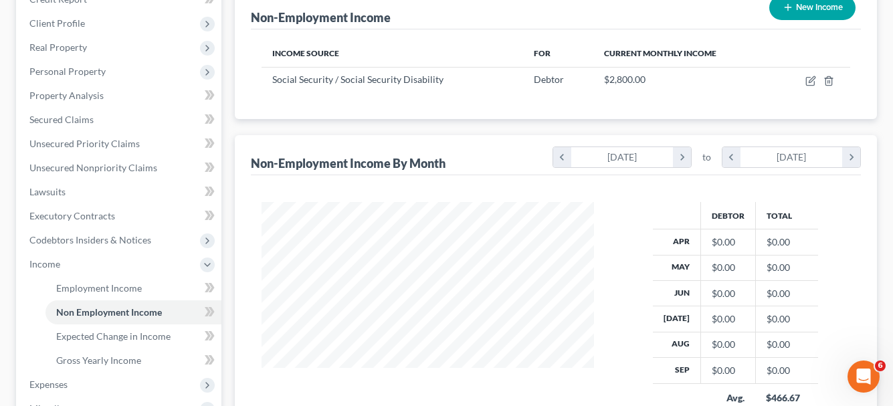
scroll to position [402, 0]
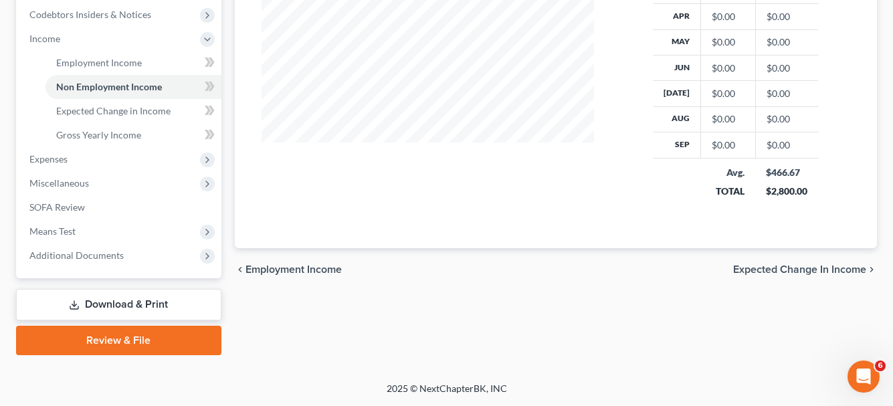
click at [275, 269] on span "Employment Income" at bounding box center [294, 269] width 96 height 11
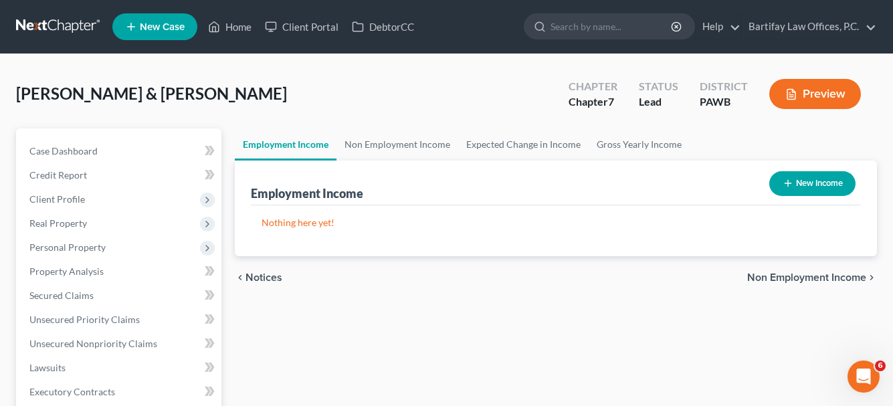
click at [805, 187] on button "New Income" at bounding box center [813, 183] width 86 height 25
select select "0"
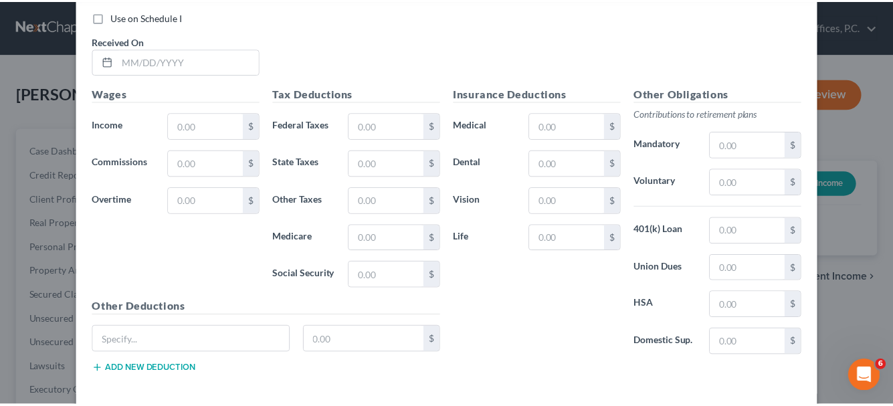
scroll to position [532, 0]
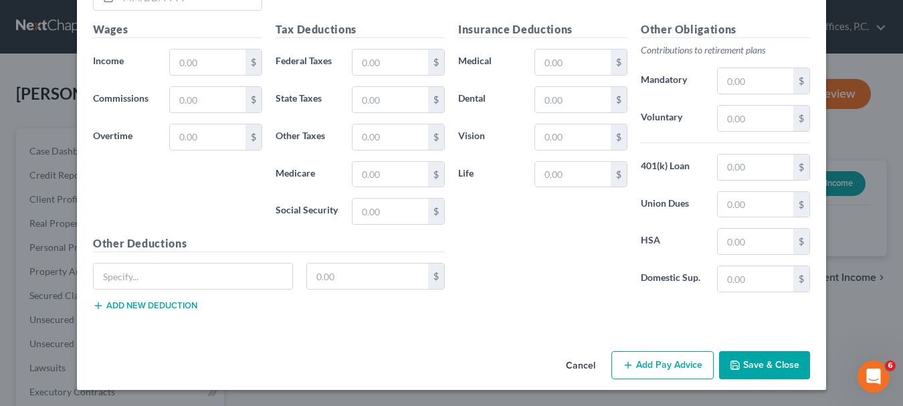
click at [578, 366] on button "Cancel" at bounding box center [580, 366] width 51 height 27
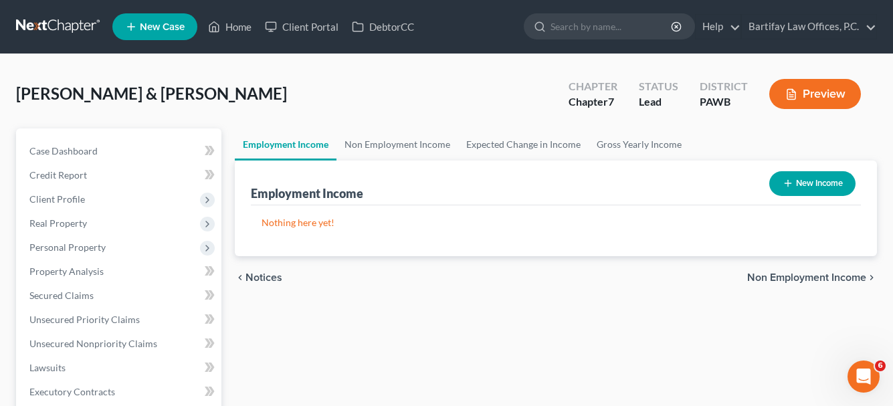
click at [788, 272] on span "Non Employment Income" at bounding box center [806, 277] width 119 height 11
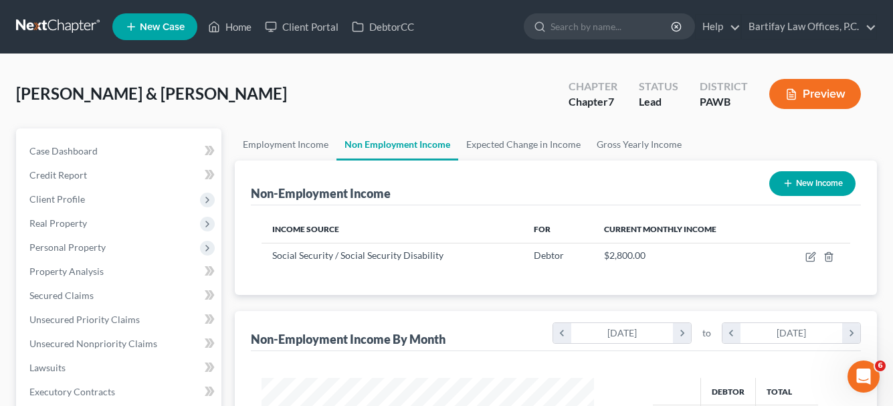
click at [817, 183] on button "New Income" at bounding box center [813, 183] width 86 height 25
select select "0"
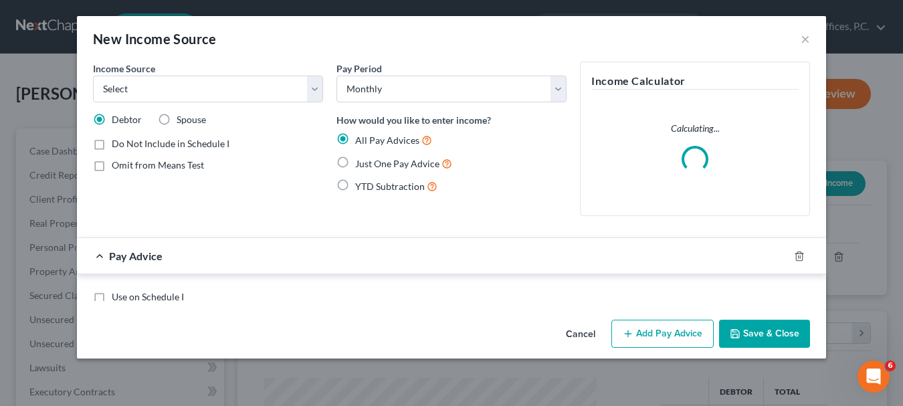
scroll to position [240, 364]
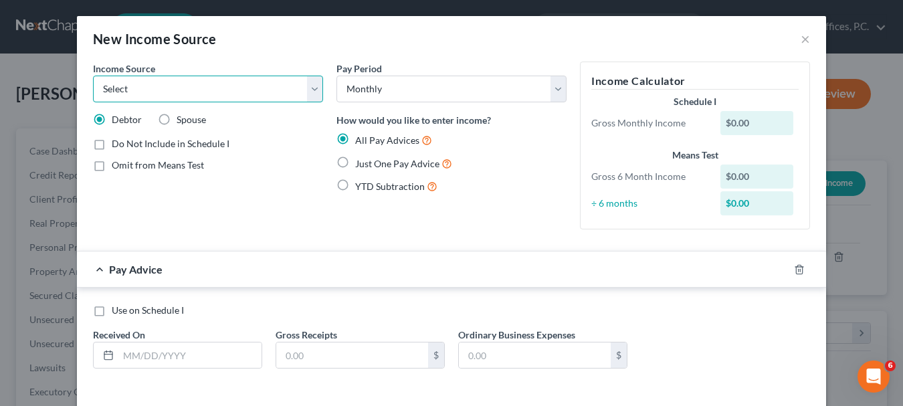
click at [306, 88] on select "Select Unemployment Disability (from employer) Pension Retirement Social Securi…" at bounding box center [208, 89] width 230 height 27
select select "10"
click at [93, 76] on select "Select Unemployment Disability (from employer) Pension Retirement Social Securi…" at bounding box center [208, 89] width 230 height 27
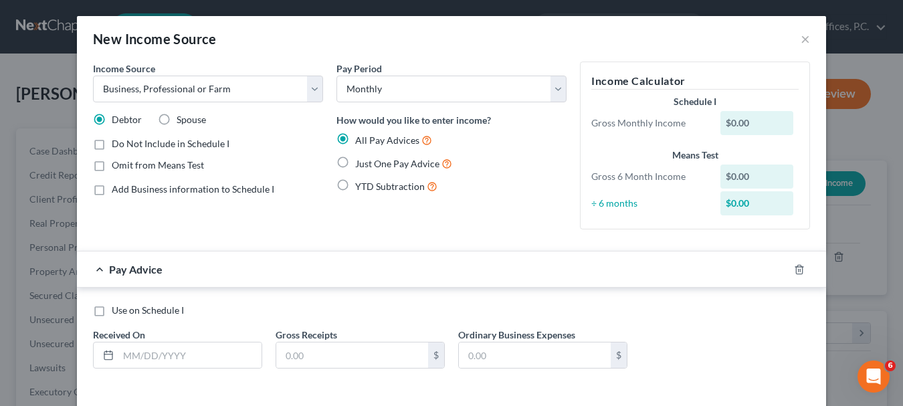
click at [177, 120] on label "Spouse" at bounding box center [191, 119] width 29 height 13
click at [182, 120] on input "Spouse" at bounding box center [186, 117] width 9 height 9
radio input "true"
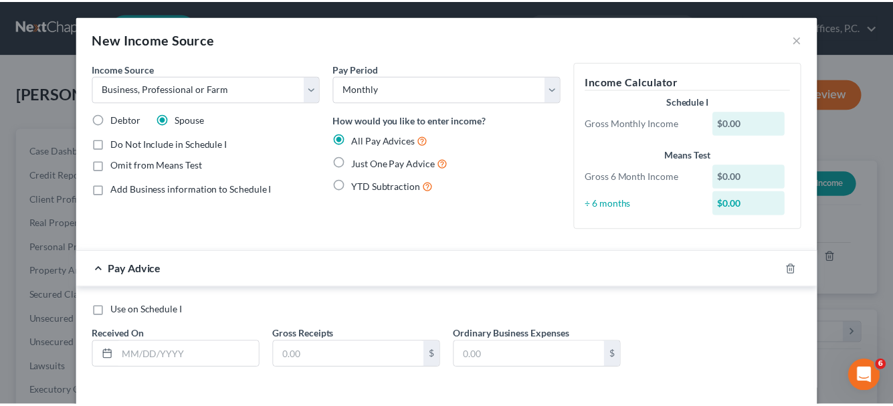
scroll to position [58, 0]
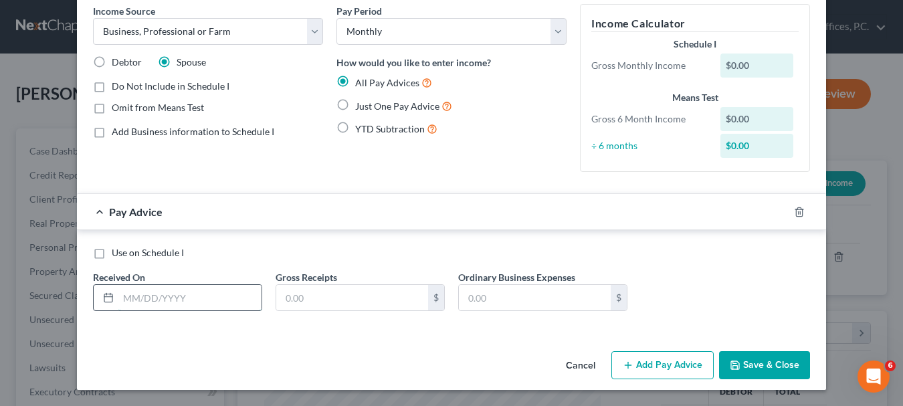
click at [169, 300] on input "text" at bounding box center [189, 297] width 143 height 25
type input "1"
type input "[DATE]"
click at [284, 298] on input "text" at bounding box center [352, 297] width 152 height 25
drag, startPoint x: 314, startPoint y: 296, endPoint x: 254, endPoint y: 294, distance: 59.6
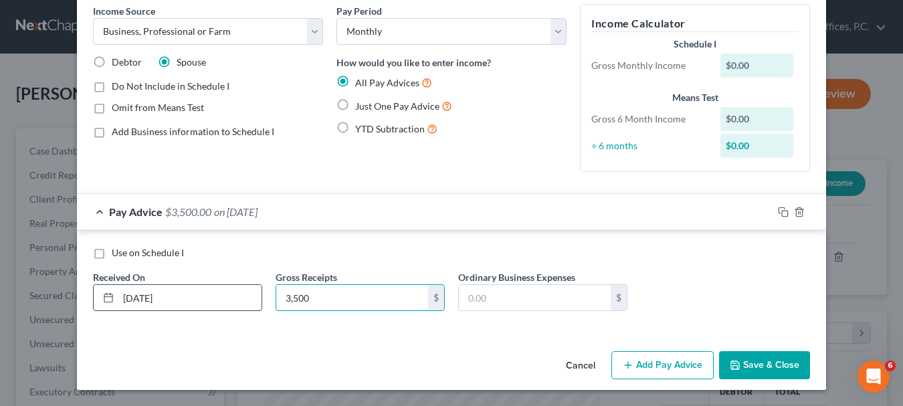
click at [254, 294] on div "Use on Schedule I Received On * [DATE] Gross Receipts 3,500 $ Ordinary Business…" at bounding box center [451, 284] width 731 height 76
type input "5,000"
click at [462, 299] on input "text" at bounding box center [535, 297] width 152 height 25
type input "1,500"
click at [756, 359] on button "Save & Close" at bounding box center [764, 365] width 91 height 28
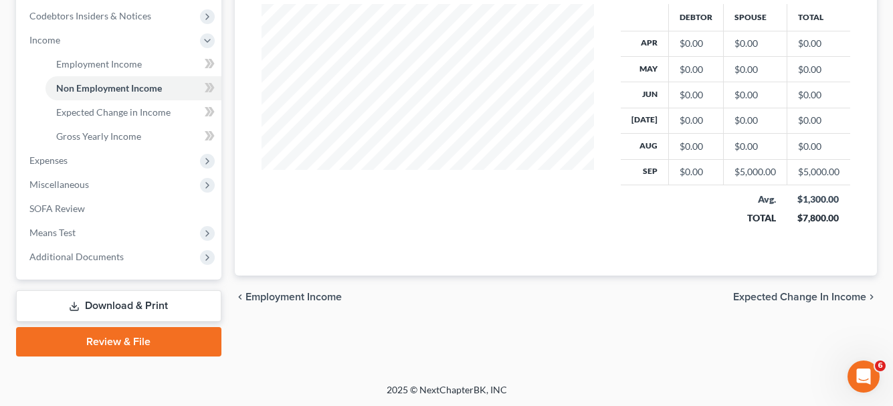
scroll to position [402, 0]
click at [778, 297] on span "Expected Change in Income" at bounding box center [799, 295] width 133 height 11
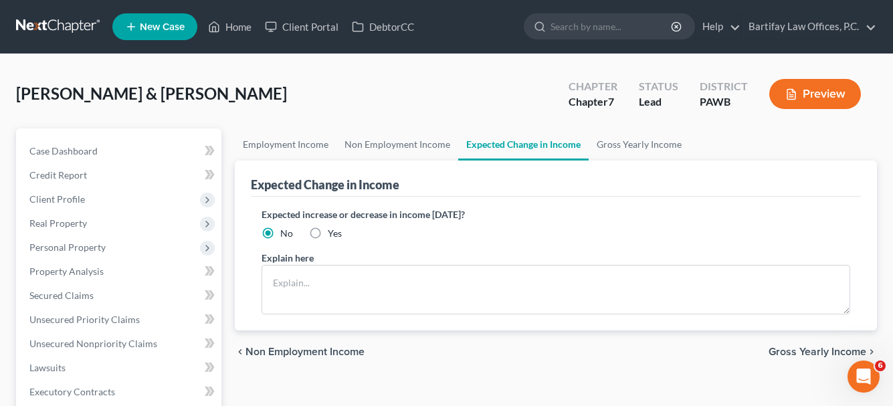
click at [800, 347] on span "Gross Yearly Income" at bounding box center [818, 352] width 98 height 11
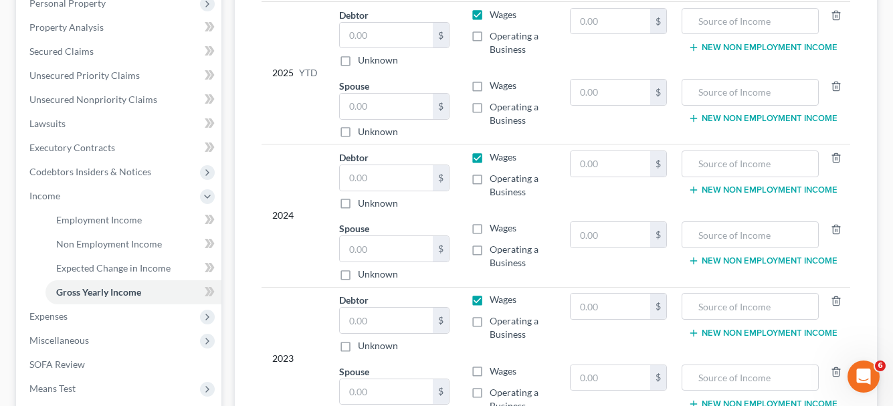
scroll to position [268, 0]
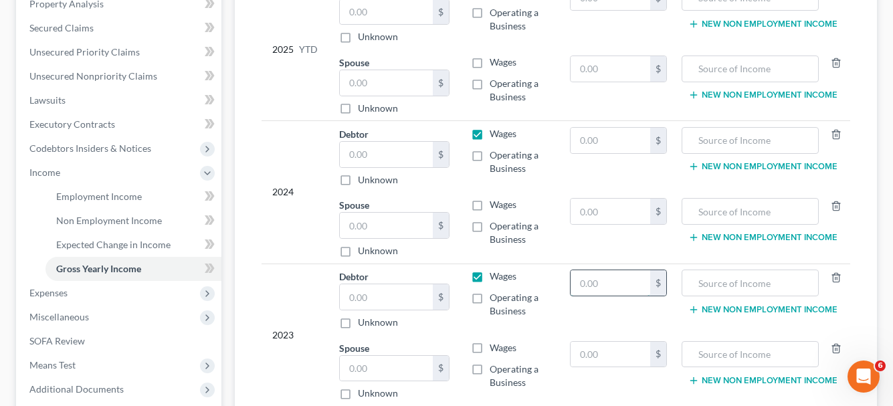
click at [610, 272] on input "text" at bounding box center [611, 282] width 80 height 25
type input "22,507"
click at [733, 270] on input "text" at bounding box center [750, 282] width 122 height 25
type input "SS Disability"
click at [585, 203] on input "text" at bounding box center [611, 211] width 80 height 25
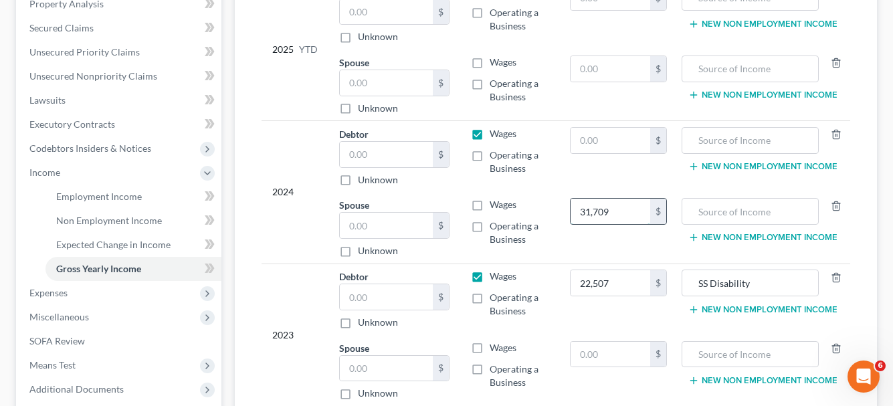
drag, startPoint x: 624, startPoint y: 195, endPoint x: 571, endPoint y: 201, distance: 53.9
click at [569, 203] on td "31,709 $" at bounding box center [618, 228] width 118 height 72
type input "0"
click at [369, 213] on input "text" at bounding box center [386, 225] width 93 height 25
type input "31,709"
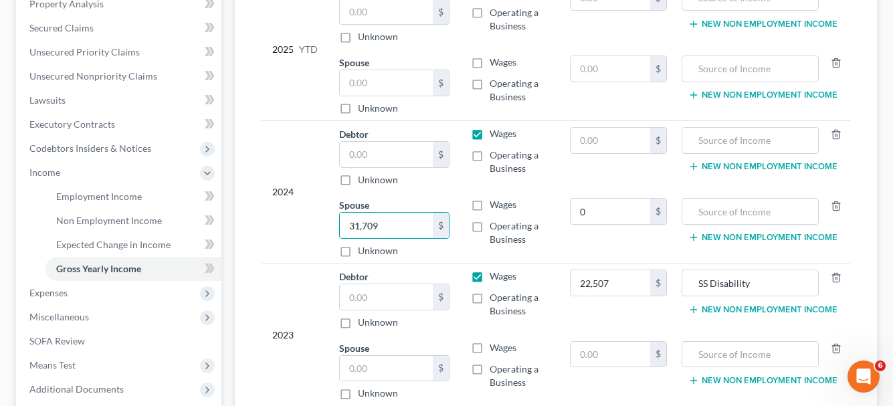
click at [490, 219] on label "Operating a Business" at bounding box center [519, 232] width 59 height 27
click at [495, 219] on input "Operating a Business" at bounding box center [499, 223] width 9 height 9
checkbox input "true"
click at [490, 270] on label "Wages" at bounding box center [503, 276] width 27 height 13
click at [495, 270] on input "Wages" at bounding box center [499, 274] width 9 height 9
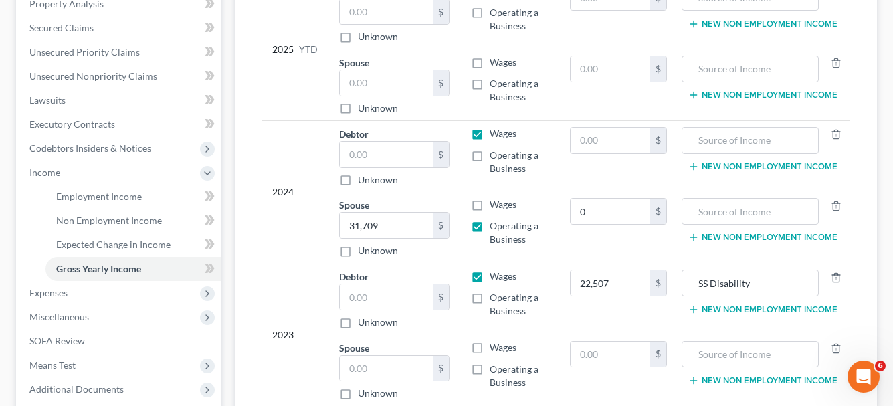
checkbox input "false"
click at [602, 128] on input "text" at bounding box center [611, 140] width 80 height 25
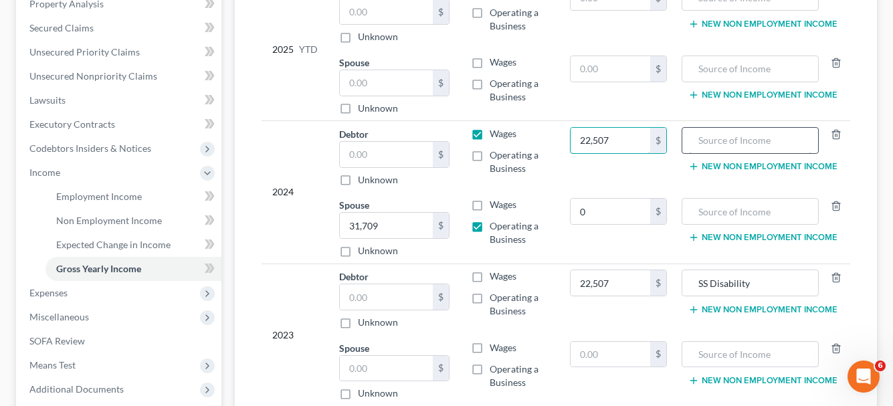
type input "22,507"
click at [695, 128] on input "text" at bounding box center [750, 140] width 122 height 25
type input "SS Disabililty"
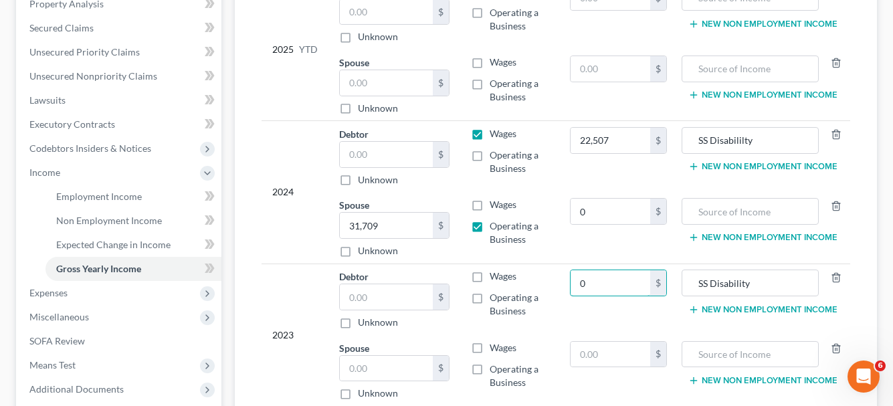
type input "0"
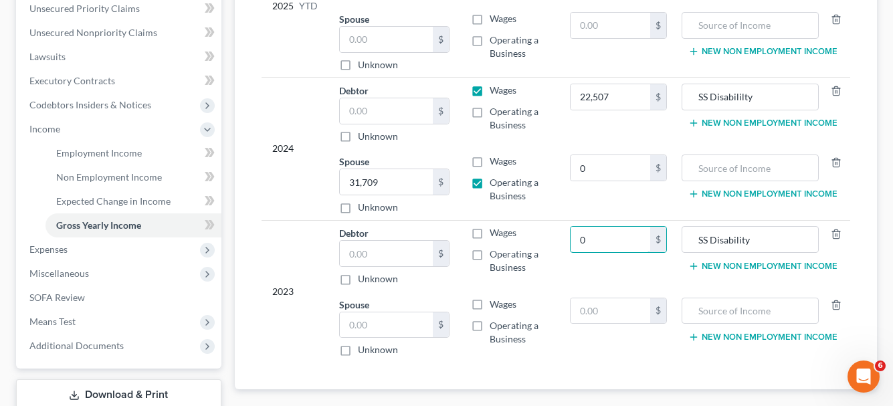
scroll to position [335, 0]
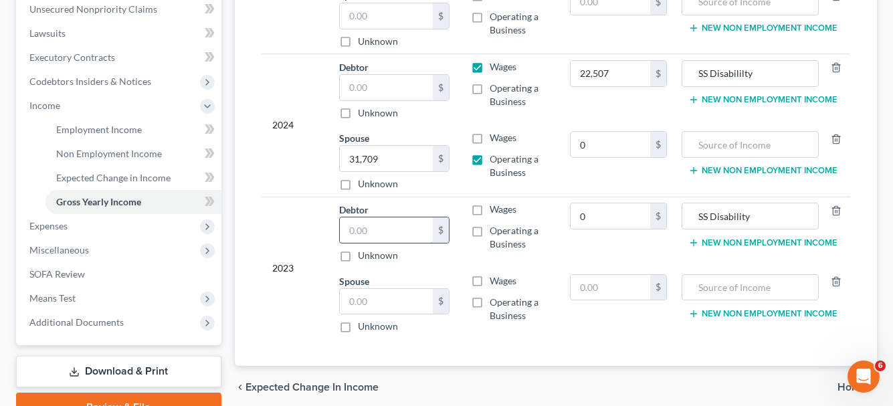
click at [381, 221] on input "text" at bounding box center [386, 229] width 93 height 25
type input "7,477"
click at [490, 203] on label "Wages" at bounding box center [503, 209] width 27 height 13
click at [495, 203] on input "Wages" at bounding box center [499, 207] width 9 height 9
checkbox input "true"
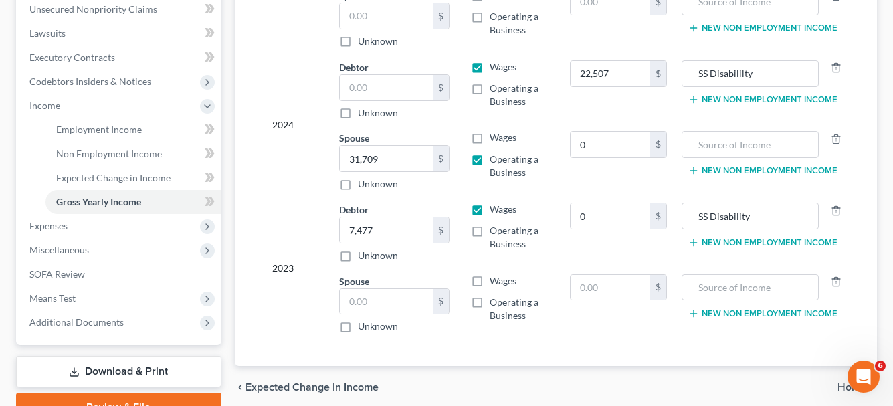
click at [490, 296] on label "Operating a Business" at bounding box center [519, 309] width 59 height 27
click at [495, 296] on input "Operating a Business" at bounding box center [499, 300] width 9 height 9
checkbox input "true"
click at [405, 289] on input "text" at bounding box center [386, 301] width 93 height 25
type input "1"
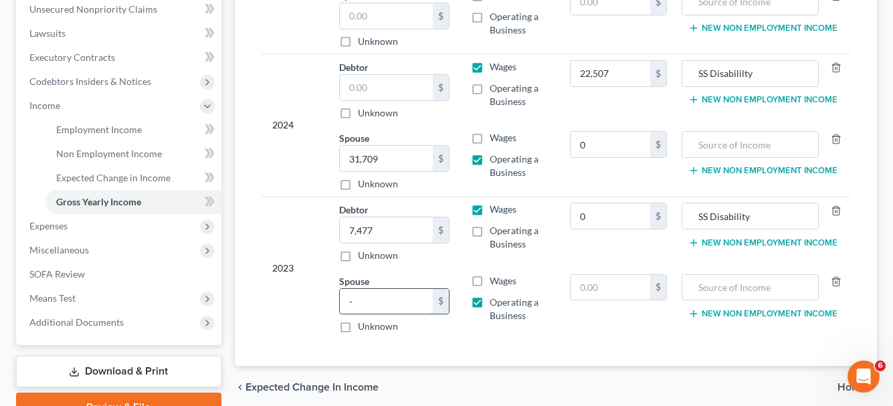
type input "0"
click at [490, 296] on label "Operating a Business" at bounding box center [519, 309] width 59 height 27
click at [495, 296] on input "Operating a Business" at bounding box center [499, 300] width 9 height 9
checkbox input "false"
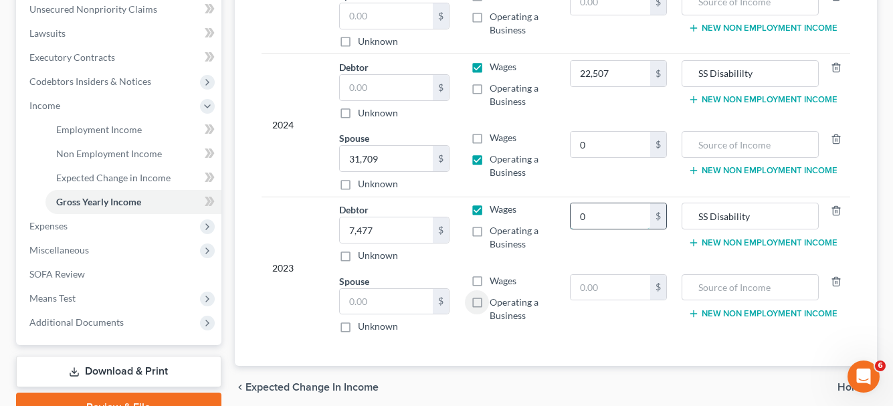
click at [593, 207] on input "0" at bounding box center [611, 215] width 80 height 25
type input "24,743"
click at [606, 276] on input "text" at bounding box center [611, 287] width 80 height 25
